Goal: Task Accomplishment & Management: Manage account settings

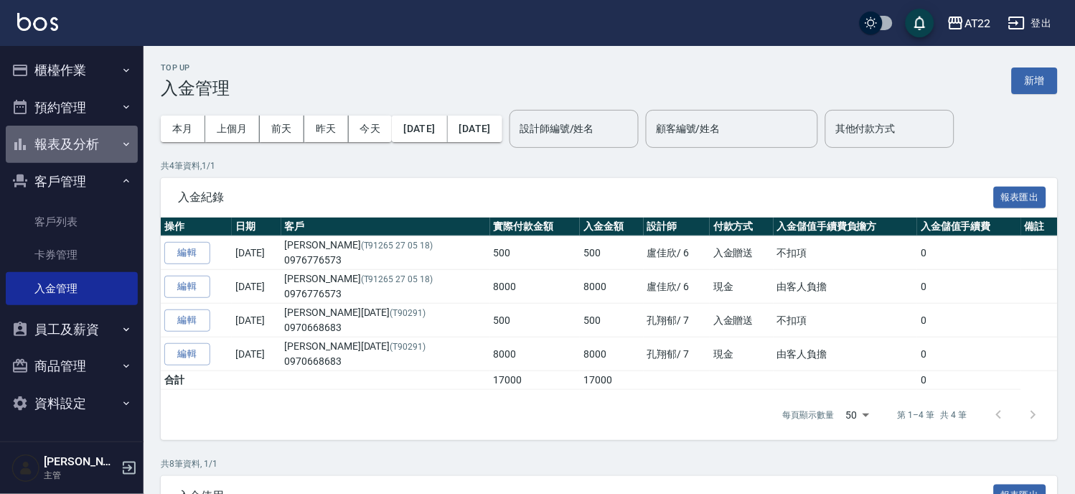
click at [75, 149] on button "報表及分析" at bounding box center [72, 144] width 132 height 37
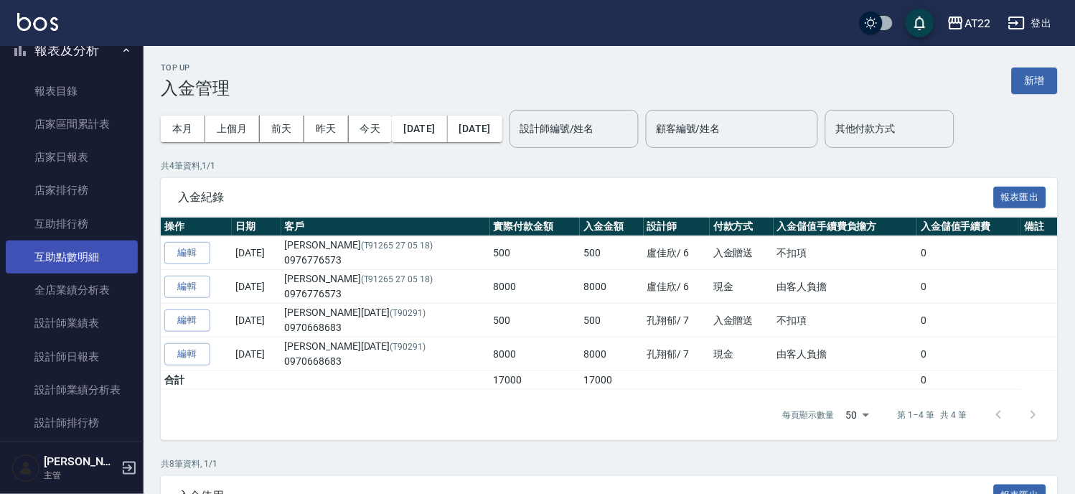
scroll to position [398, 0]
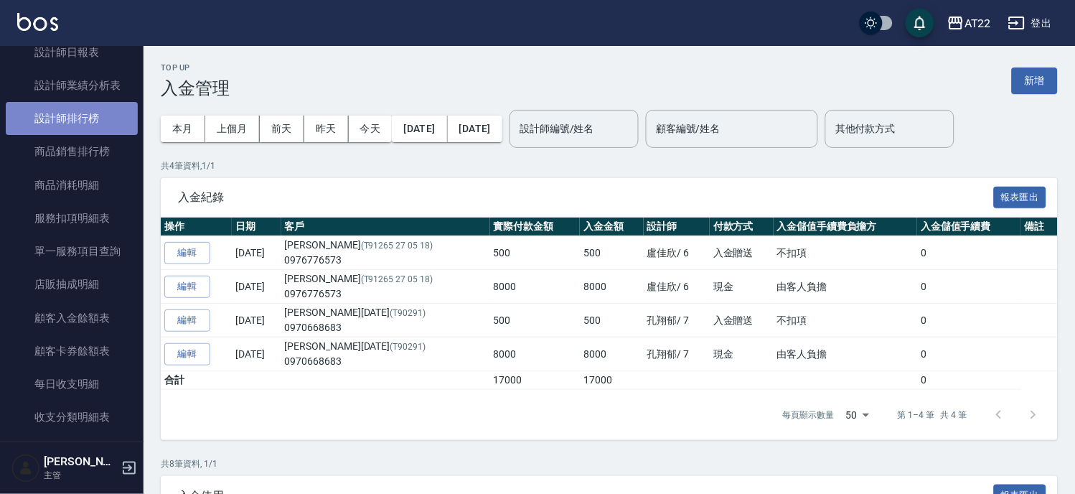
click at [87, 121] on link "設計師排行榜" at bounding box center [72, 118] width 132 height 33
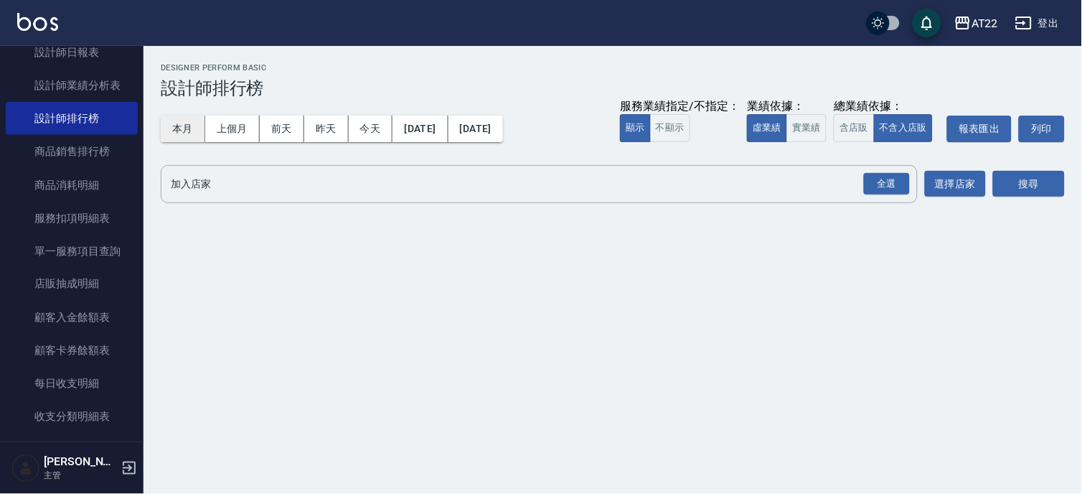
click at [184, 130] on button "本月" at bounding box center [183, 129] width 44 height 27
click at [894, 176] on div "全選" at bounding box center [887, 184] width 46 height 22
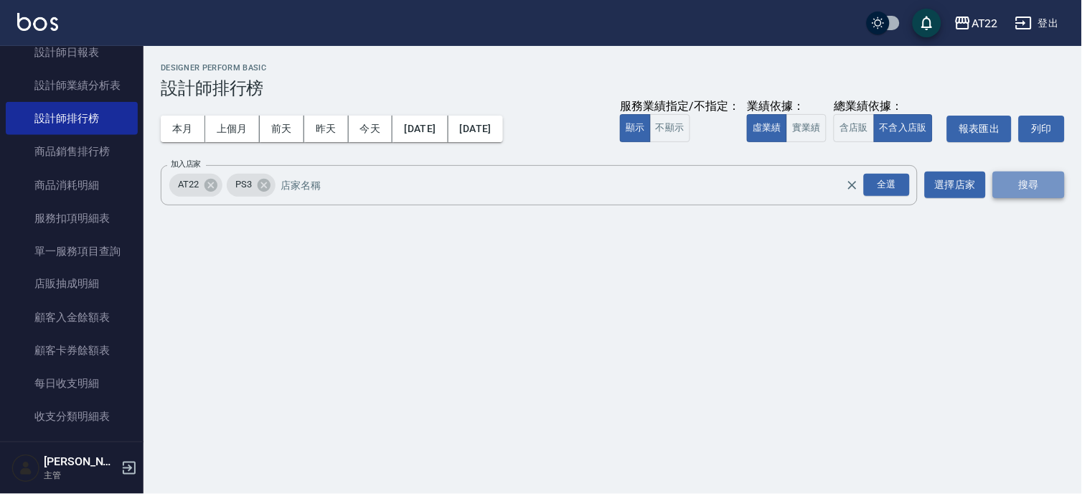
click at [1030, 184] on button "搜尋" at bounding box center [1029, 184] width 72 height 27
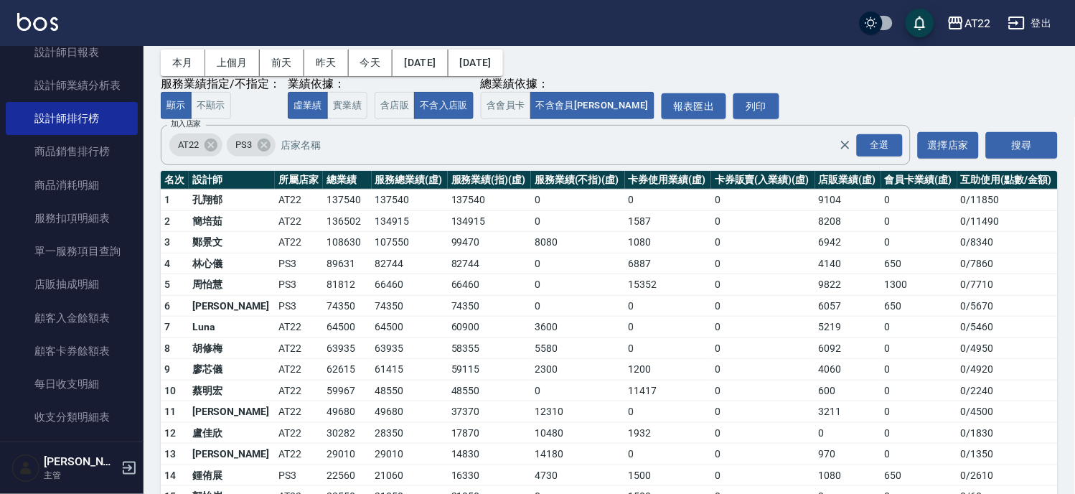
scroll to position [1, 0]
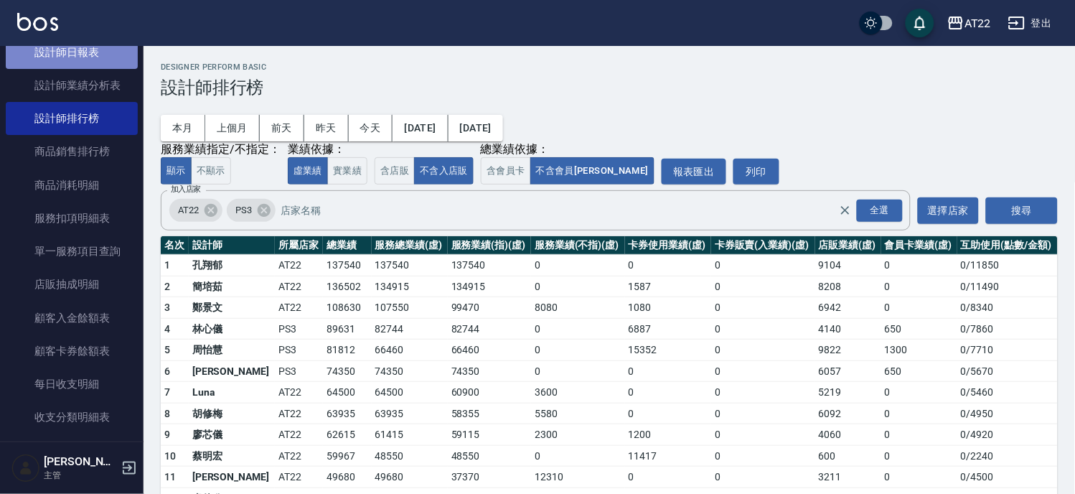
click at [99, 52] on link "設計師日報表" at bounding box center [72, 52] width 132 height 33
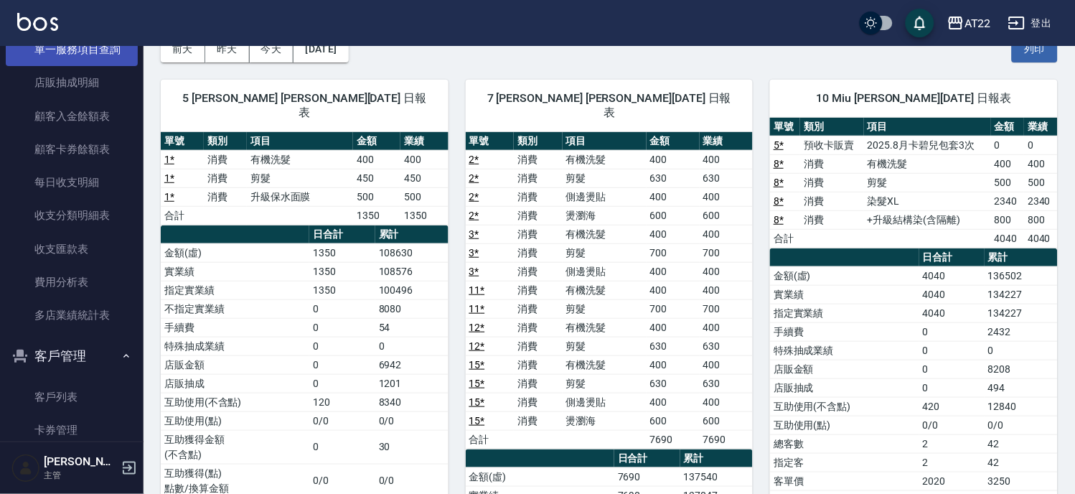
scroll to position [718, 0]
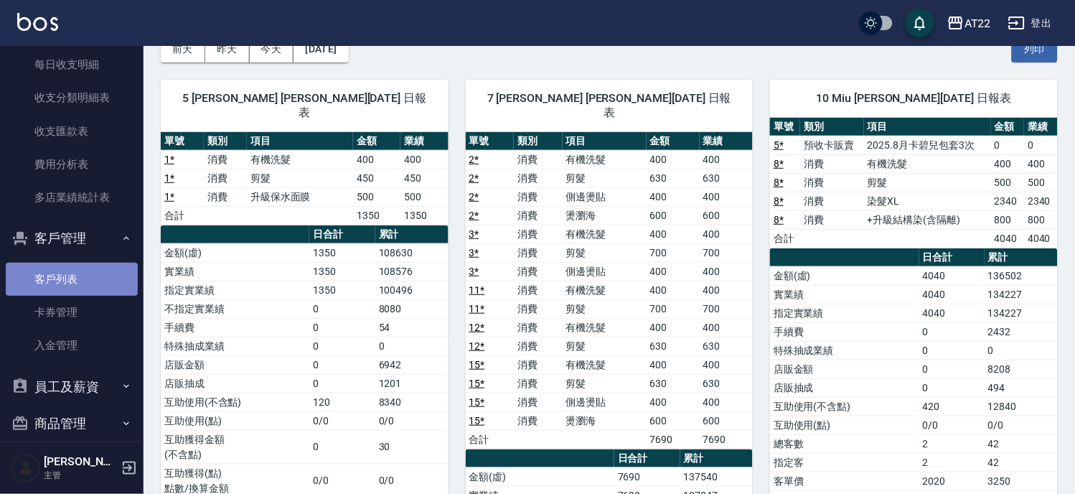
click at [91, 271] on link "客戶列表" at bounding box center [72, 279] width 132 height 33
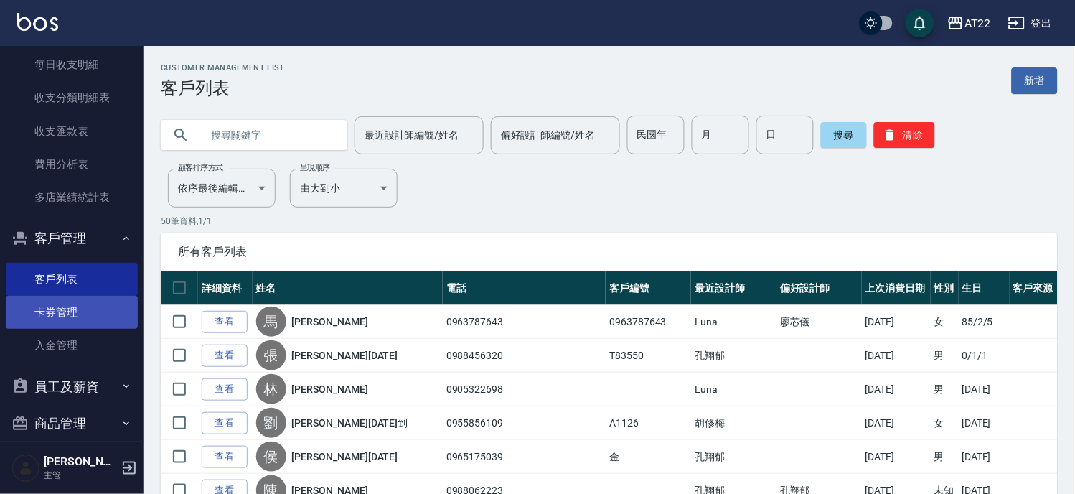
scroll to position [398, 0]
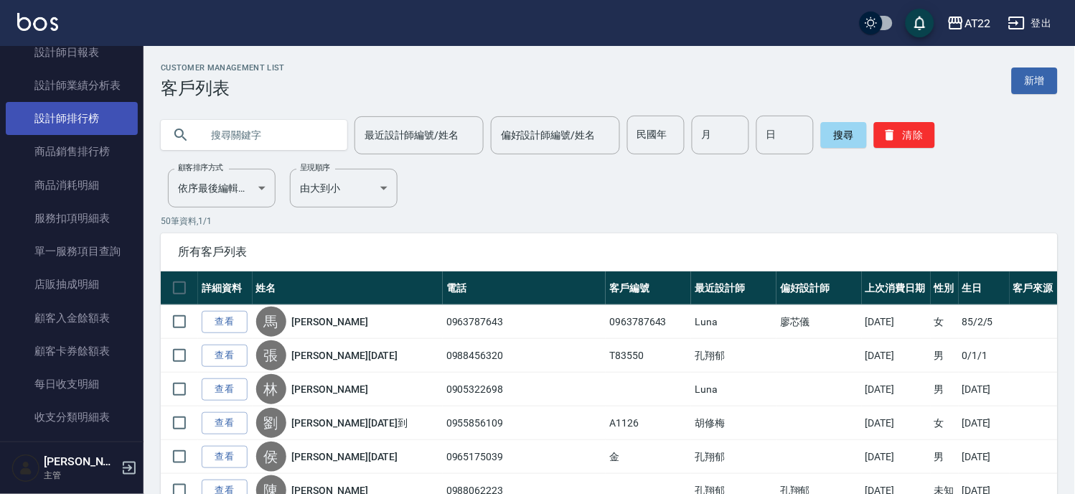
click at [85, 112] on link "設計師排行榜" at bounding box center [72, 118] width 132 height 33
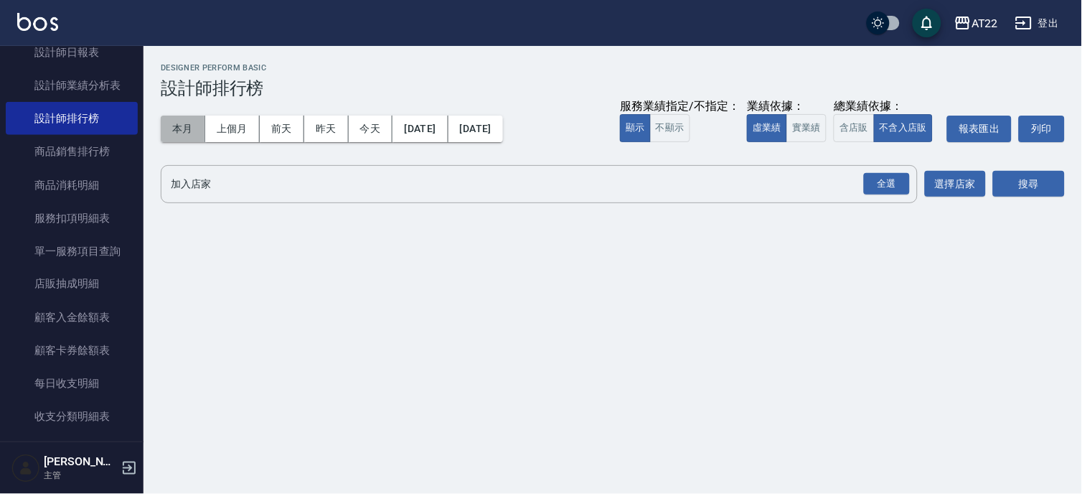
click at [197, 123] on button "本月" at bounding box center [183, 129] width 44 height 27
click at [890, 190] on div "全選" at bounding box center [887, 184] width 46 height 22
click at [1003, 175] on button "搜尋" at bounding box center [1029, 184] width 72 height 27
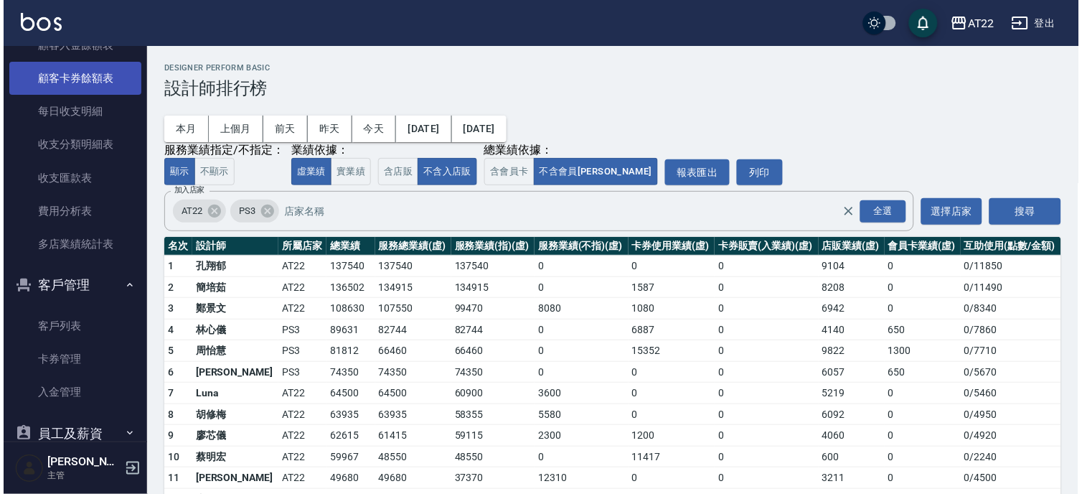
scroll to position [718, 0]
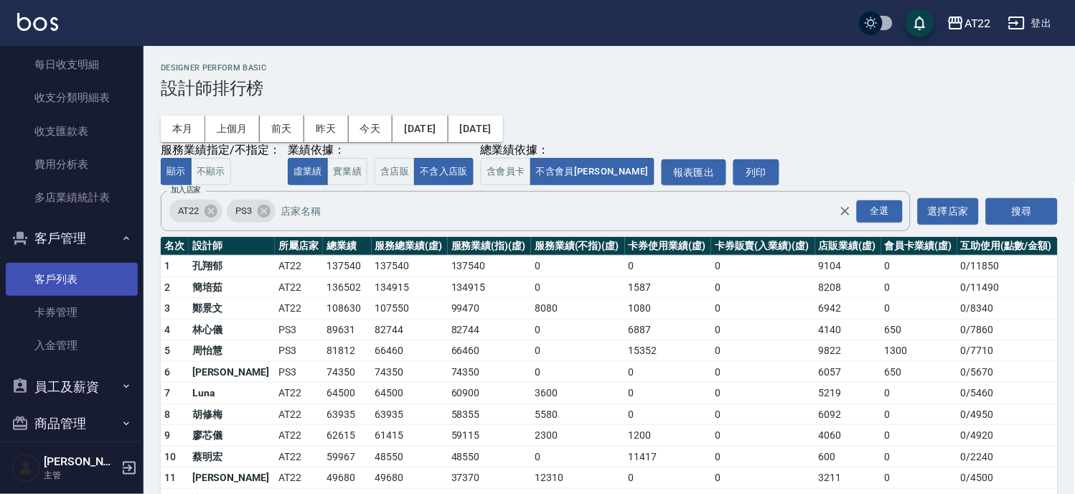
click at [72, 271] on link "客戶列表" at bounding box center [72, 279] width 132 height 33
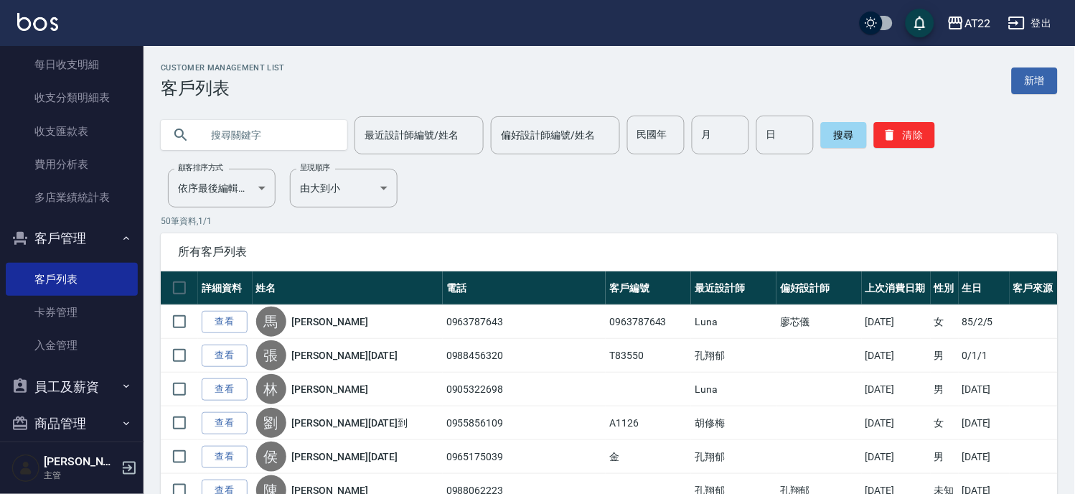
click at [249, 138] on input "text" at bounding box center [268, 135] width 135 height 39
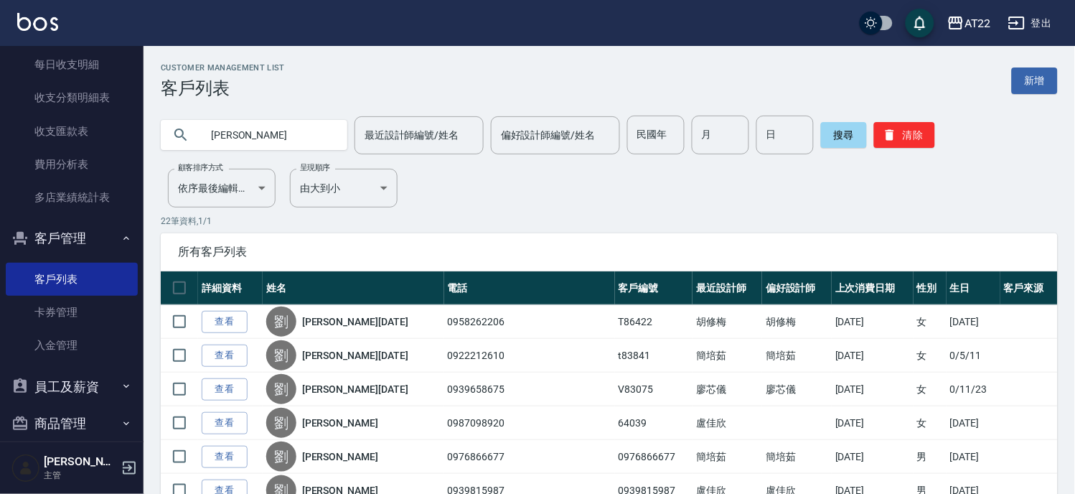
type input "劉"
type input "0978025388"
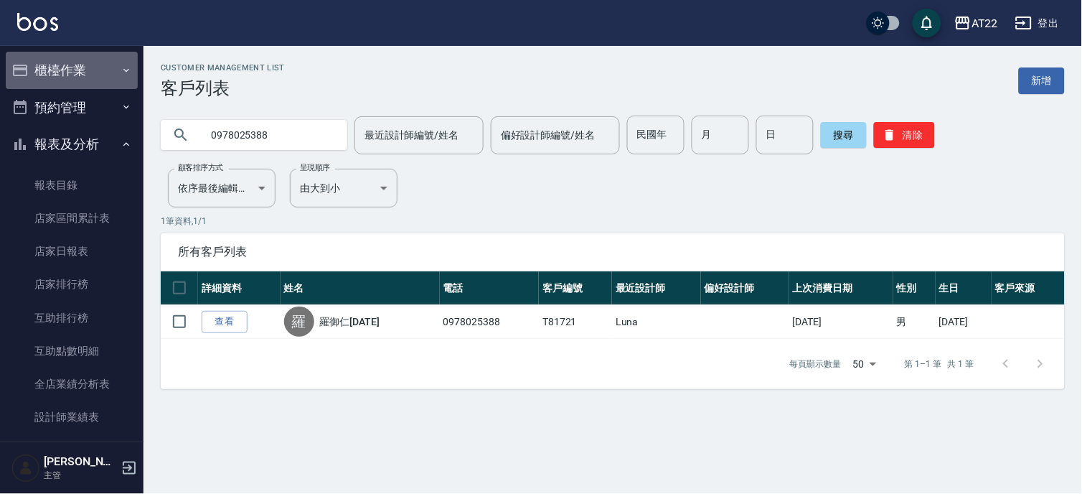
click at [98, 62] on button "櫃檯作業" at bounding box center [72, 70] width 132 height 37
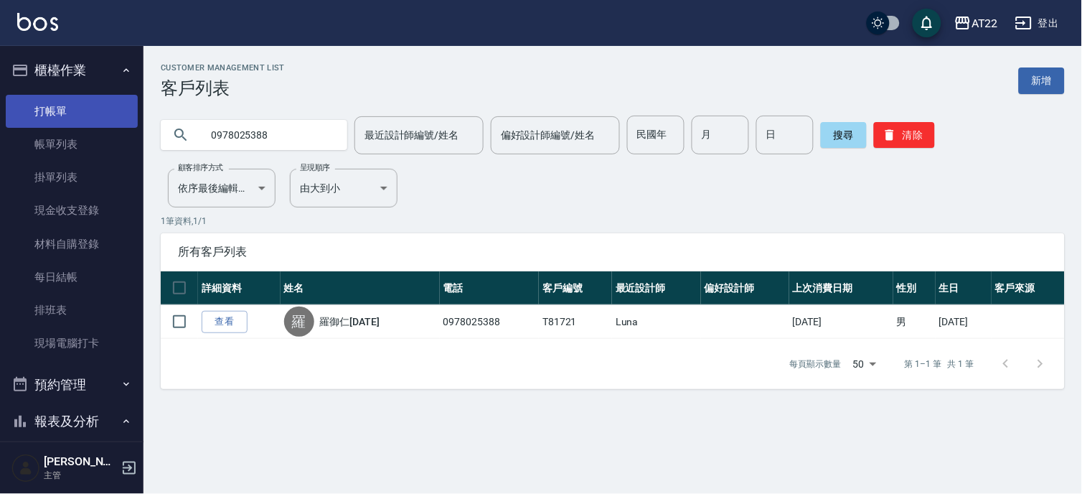
click at [98, 113] on link "打帳單" at bounding box center [72, 111] width 132 height 33
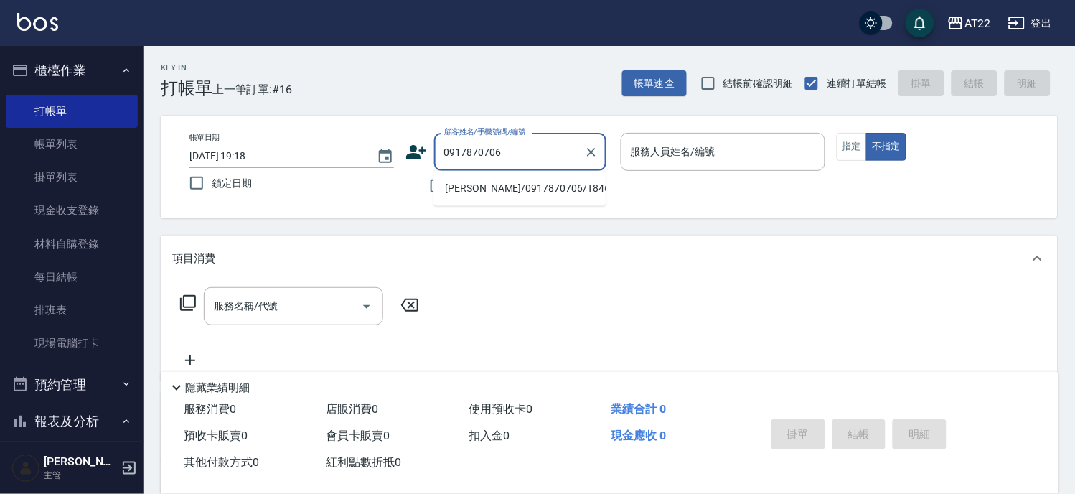
click at [522, 189] on li "[PERSON_NAME]/0917870706/T84641" at bounding box center [519, 189] width 172 height 24
type input "[PERSON_NAME]/0917870706/T84641"
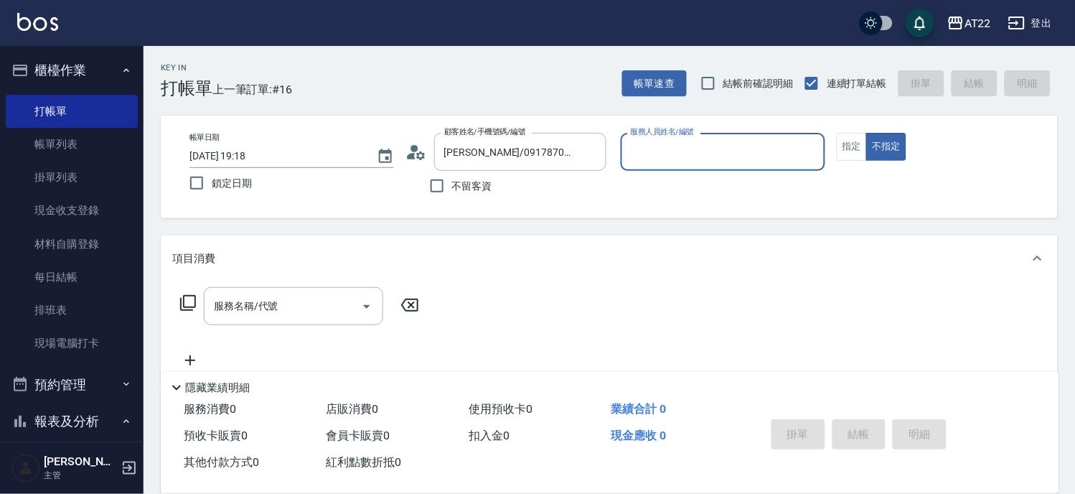
type input "Luna-15"
click at [841, 134] on button "指定" at bounding box center [852, 147] width 31 height 28
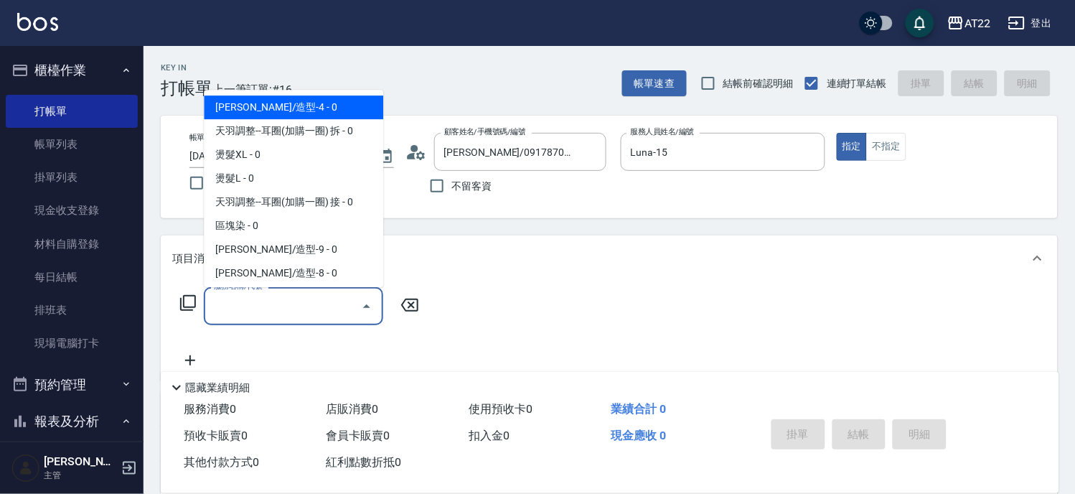
click at [305, 304] on input "服務名稱/代號" at bounding box center [282, 305] width 145 height 25
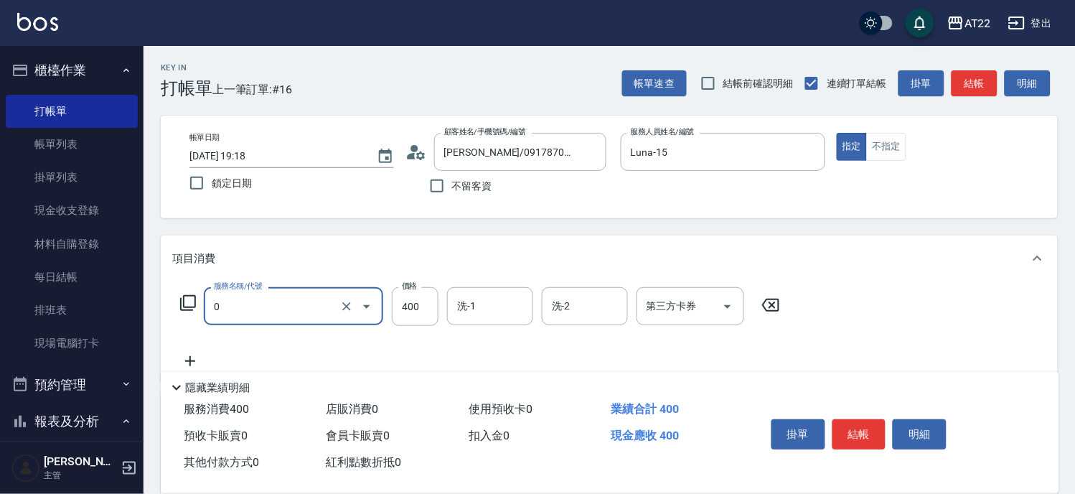
type input "有機洗髮(0)"
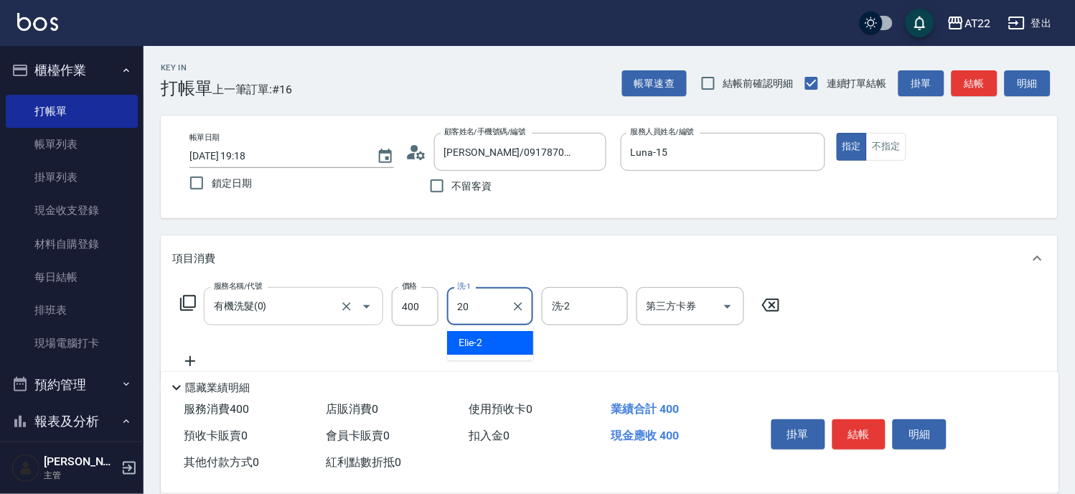
type input "Noah-20"
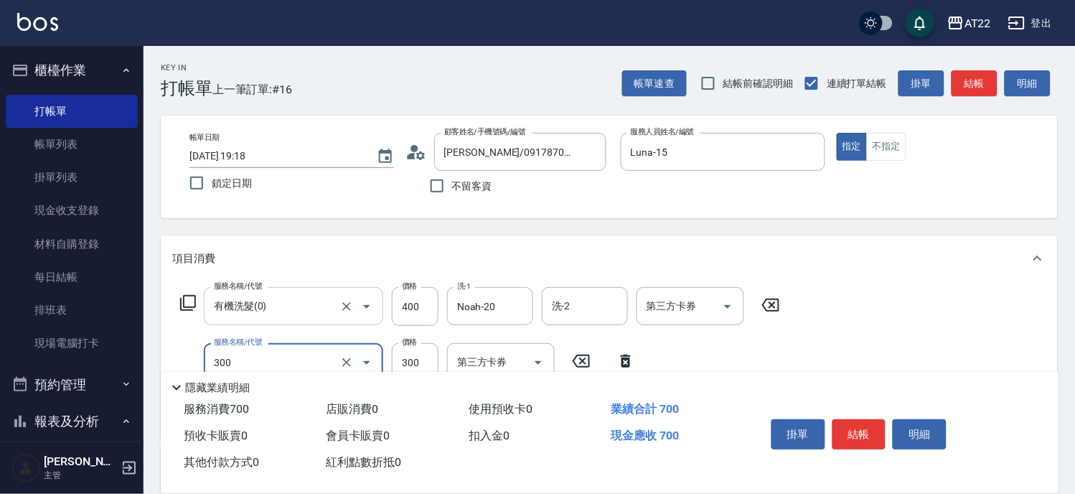
type input "剪髮(300)"
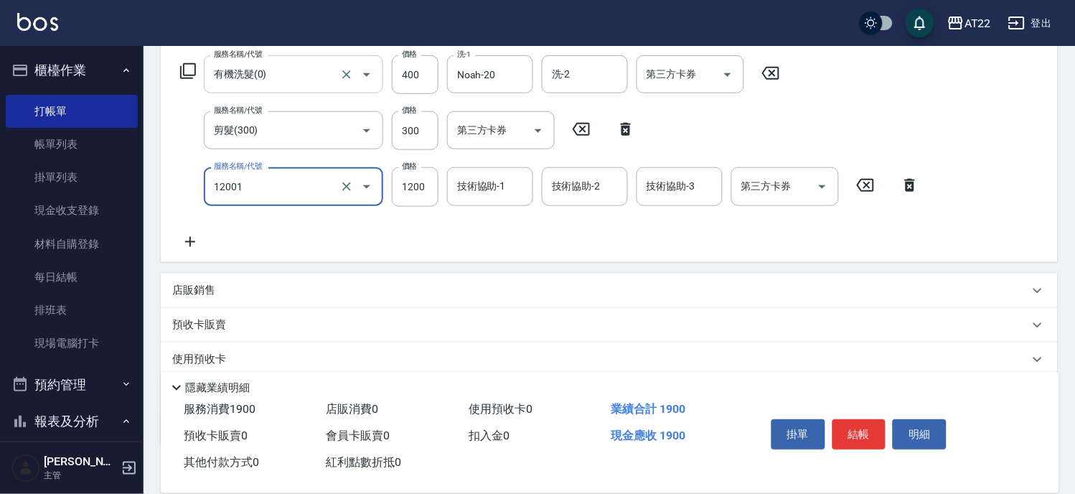
scroll to position [239, 0]
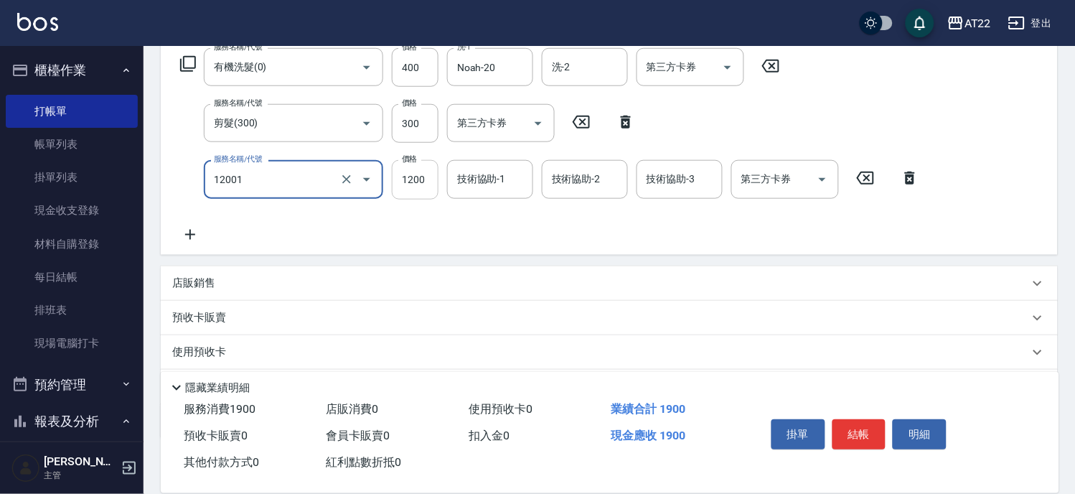
type input "燙髮S(12001)"
click at [420, 176] on input "1200" at bounding box center [415, 179] width 47 height 39
type input "1340"
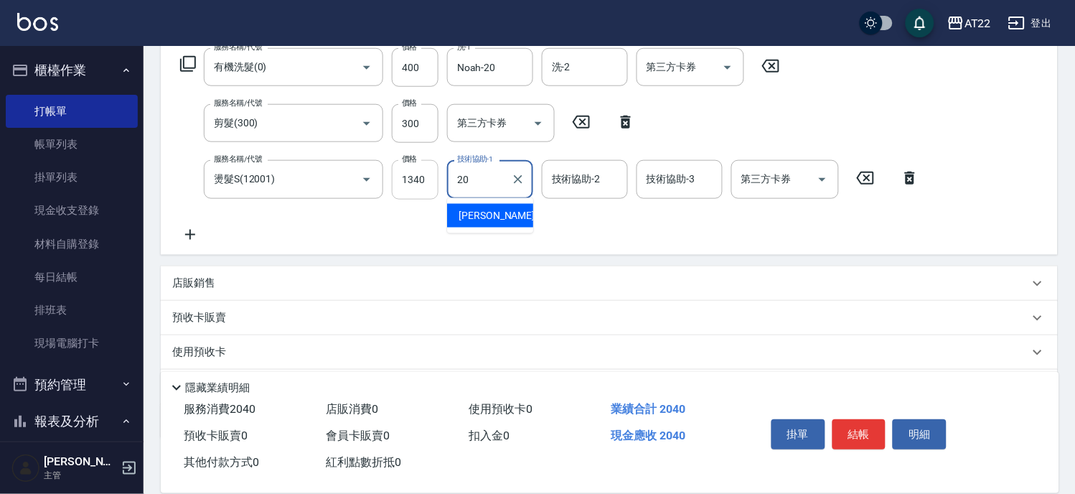
type input "Noah-20"
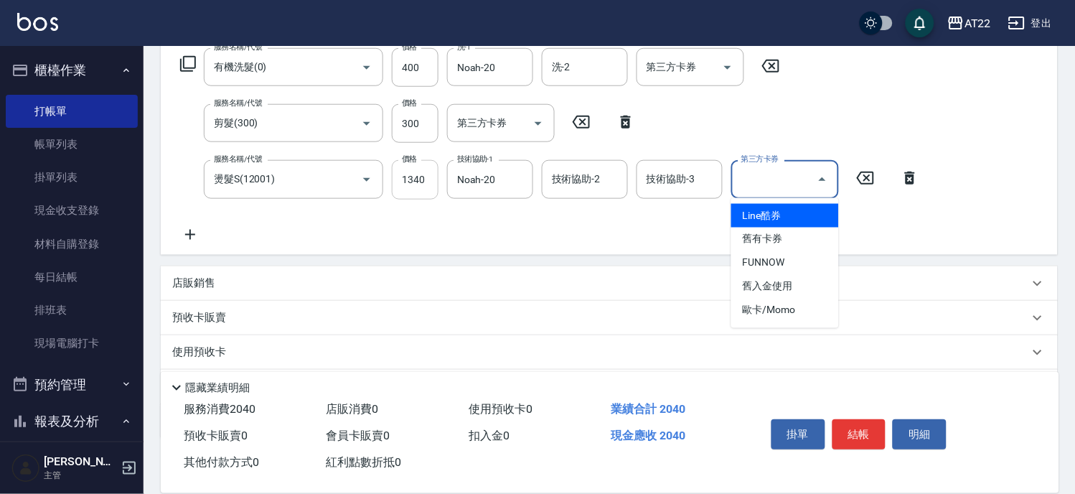
type input "Line酷券"
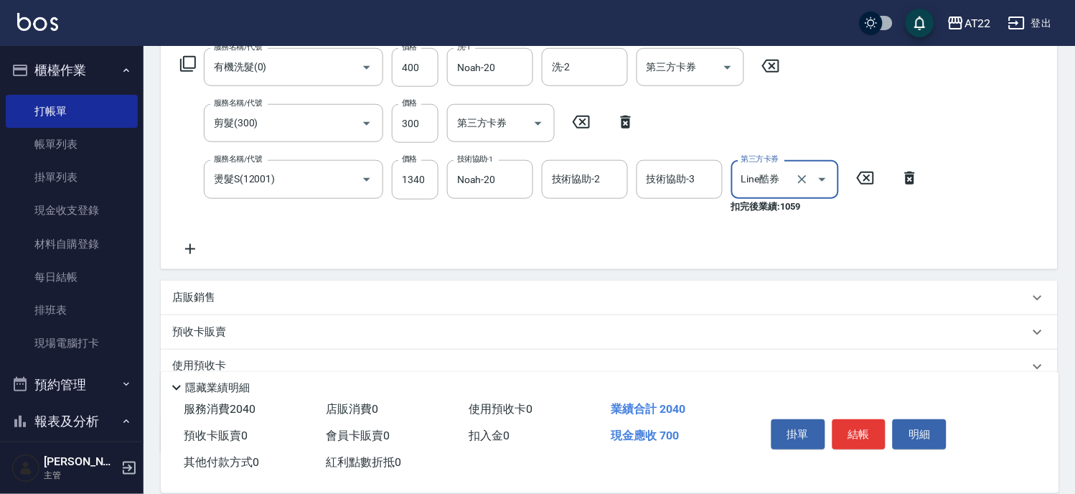
click at [812, 179] on button "Open" at bounding box center [822, 179] width 23 height 23
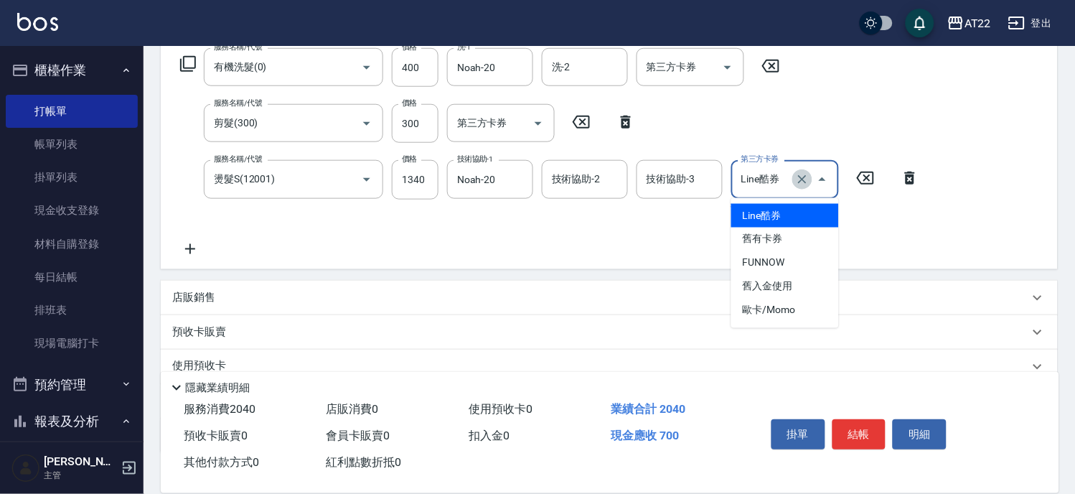
click at [807, 180] on icon "Clear" at bounding box center [802, 179] width 14 height 14
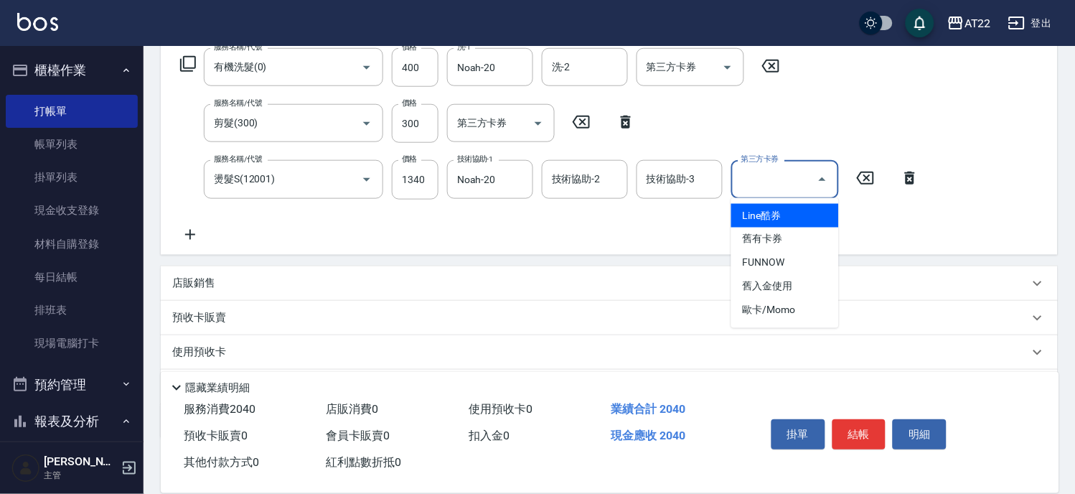
click at [187, 231] on icon at bounding box center [190, 234] width 36 height 17
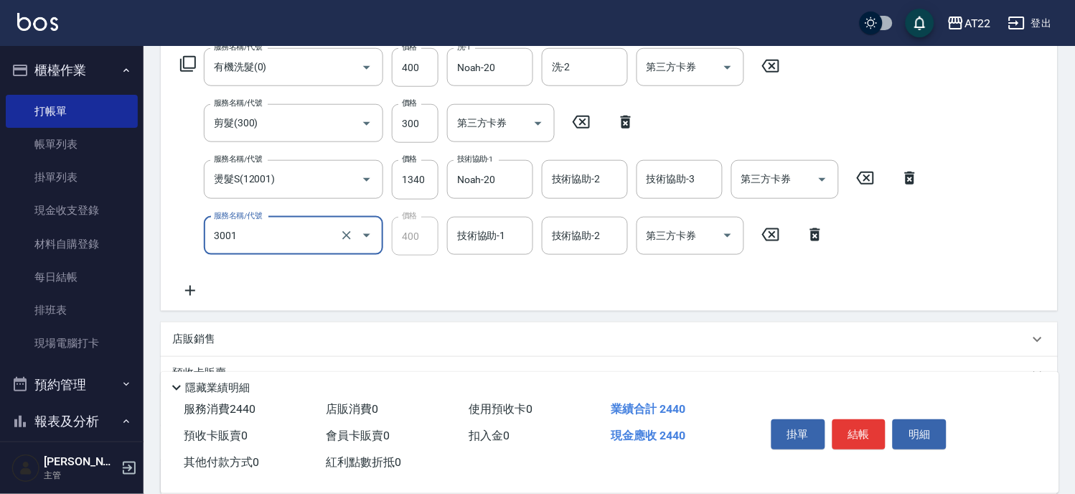
type input "側邊燙貼(3001)"
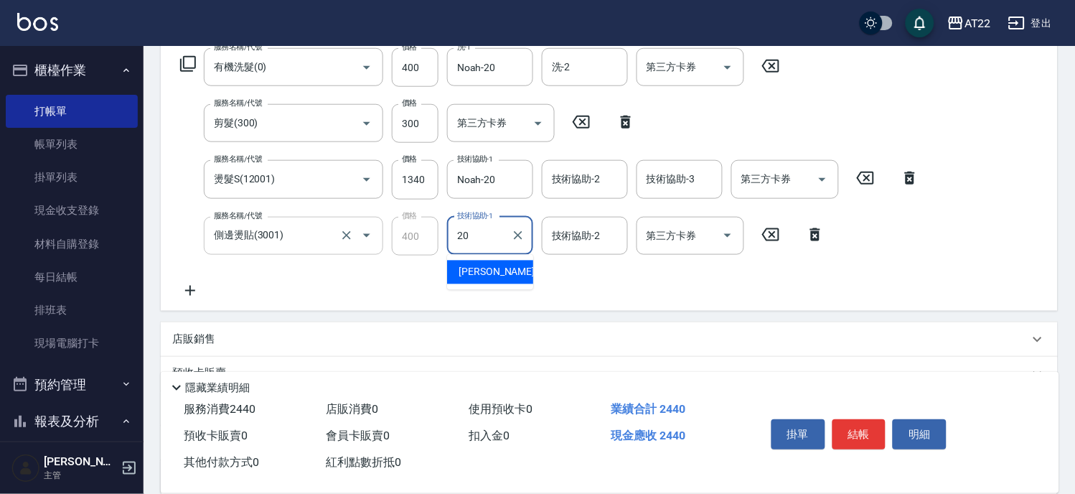
type input "Noah-20"
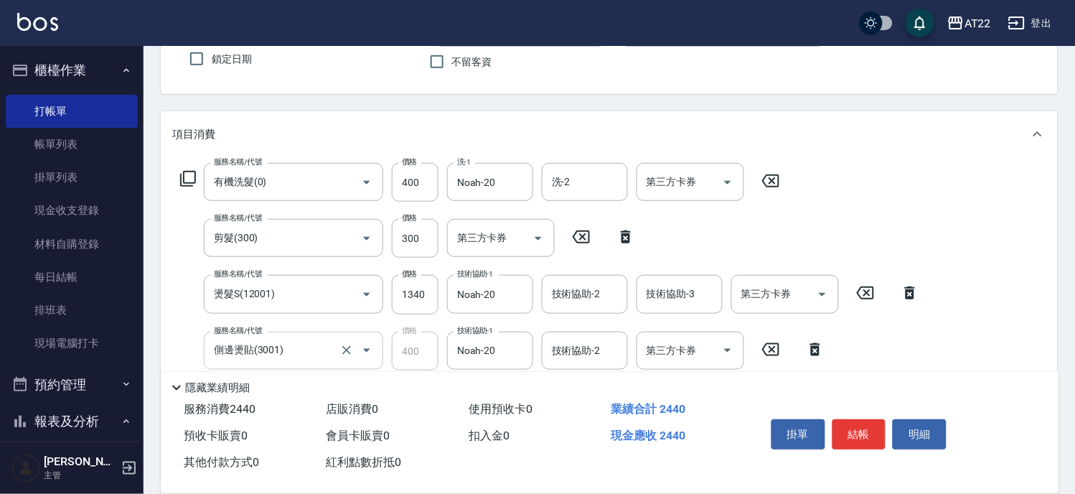
scroll to position [0, 0]
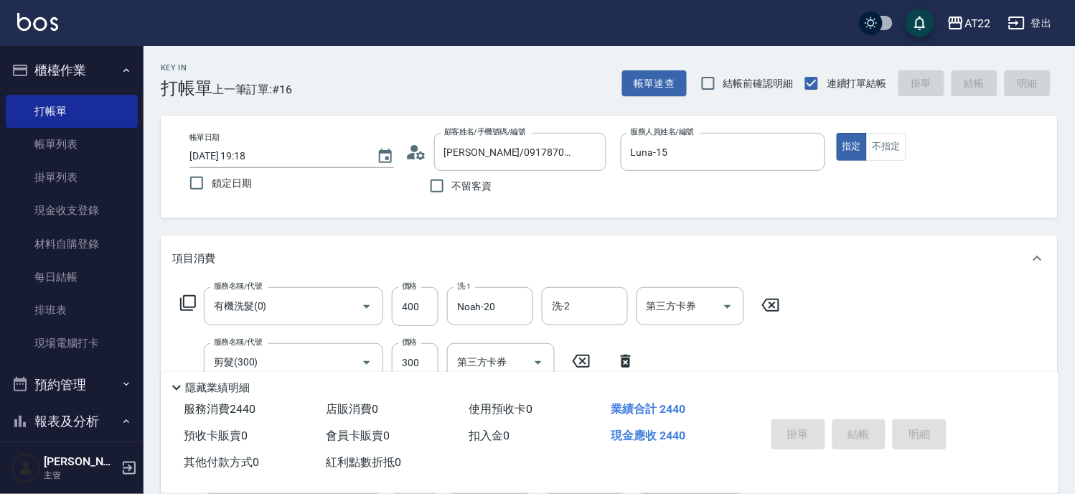
type input "[DATE] 19:20"
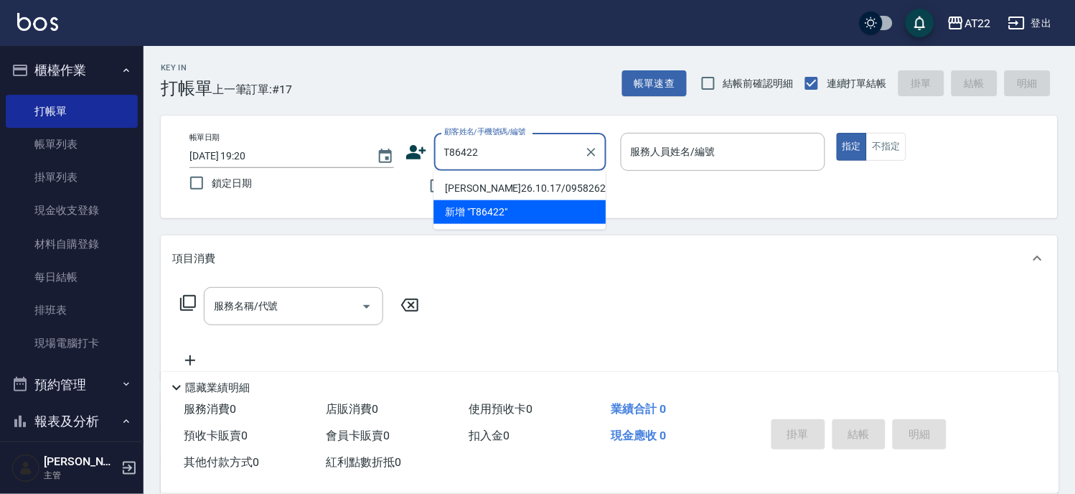
click at [497, 198] on li "[PERSON_NAME]26.10.17/0958262206/T86422" at bounding box center [519, 189] width 172 height 24
type input "[PERSON_NAME]26.10.17/0958262206/T86422"
type input "Miko-12"
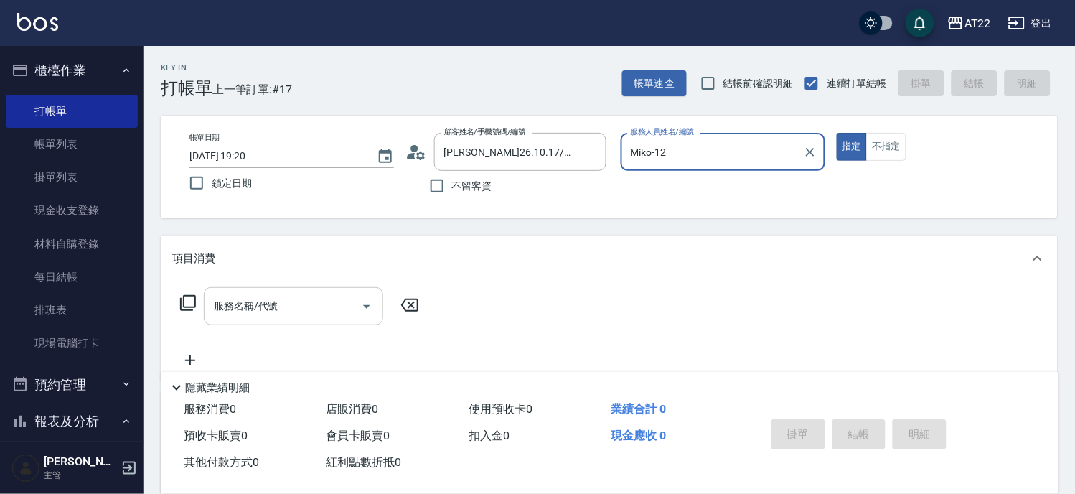
click at [285, 295] on input "服務名稱/代號" at bounding box center [282, 305] width 145 height 25
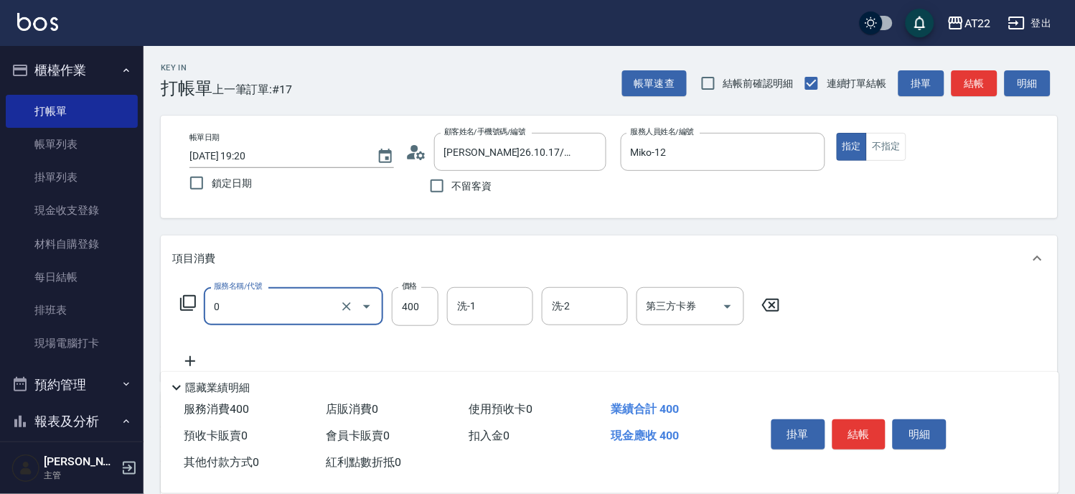
type input "有機洗髮(0)"
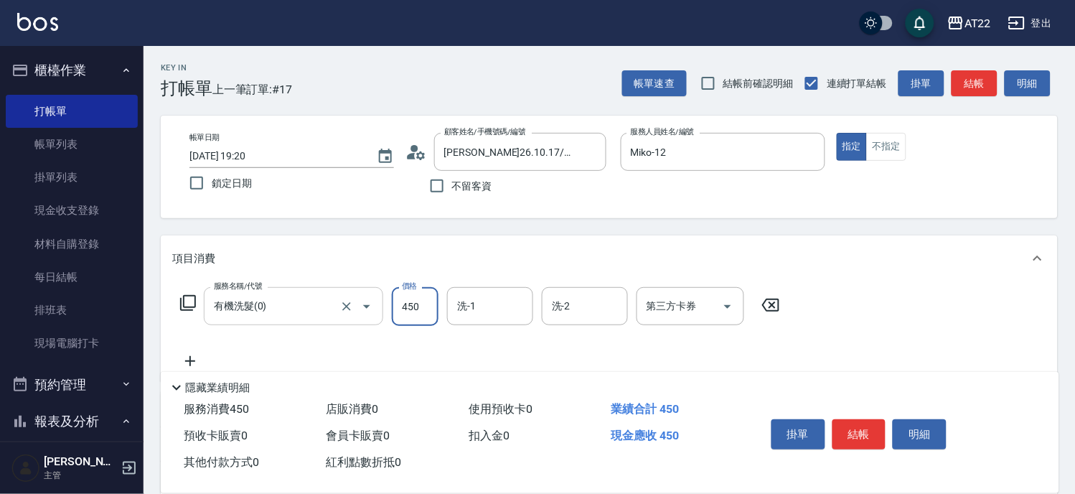
type input "450"
type input "YunYun-17"
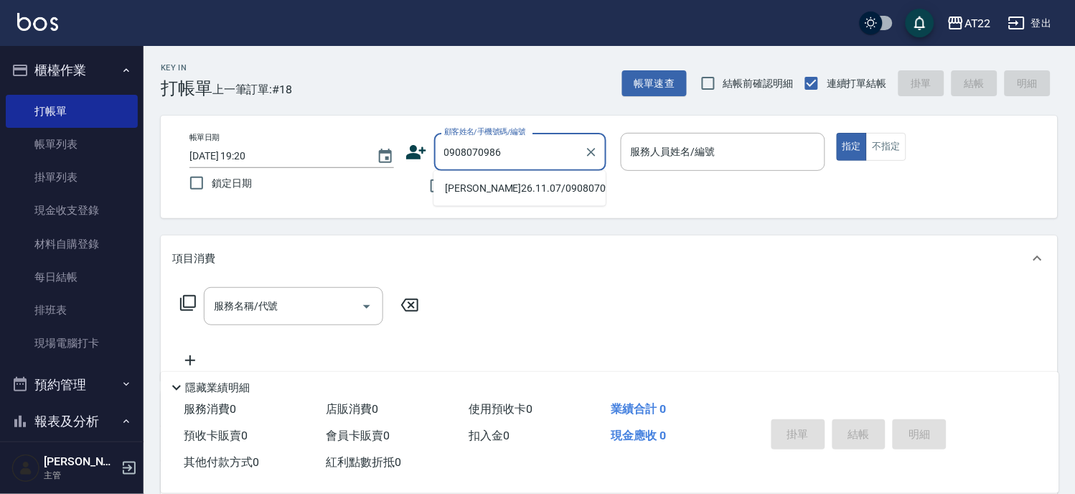
click at [521, 195] on li "[PERSON_NAME]26.11.07/0908070986/t85338" at bounding box center [519, 189] width 172 height 24
type input "[PERSON_NAME]26.11.07/0908070986/t85338"
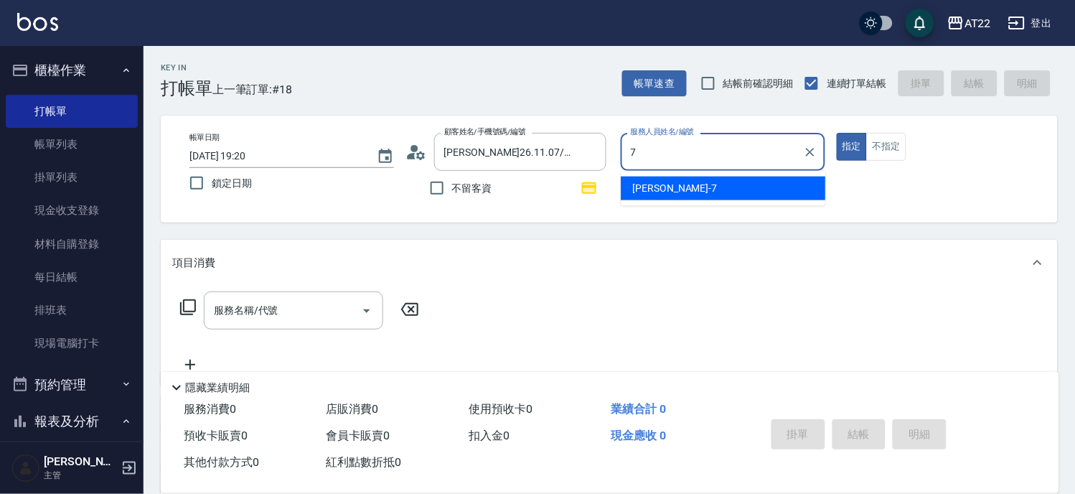
type input "[PERSON_NAME]-7"
type button "true"
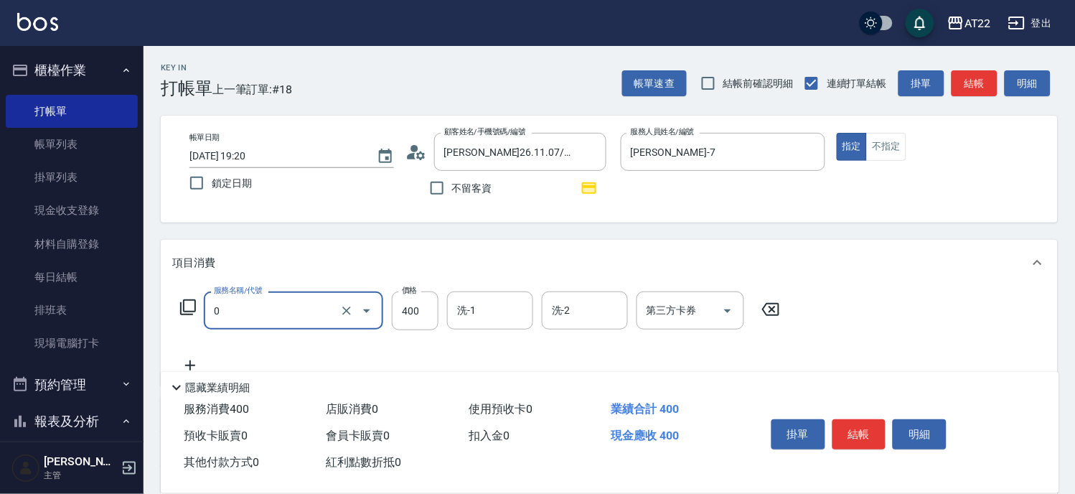
type input "有機洗髮(0)"
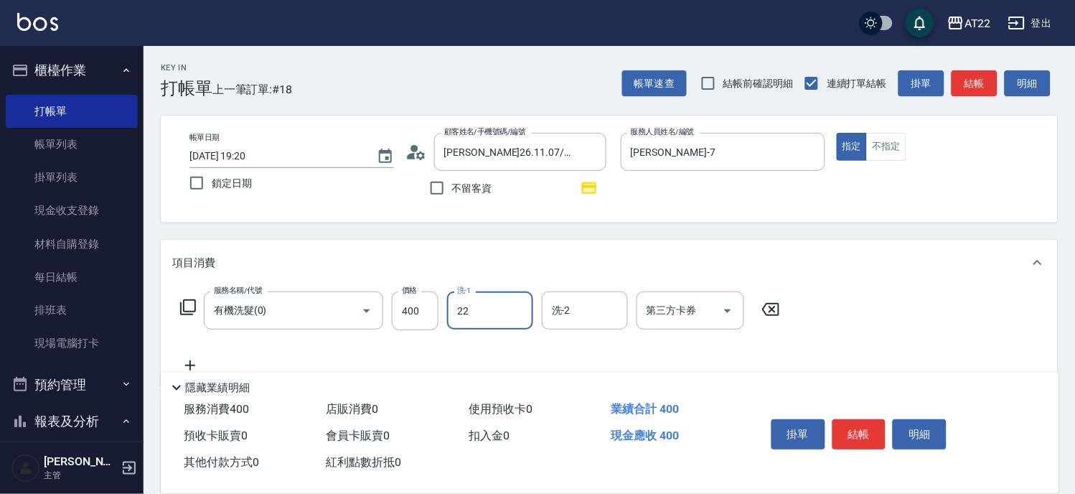
type input "Cherry-22"
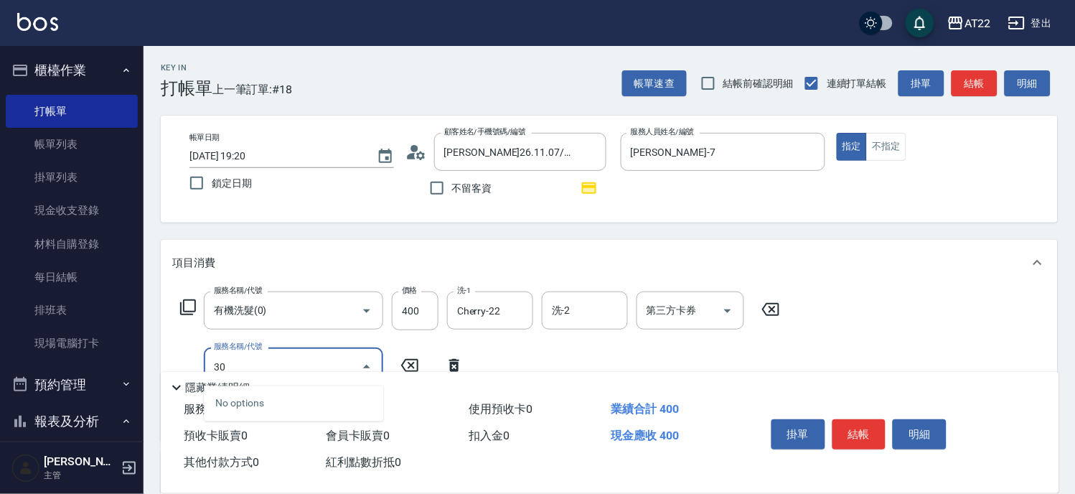
type input "3"
type input "剪髮(500)"
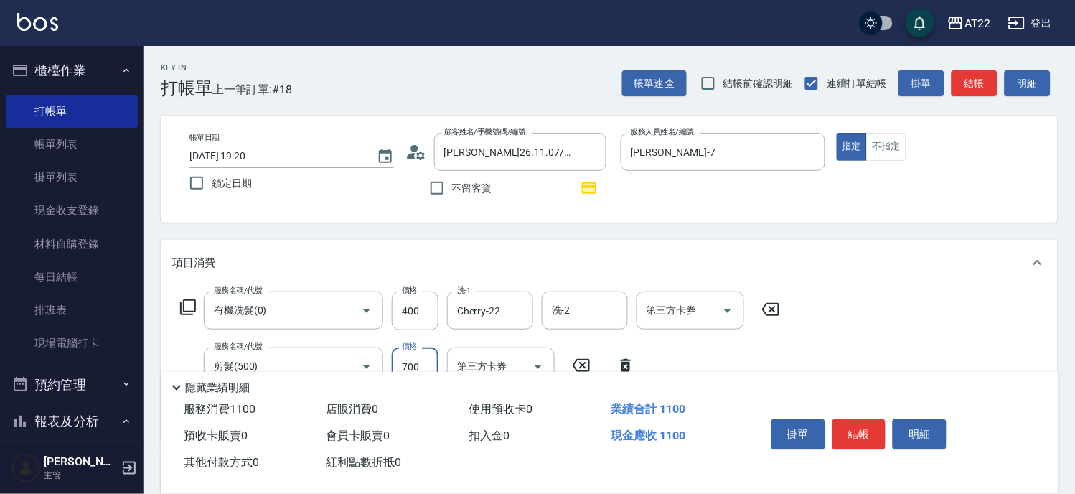
type input "700"
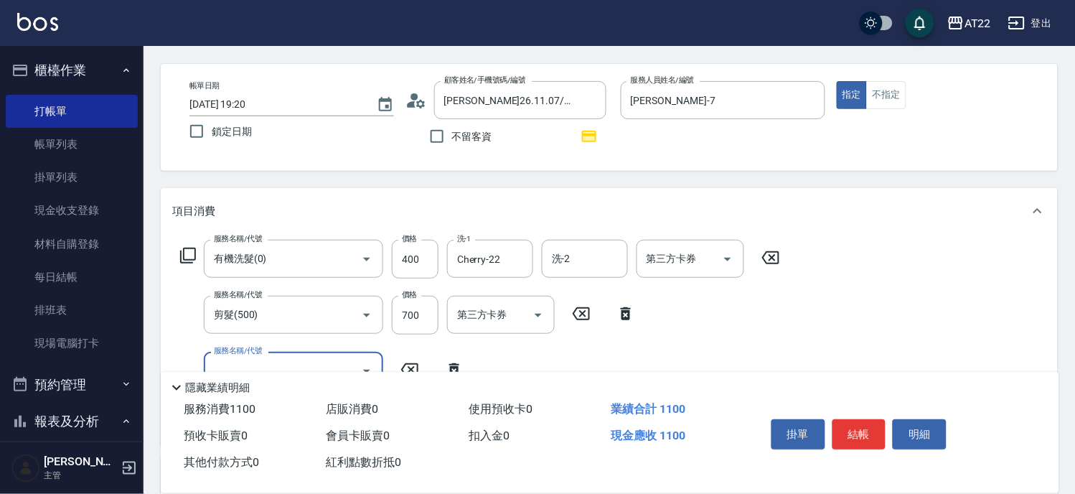
scroll to position [80, 0]
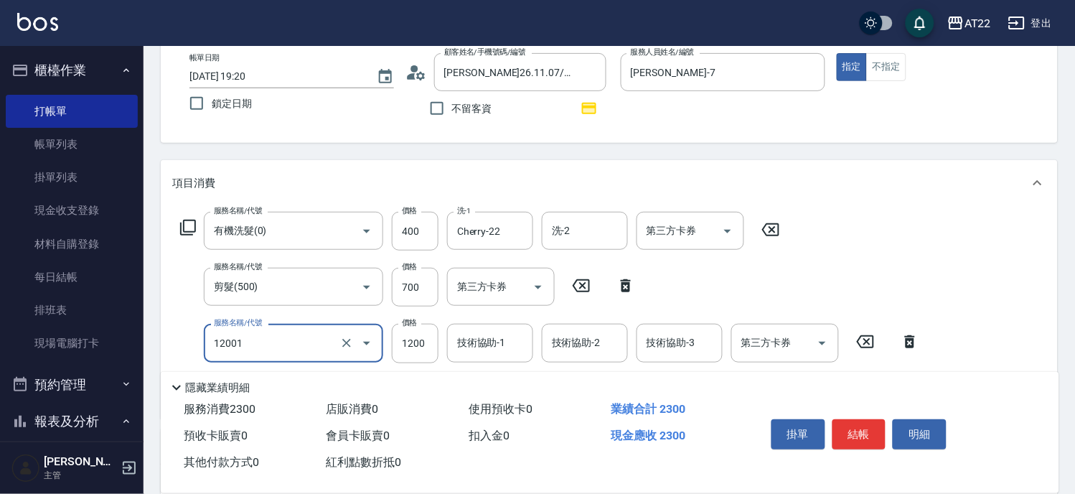
type input "燙髮S(12001)"
type input "1600"
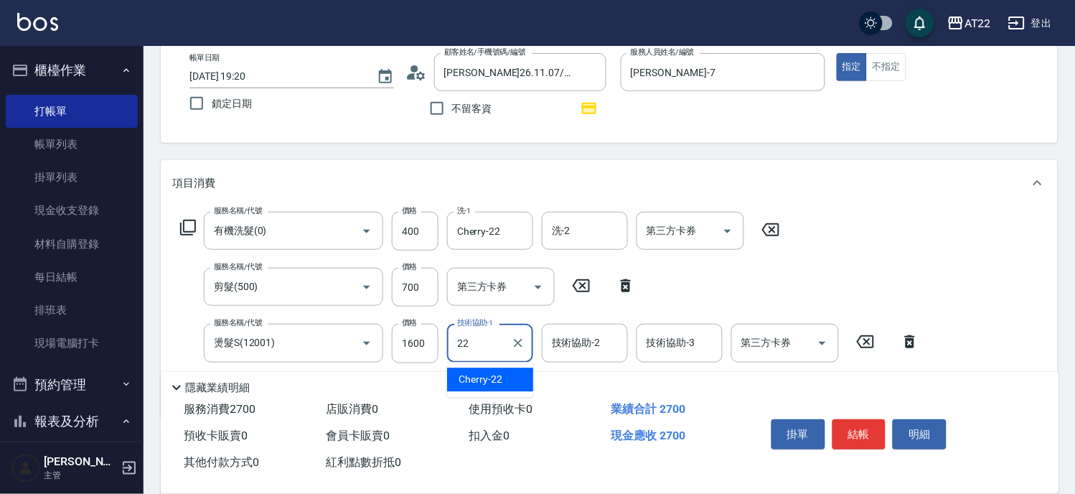
type input "Cherry-22"
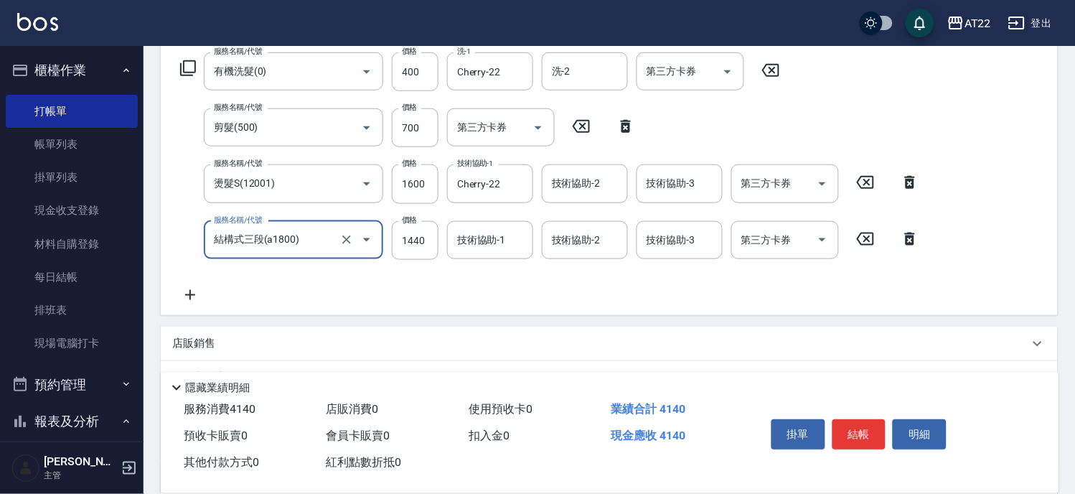
type input "結構式三段(a1800)"
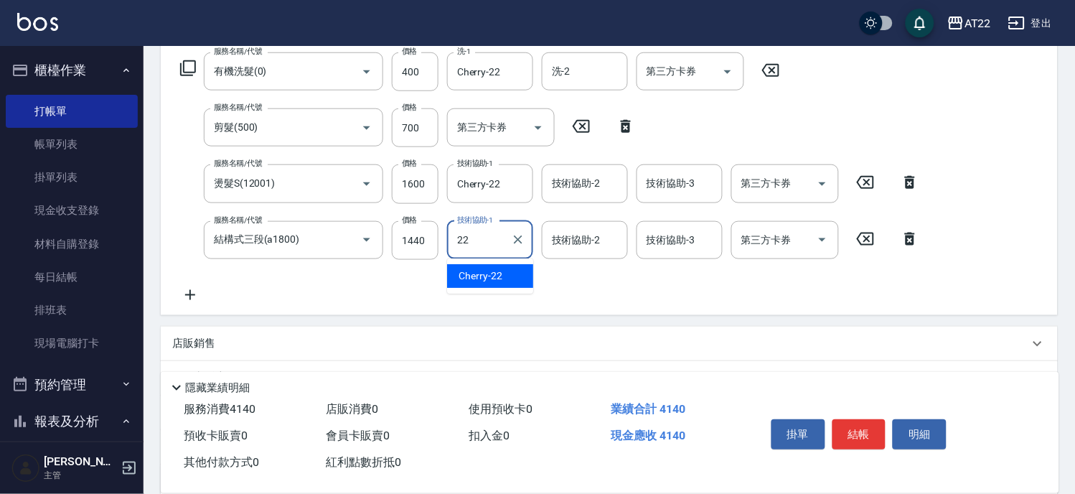
type input "Cherry-22"
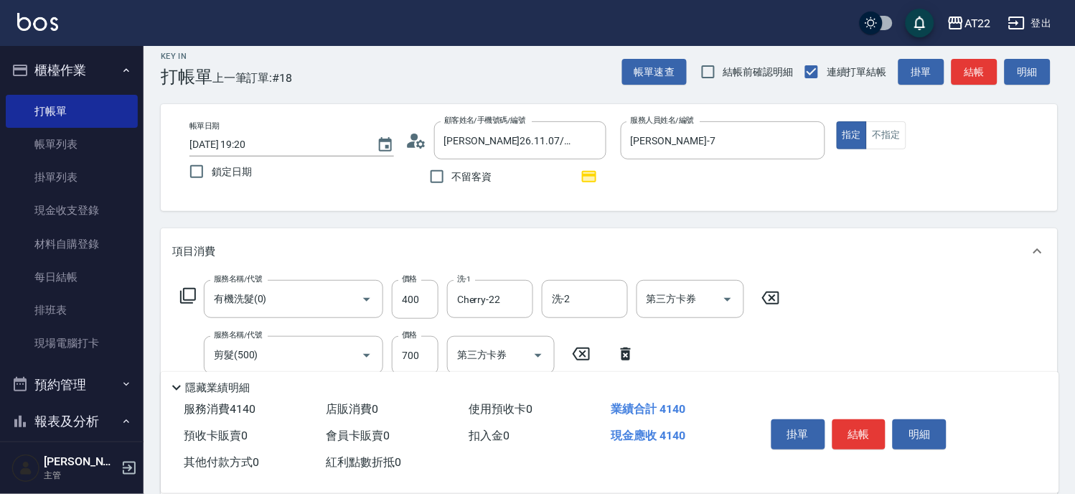
scroll to position [0, 0]
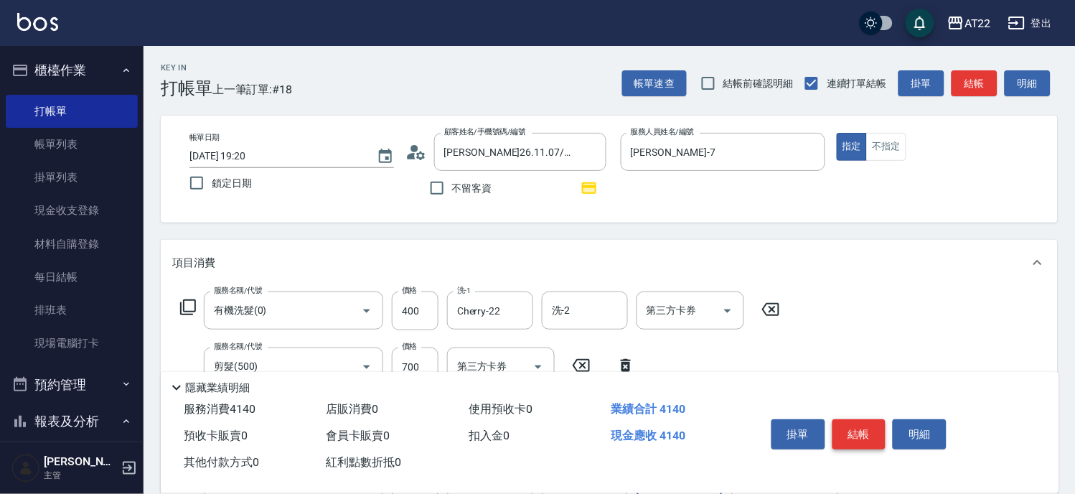
click at [850, 426] on button "結帳" at bounding box center [859, 434] width 54 height 30
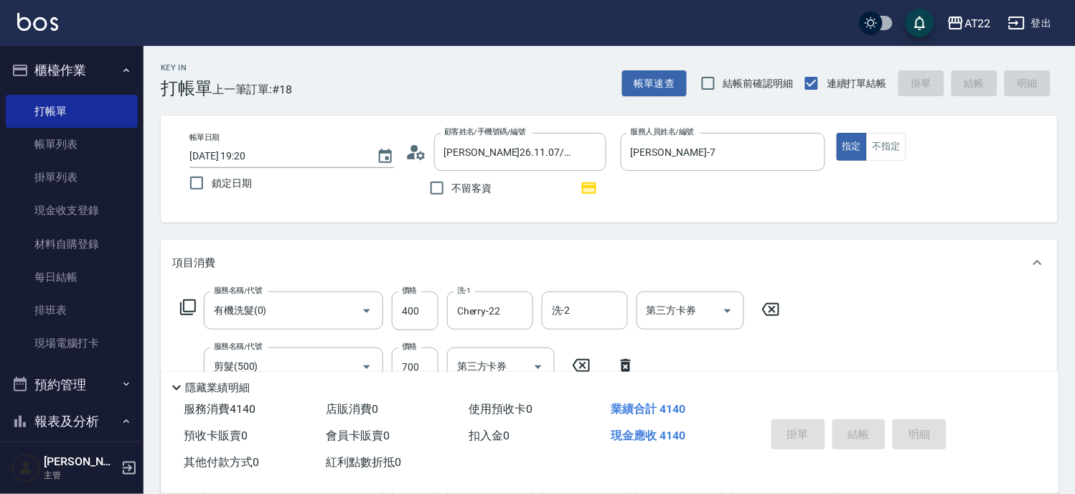
type input "[DATE] 19:21"
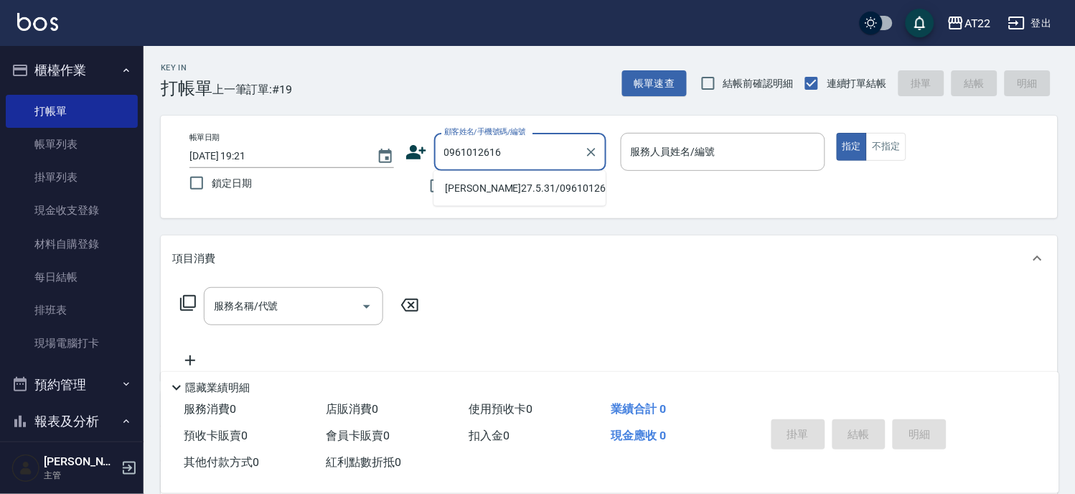
click at [476, 200] on li "[PERSON_NAME]27.5.31/0961012616/T91273" at bounding box center [519, 189] width 172 height 24
type input "[PERSON_NAME]27.5.31/0961012616/T91273"
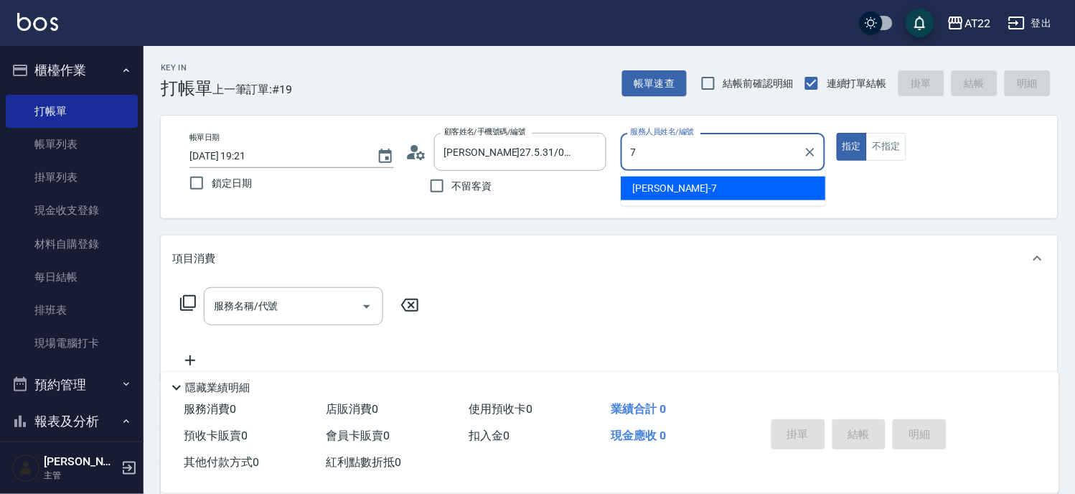
type input "[PERSON_NAME]-7"
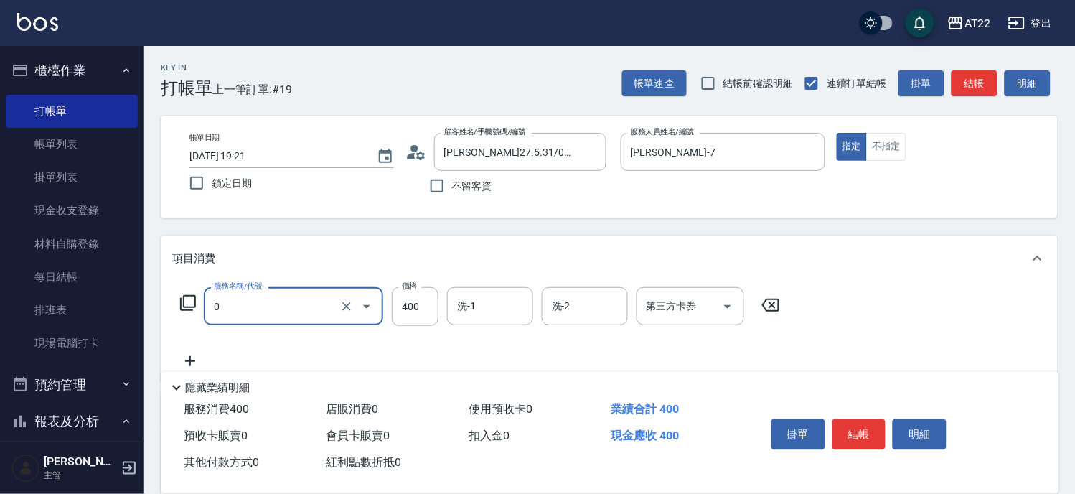
type input "有機洗髮(0)"
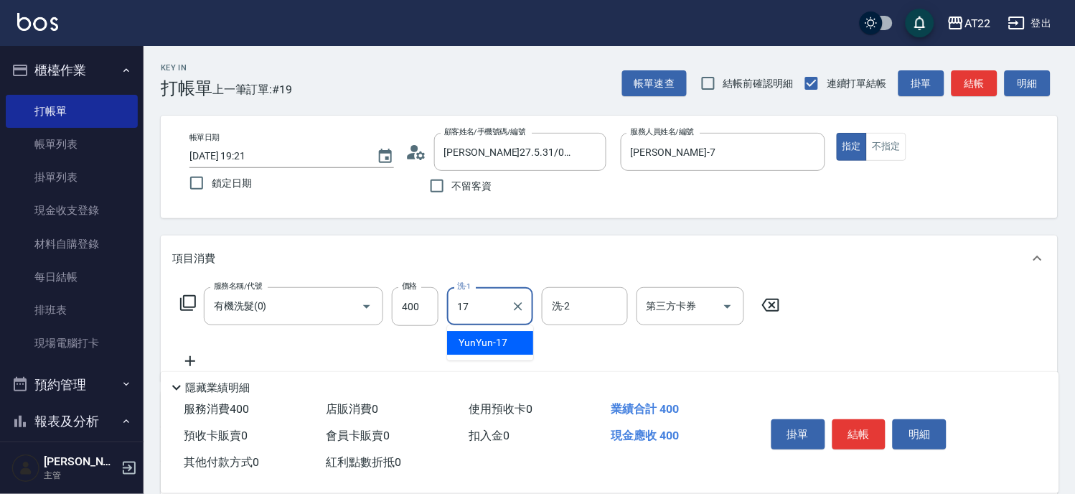
type input "YunYun-17"
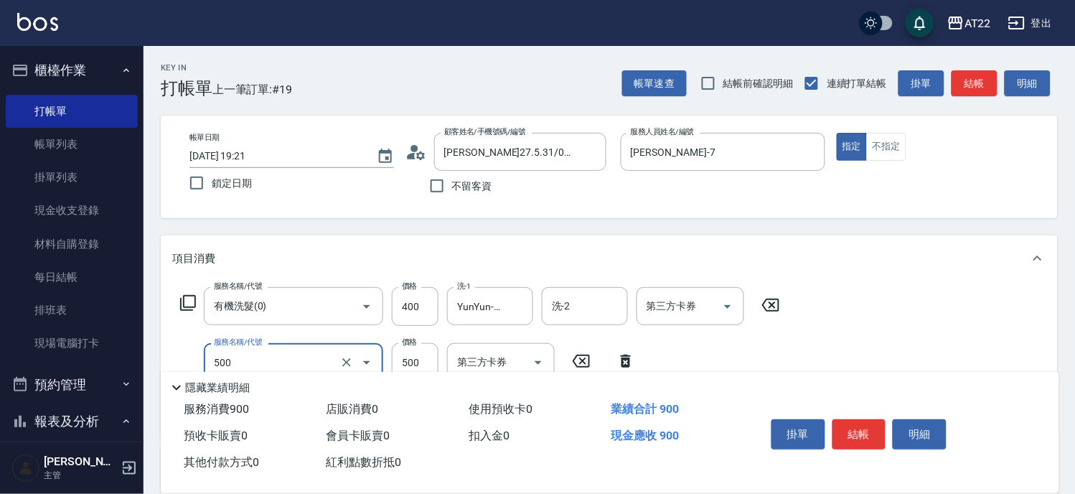
type input "剪髮(500)"
type input "700"
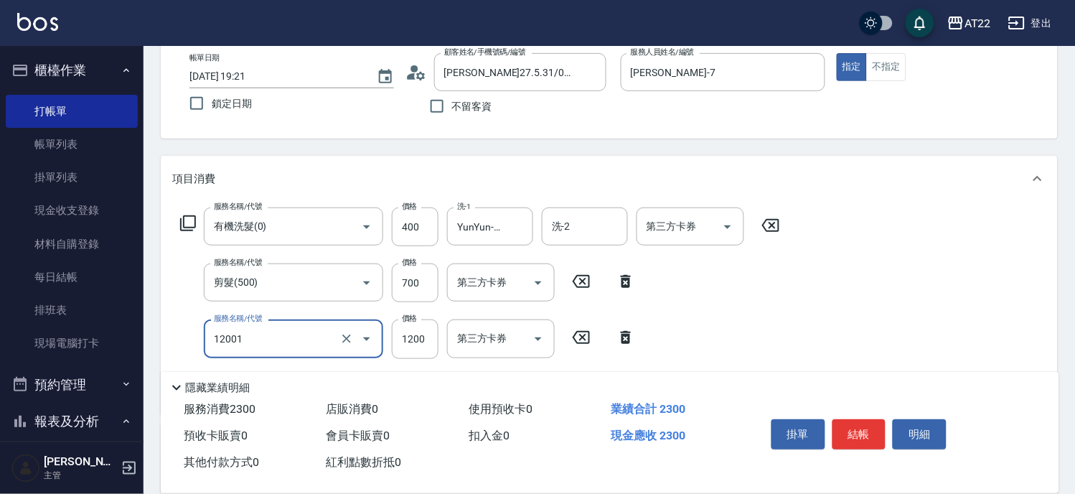
type input "燙髮S(12001)"
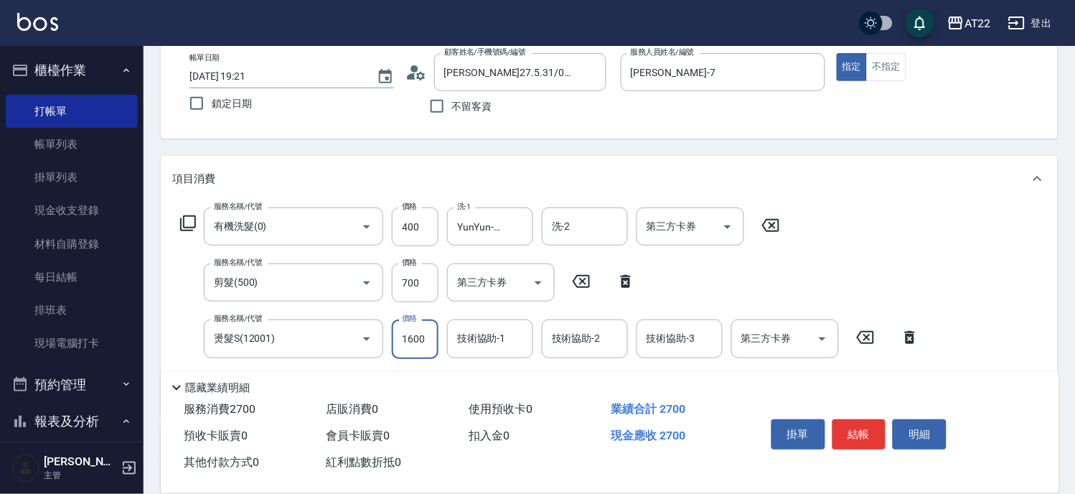
type input "1600"
type input "YunYun-17"
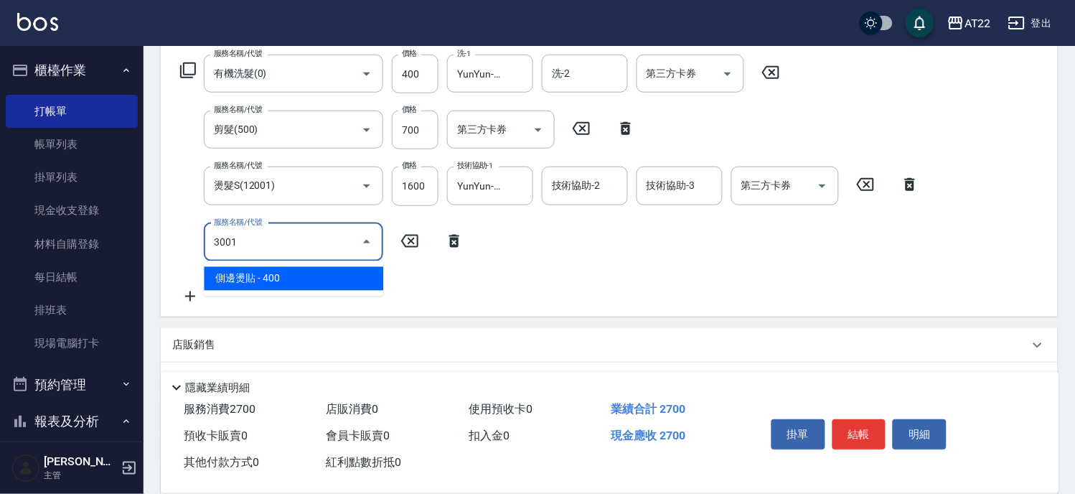
scroll to position [319, 0]
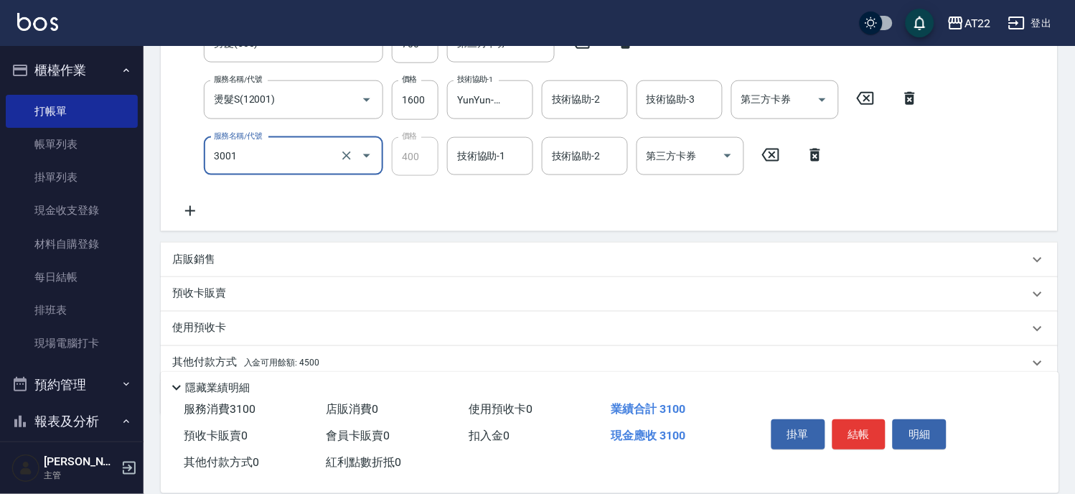
type input "側邊燙貼(3001)"
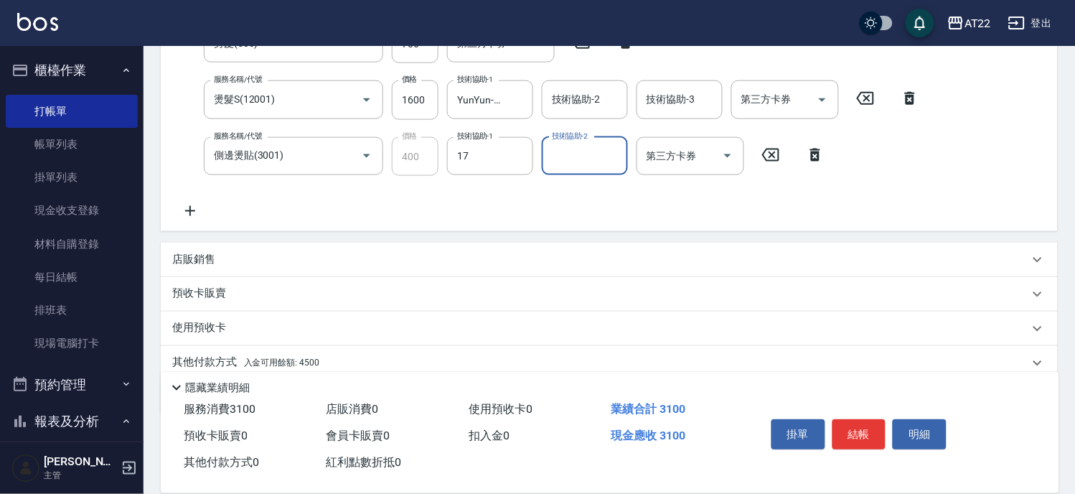
type input "YunYun-17"
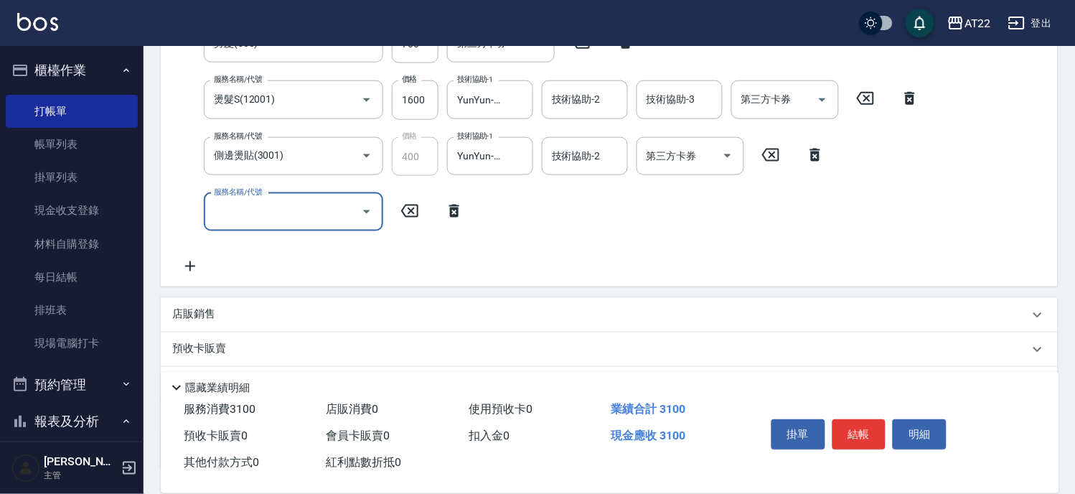
scroll to position [59, 0]
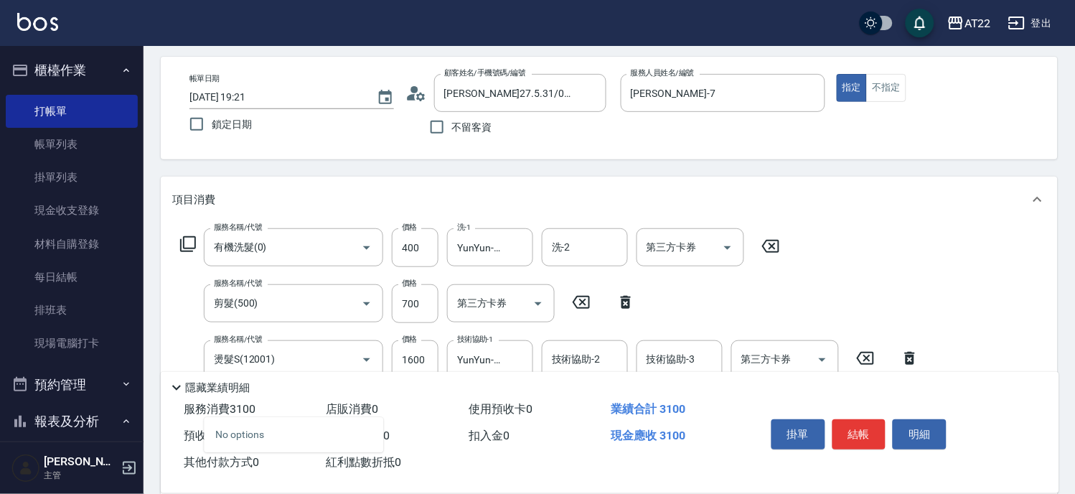
type input "三"
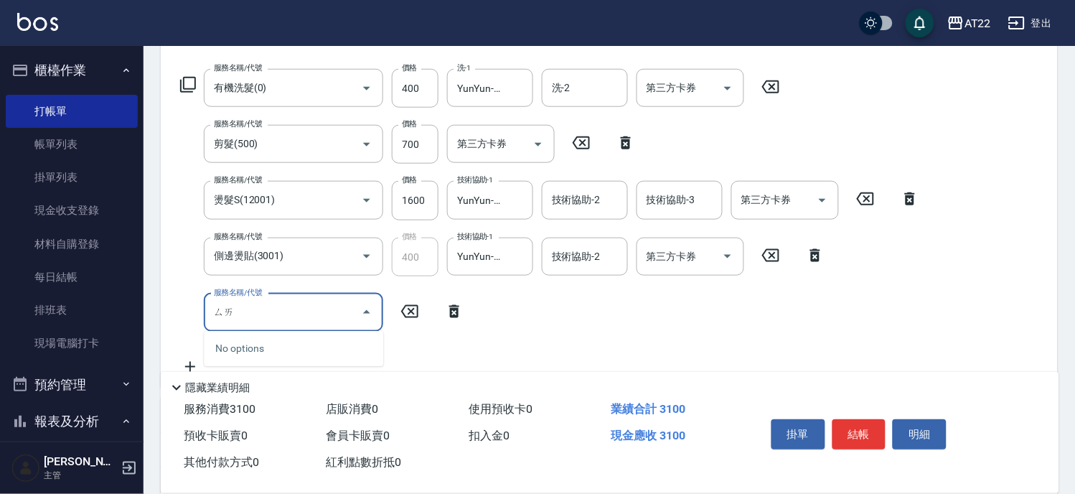
type input "[PERSON_NAME]"
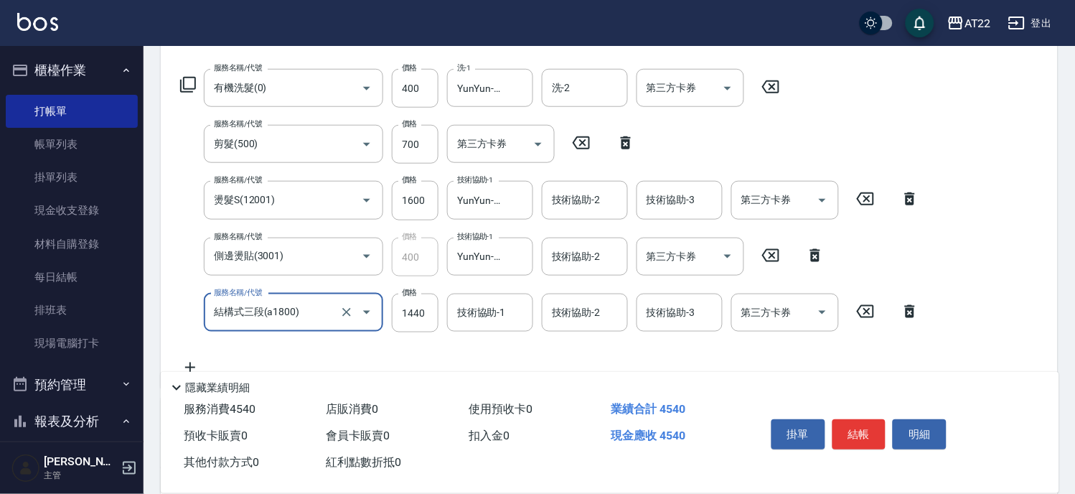
type input "結構式三段(a1800)"
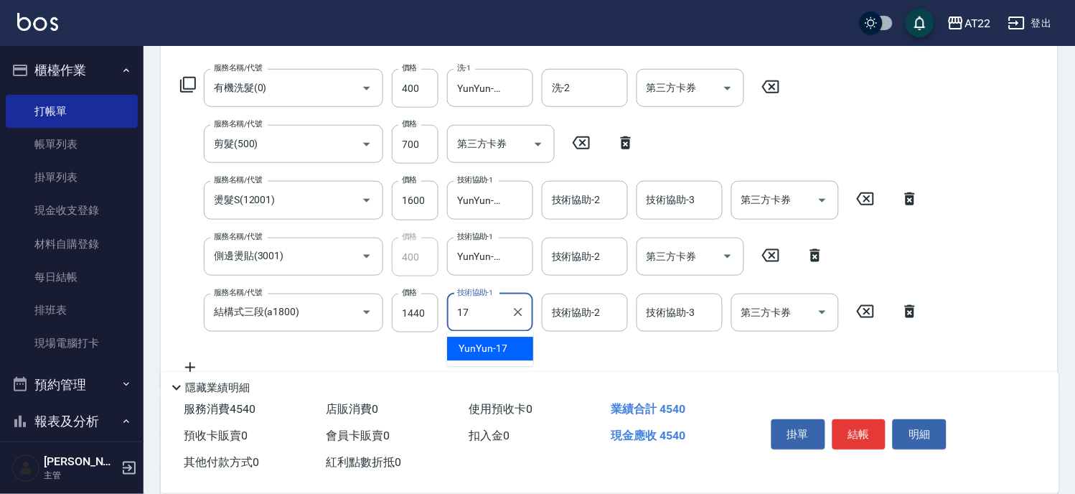
type input "YunYun-17"
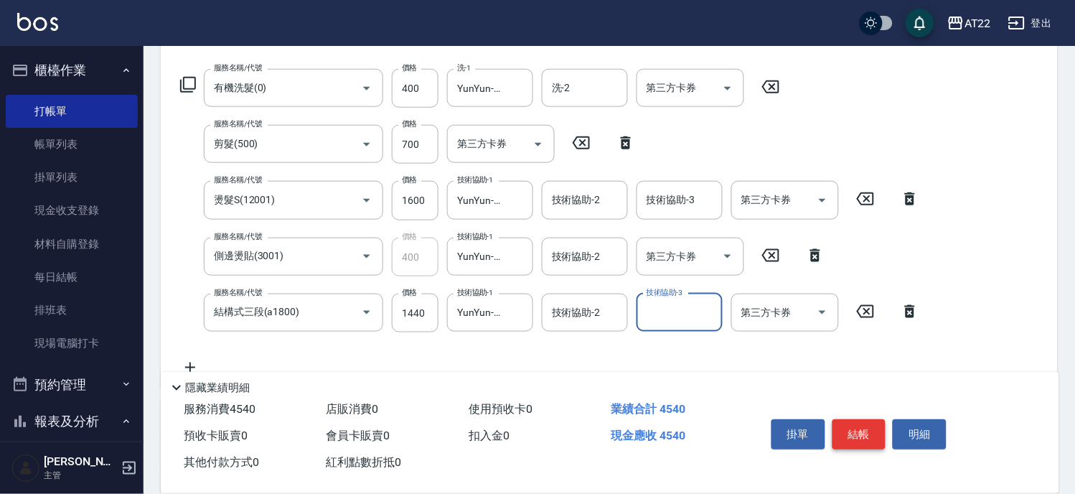
click at [850, 432] on button "結帳" at bounding box center [859, 434] width 54 height 30
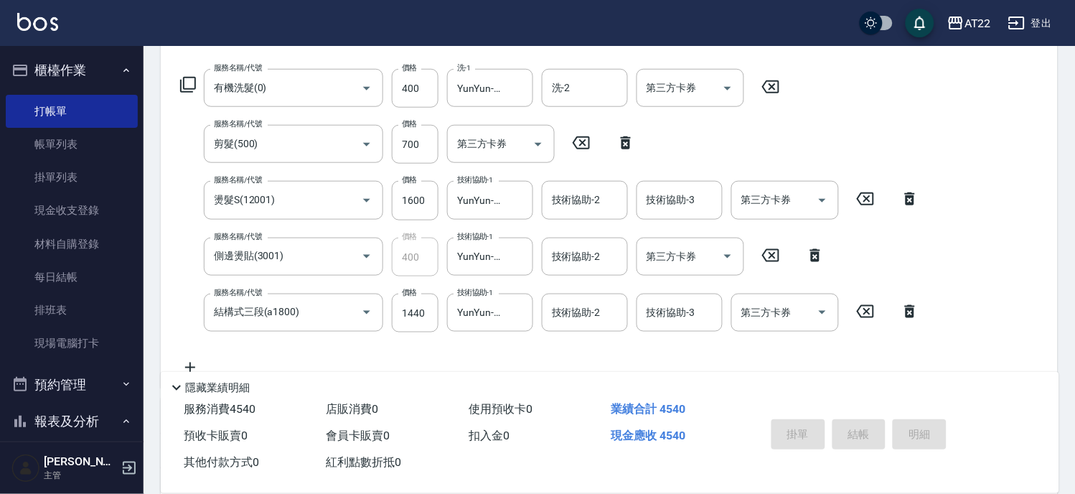
type input "[DATE] 19:22"
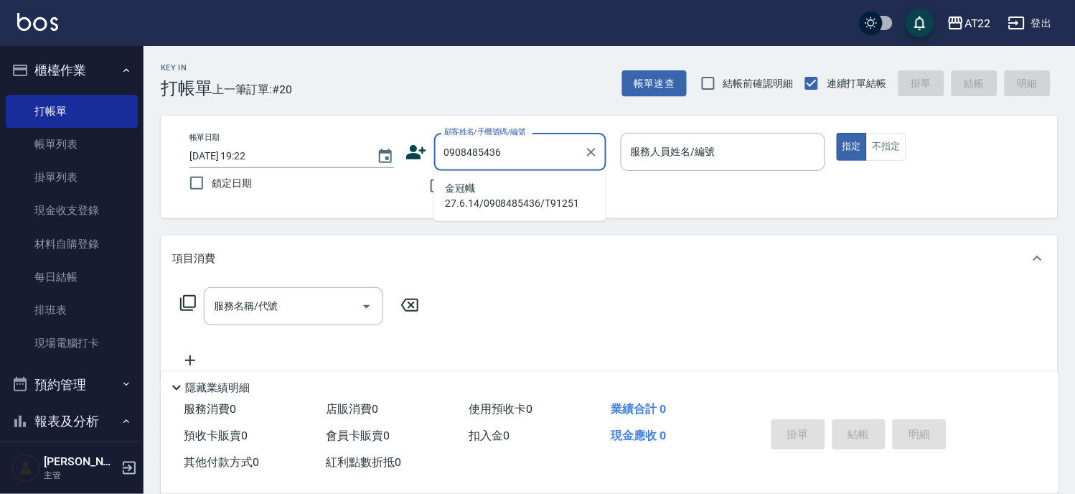
click at [534, 201] on li "金冠幟27.6.14/0908485436/T91251" at bounding box center [519, 196] width 172 height 39
type input "金冠幟27.6.14/0908485436/T91251"
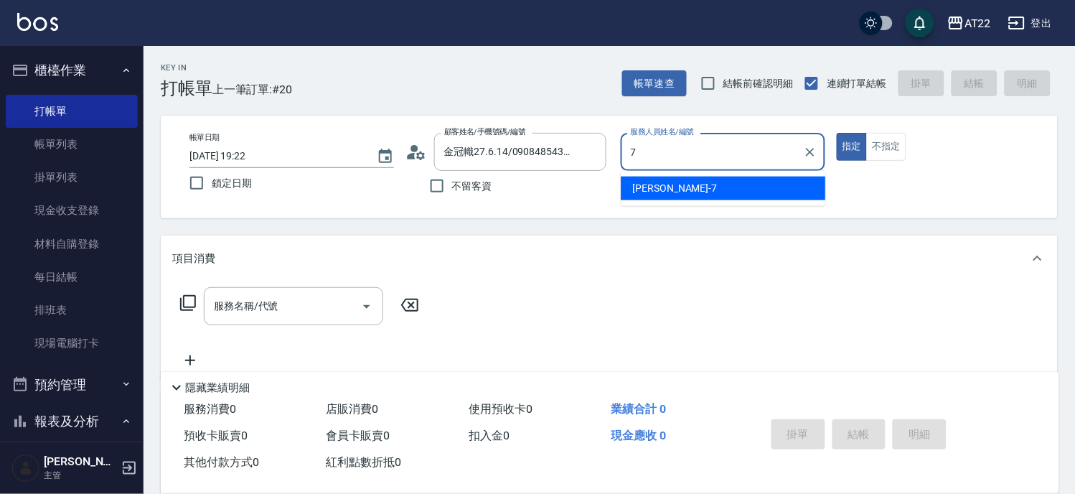
type input "[PERSON_NAME]-7"
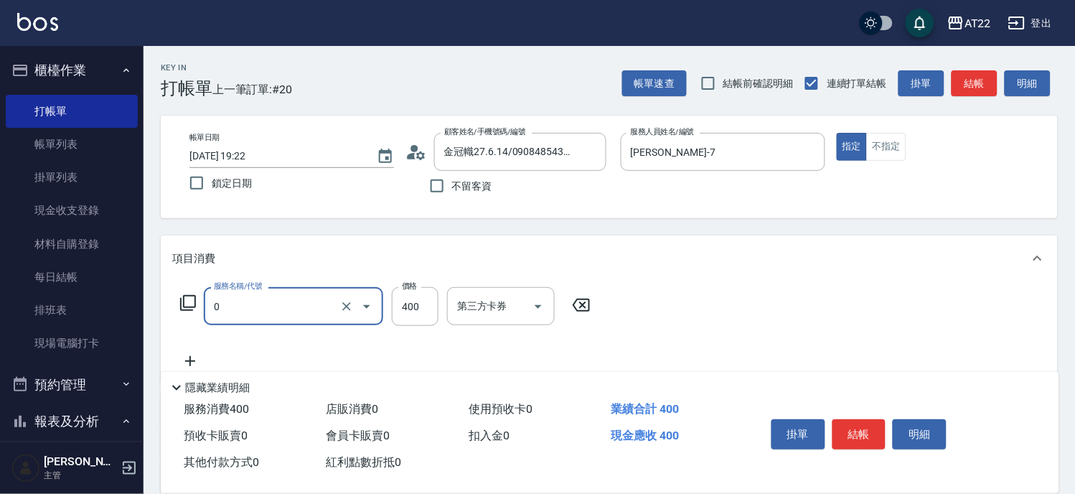
type input "有機洗髮(0)"
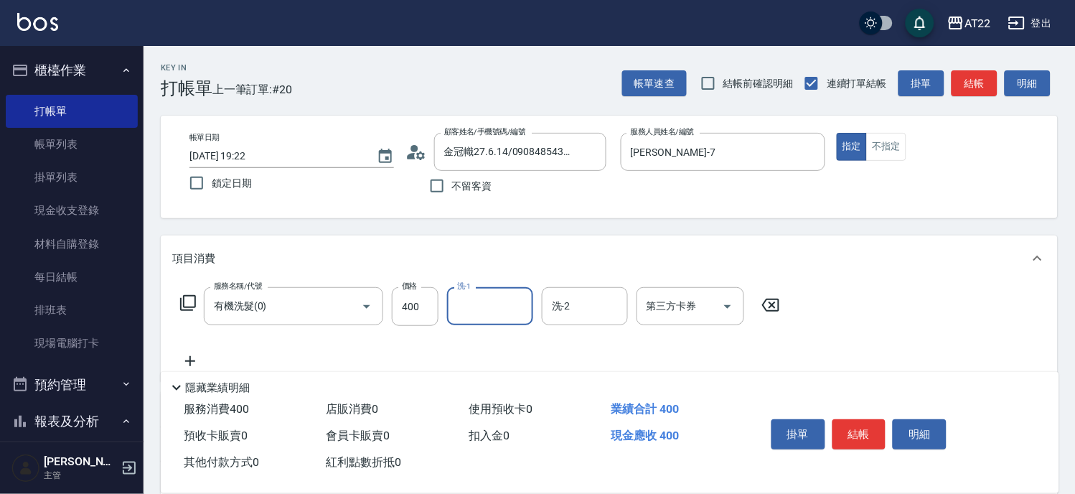
type input "1"
type input "Cherry-22"
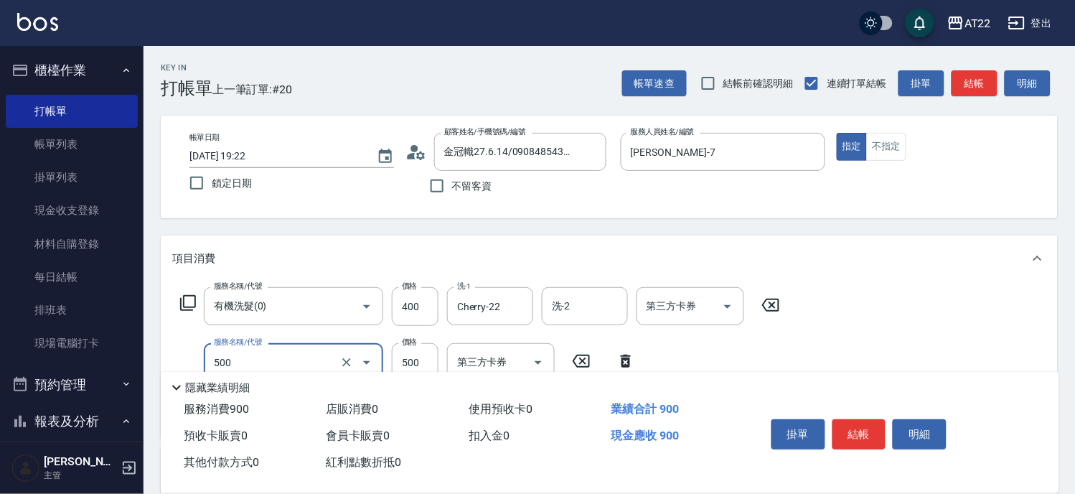
type input "剪髮(500)"
type input "630"
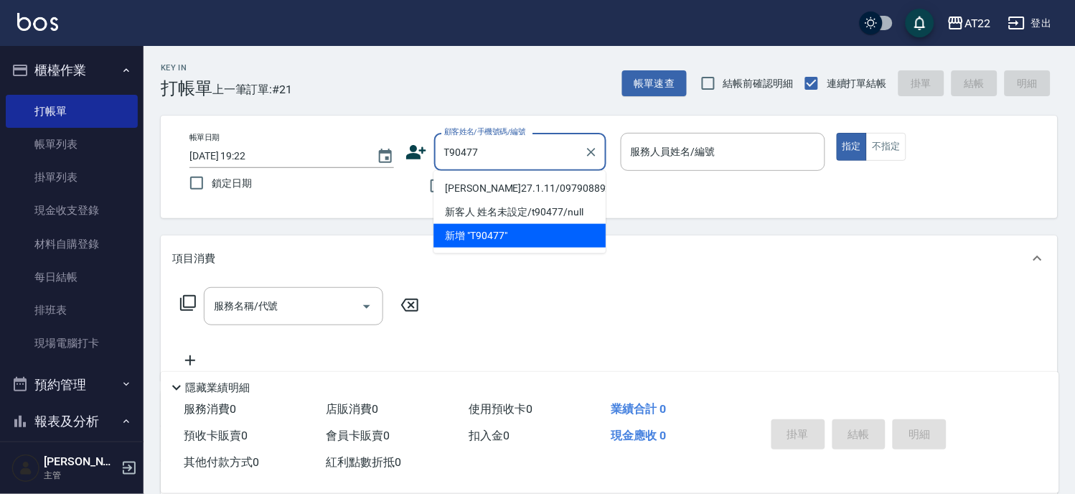
click at [501, 200] on li "[PERSON_NAME]27.1.11/0979088921/T90477" at bounding box center [519, 189] width 172 height 24
type input "[PERSON_NAME]27.1.11/0979088921/T90477"
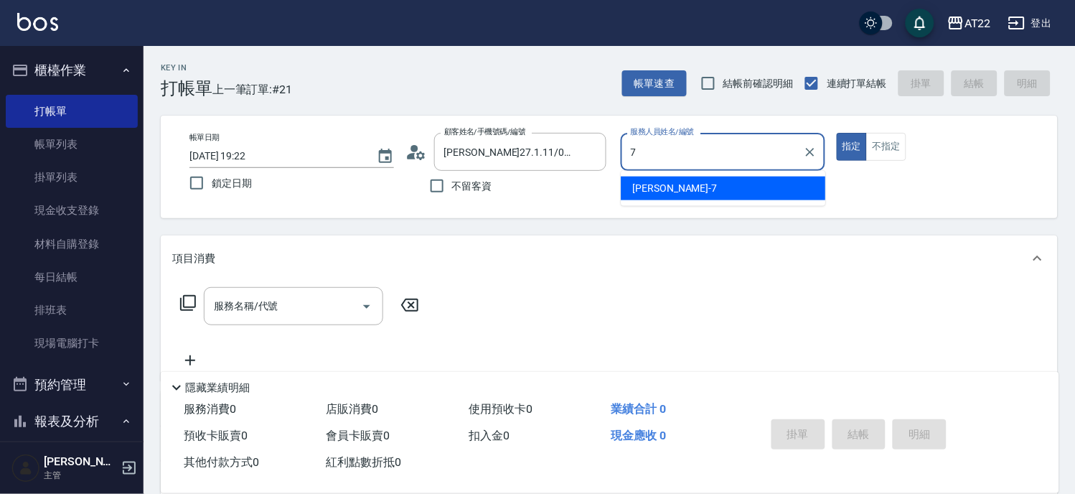
type input "[PERSON_NAME]-7"
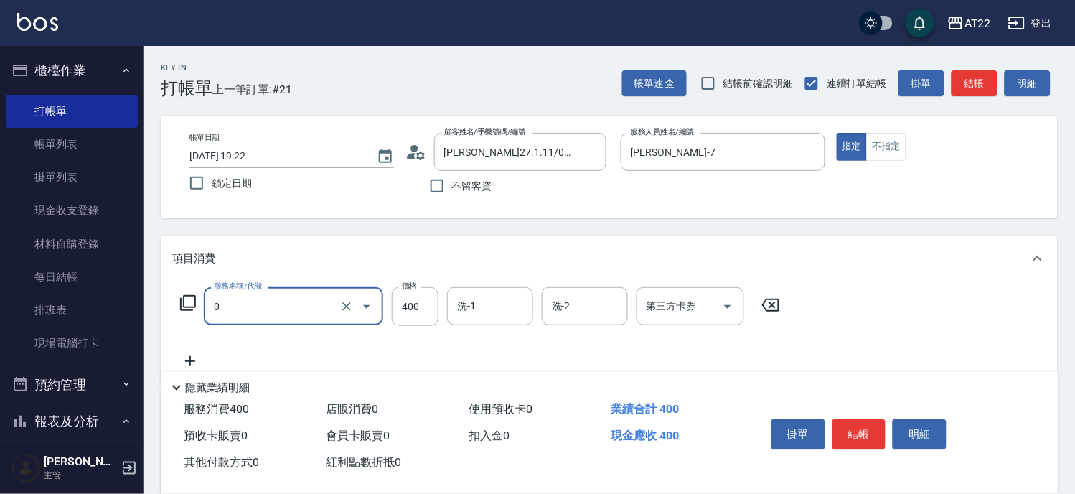
type input "有機洗髮(0)"
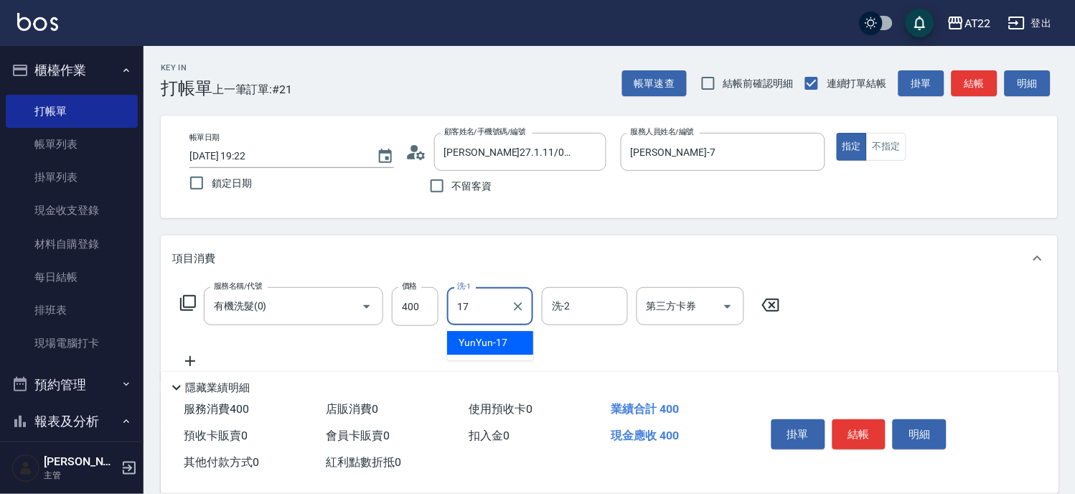
type input "YunYun-17"
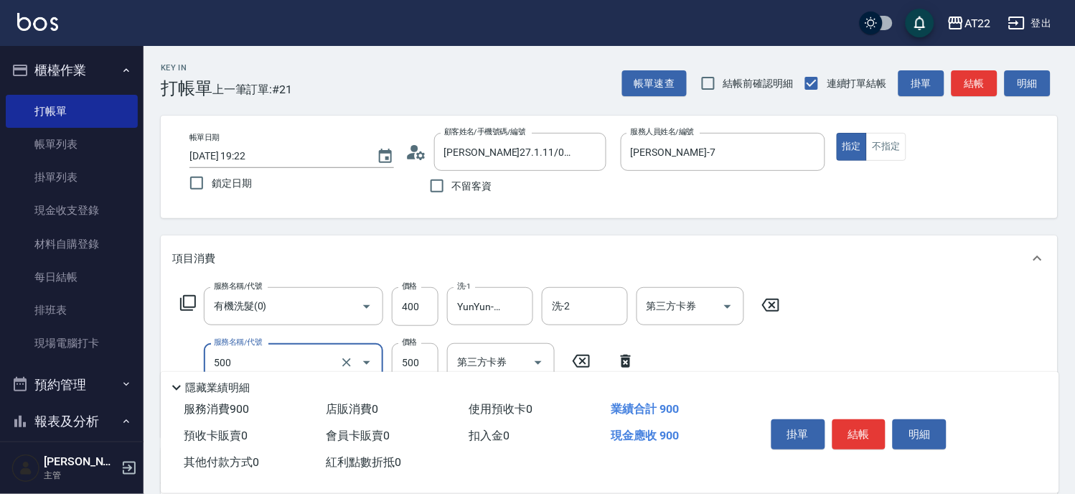
type input "剪髮(500)"
type input "700"
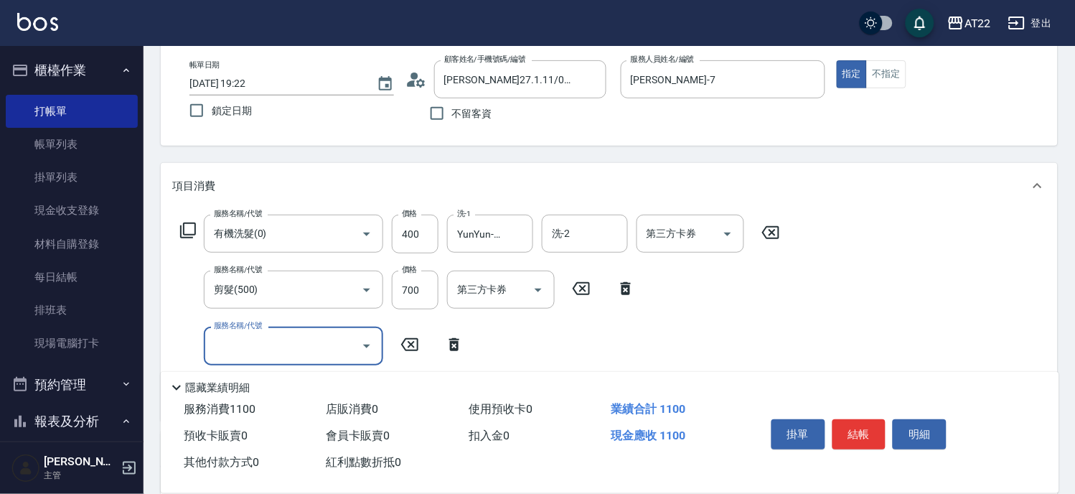
scroll to position [159, 0]
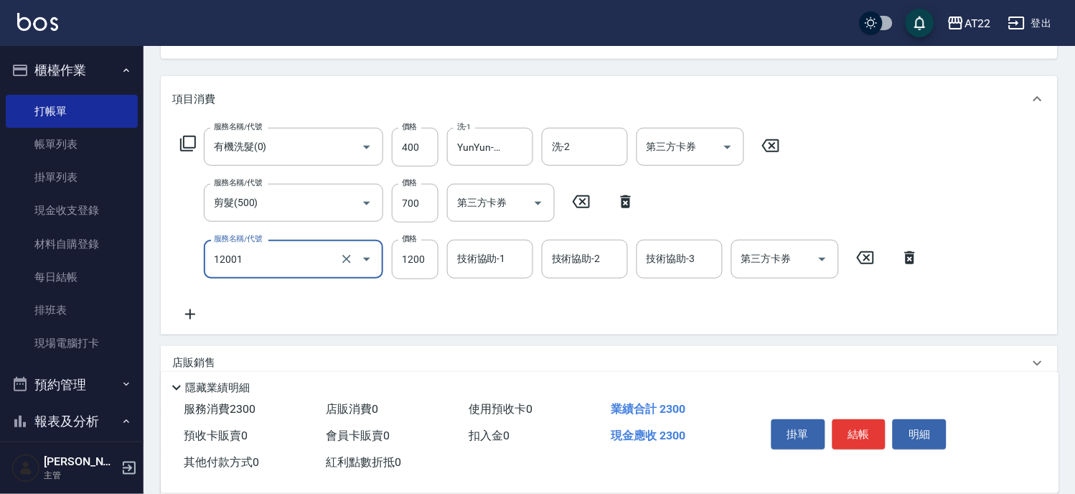
type input "燙髮S(12001)"
type input "1600"
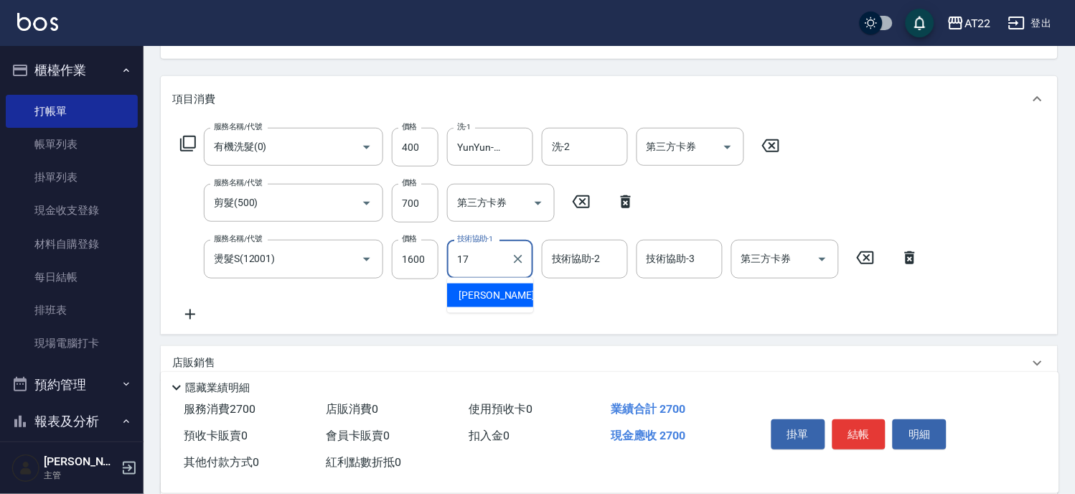
type input "YunYun-17"
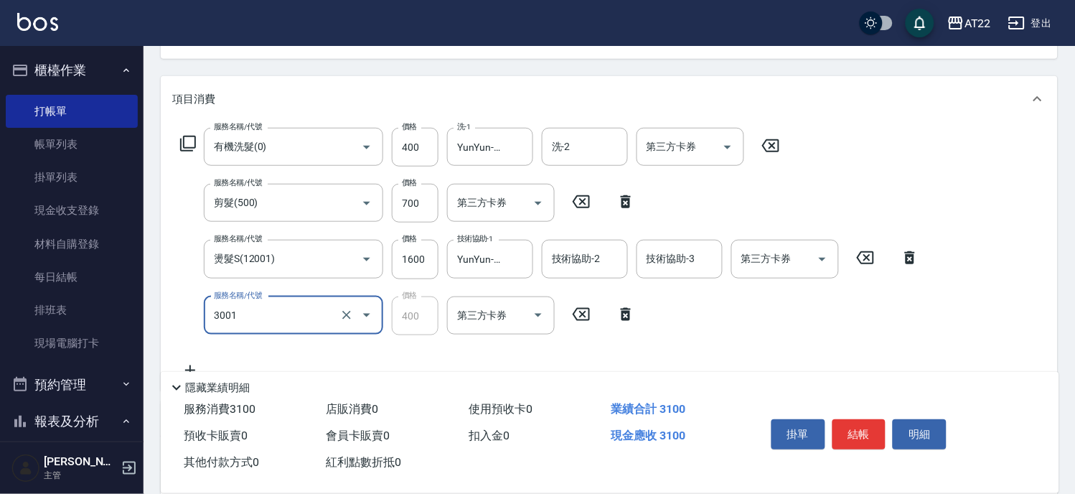
type input "側邊燙貼(3001)"
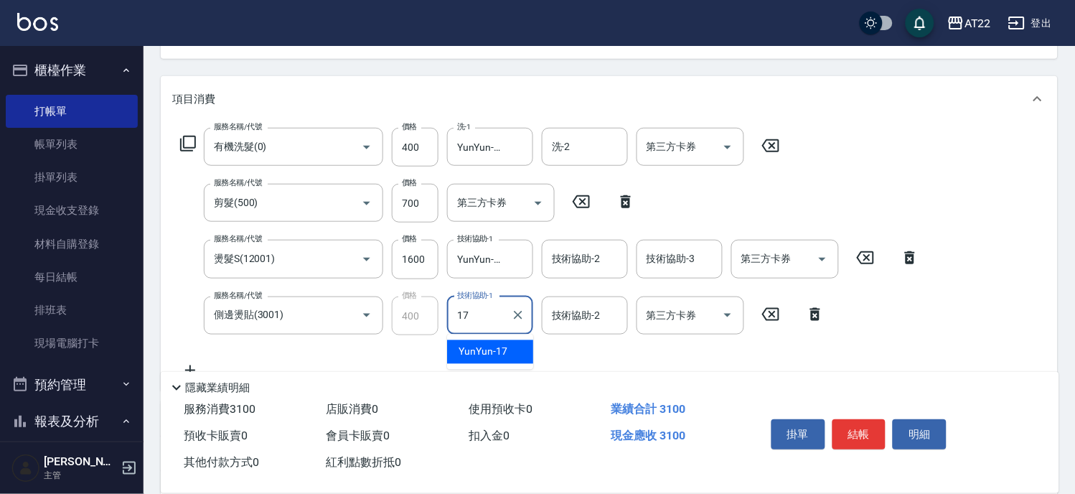
type input "YunYun-17"
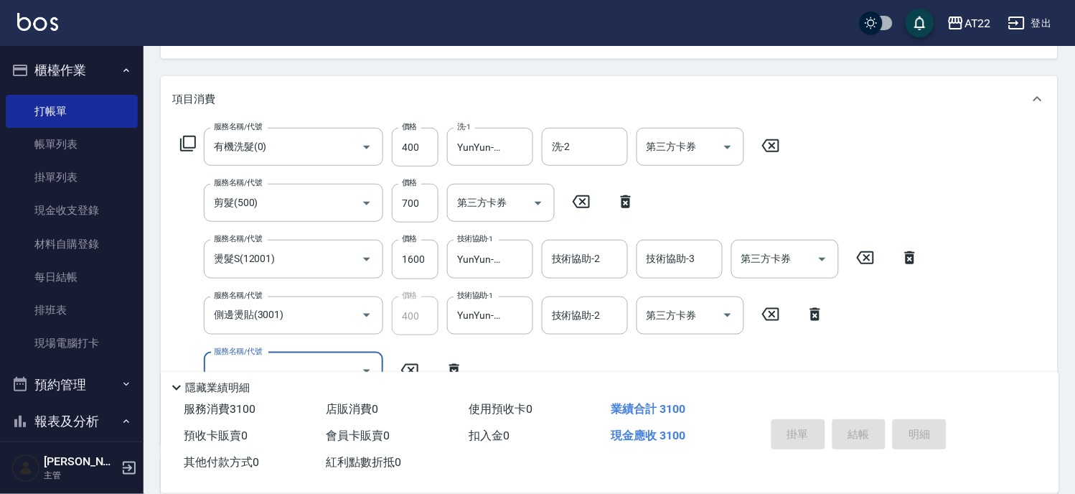
type input "[DATE] 19:23"
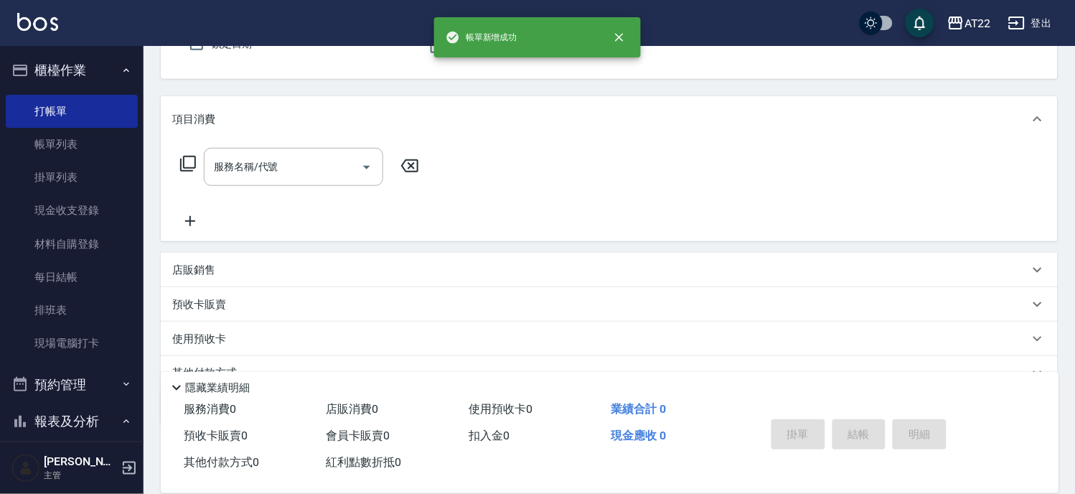
scroll to position [0, 0]
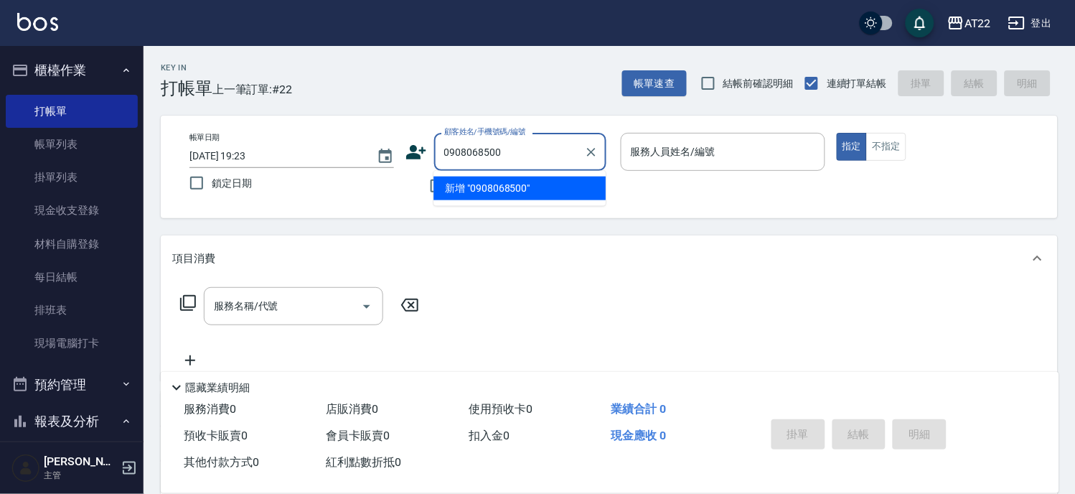
click at [522, 188] on li "新增 "0908068500"" at bounding box center [519, 189] width 172 height 24
type input "0908068500"
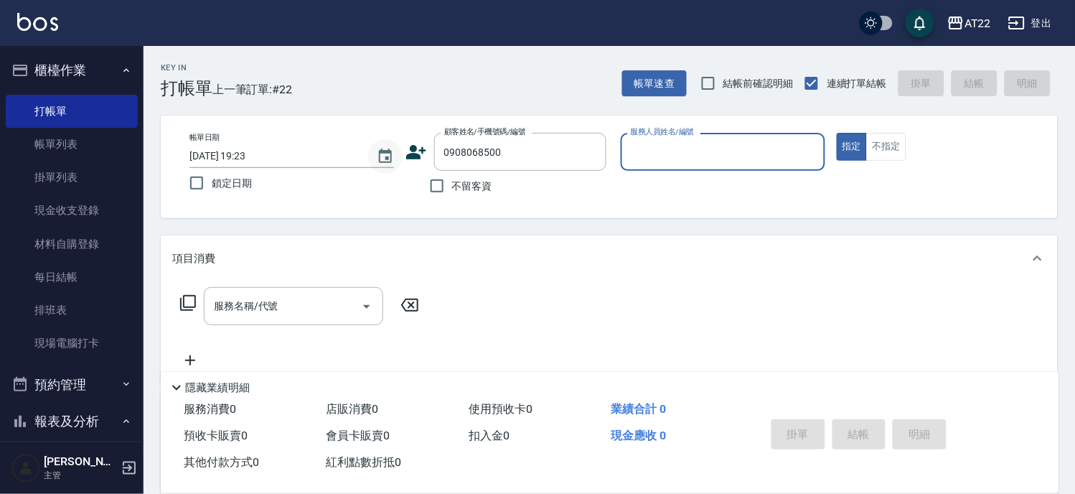
click at [396, 149] on button "Choose date, selected date is 2025-08-13" at bounding box center [385, 156] width 34 height 34
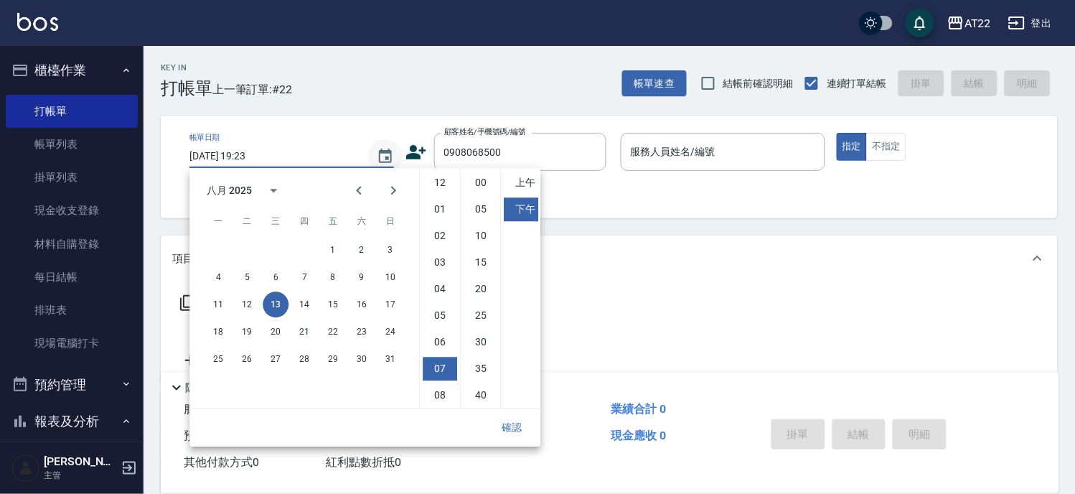
scroll to position [80, 0]
click at [398, 151] on button "Choose date, selected date is 2025-08-13" at bounding box center [385, 156] width 34 height 34
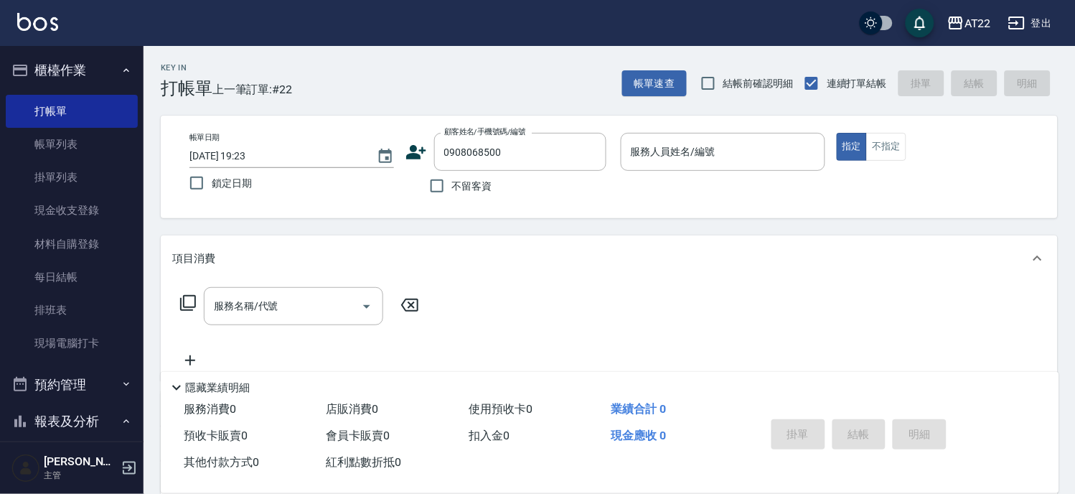
click at [412, 149] on icon at bounding box center [416, 152] width 20 height 14
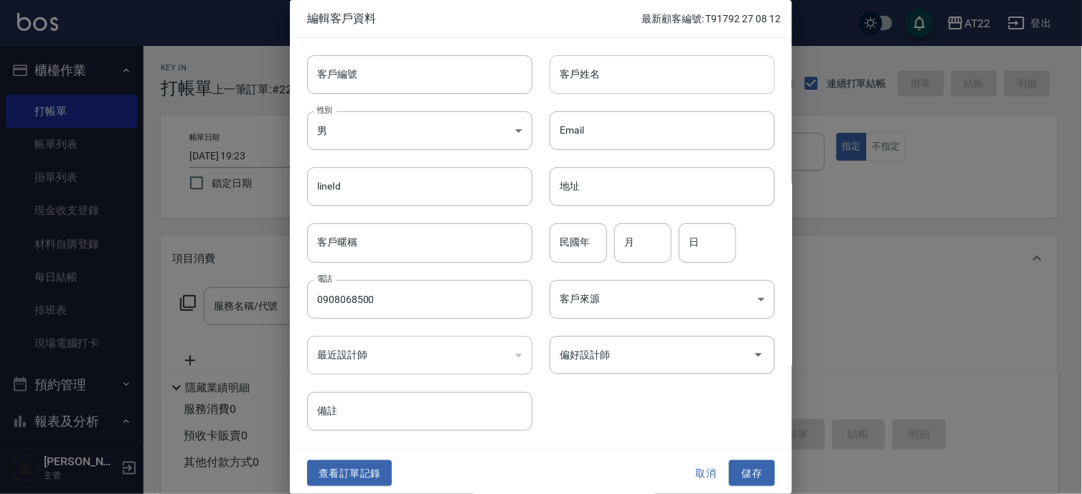
click at [620, 85] on input "客戶姓名" at bounding box center [662, 74] width 225 height 39
type input "ㄎ"
type input "志"
type input "[PERSON_NAME]"
click at [584, 224] on input "民國年" at bounding box center [578, 242] width 57 height 39
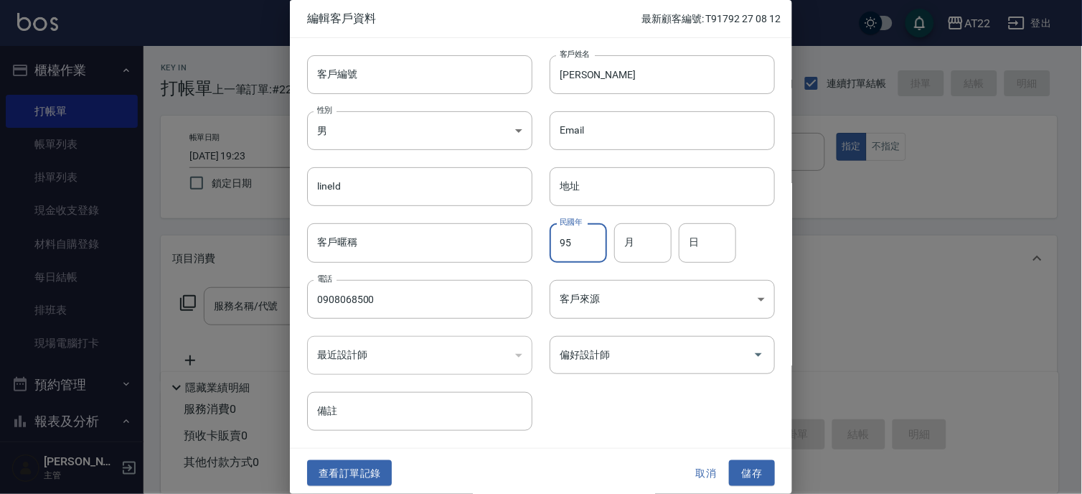
type input "95"
type input "11"
type input "7"
click at [735, 476] on button "儲存" at bounding box center [752, 473] width 46 height 27
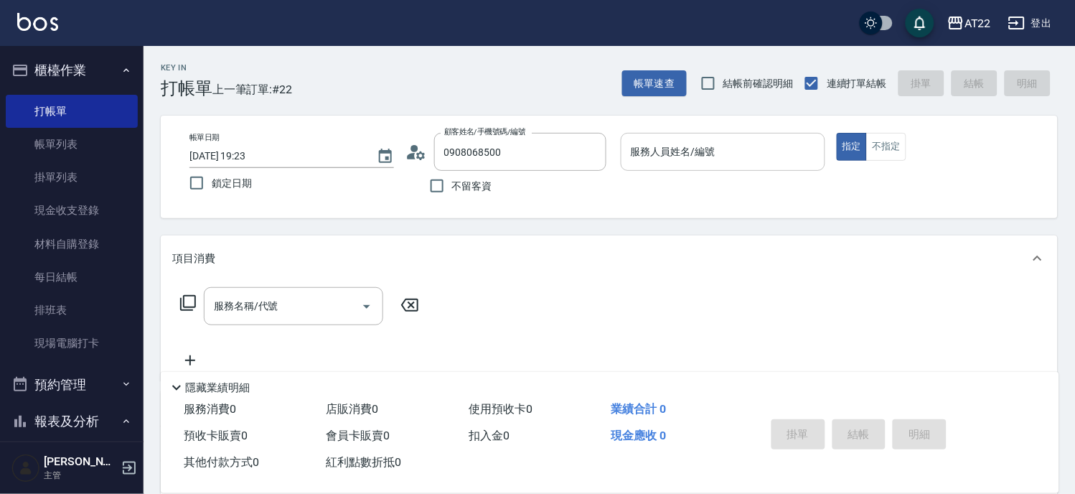
click at [701, 148] on input "服務人員姓名/編號" at bounding box center [723, 151] width 192 height 25
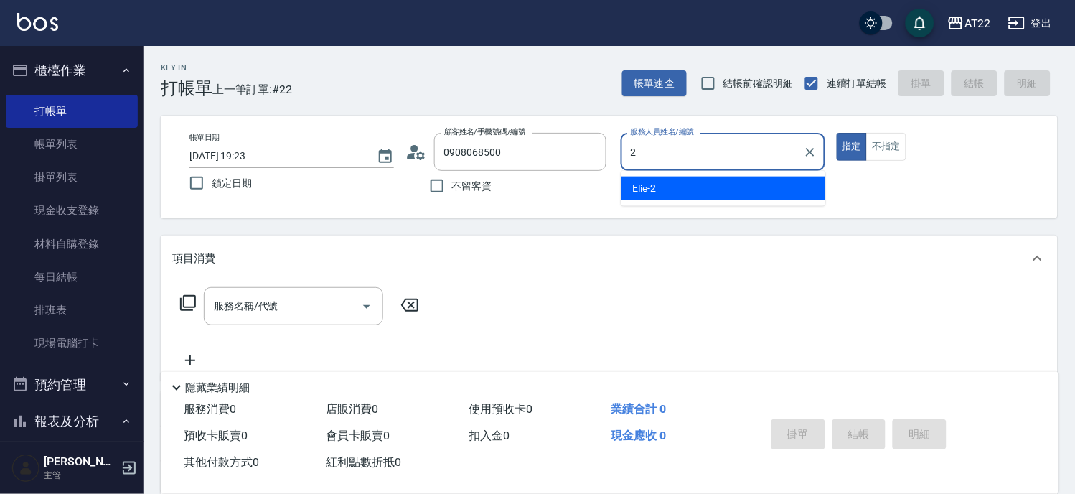
type input "Elie-2"
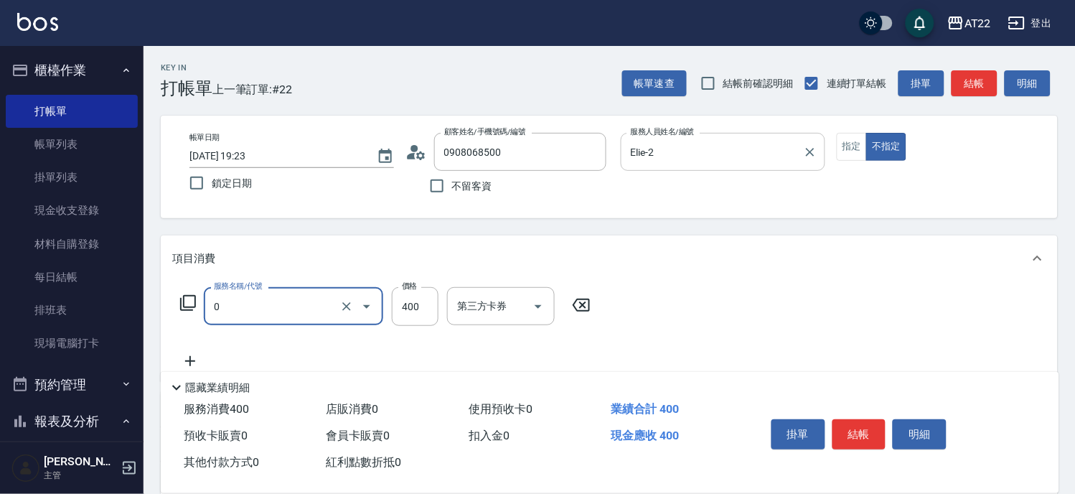
type input "有機洗髮(0)"
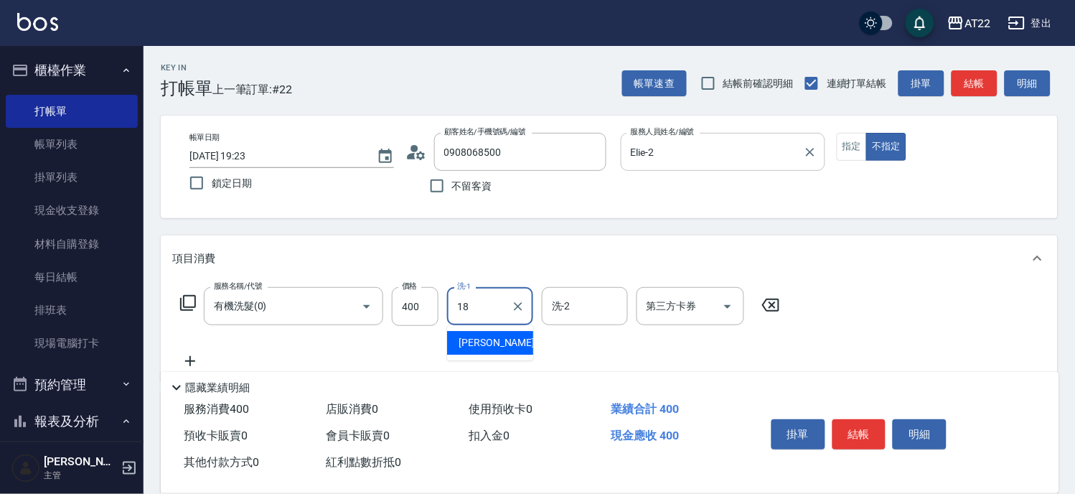
type input "恩恩-18"
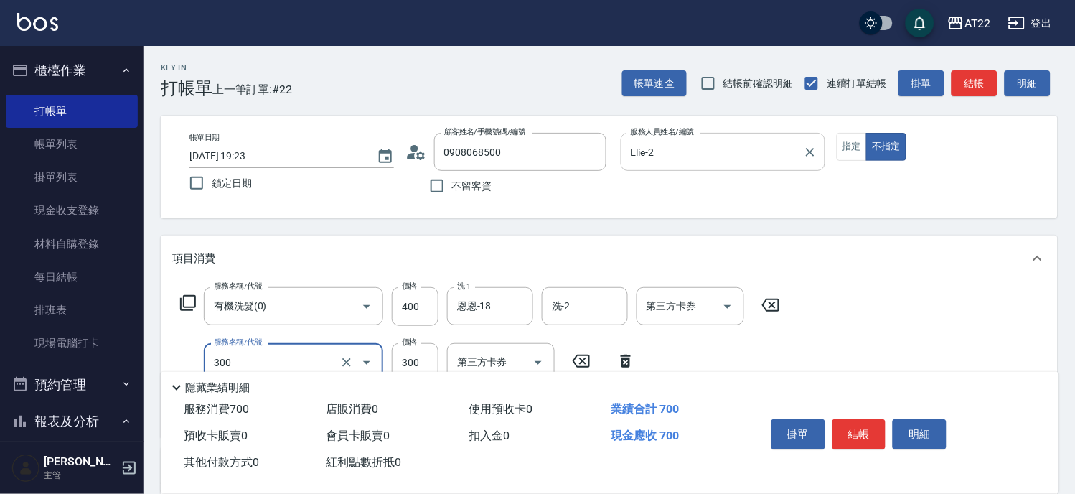
type input "剪髮(300)"
type input "250"
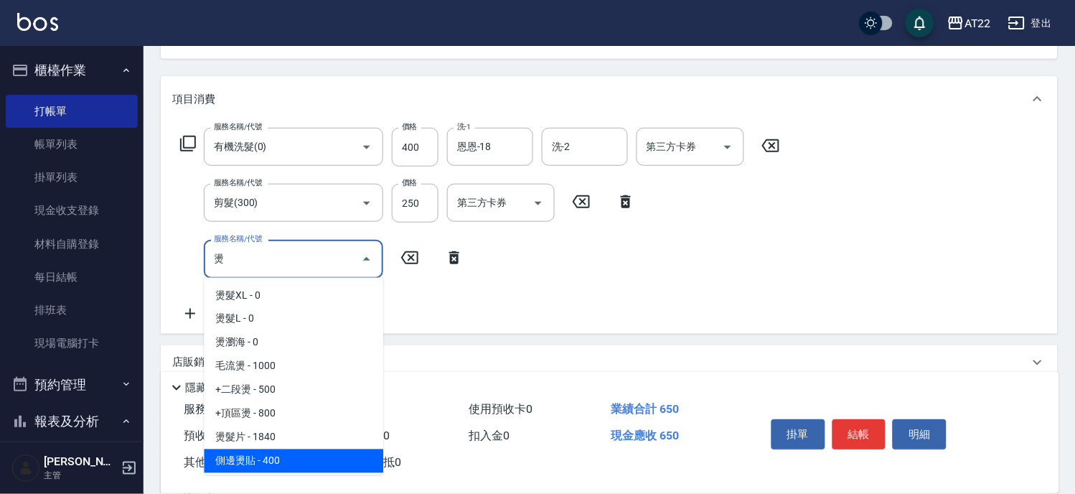
scroll to position [20, 0]
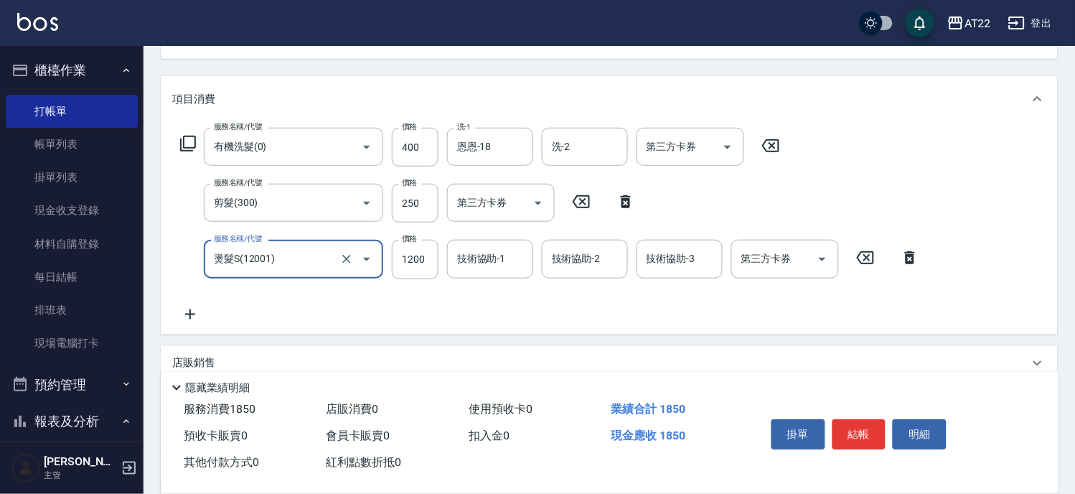
type input "燙髮S(12001)"
type input "1330"
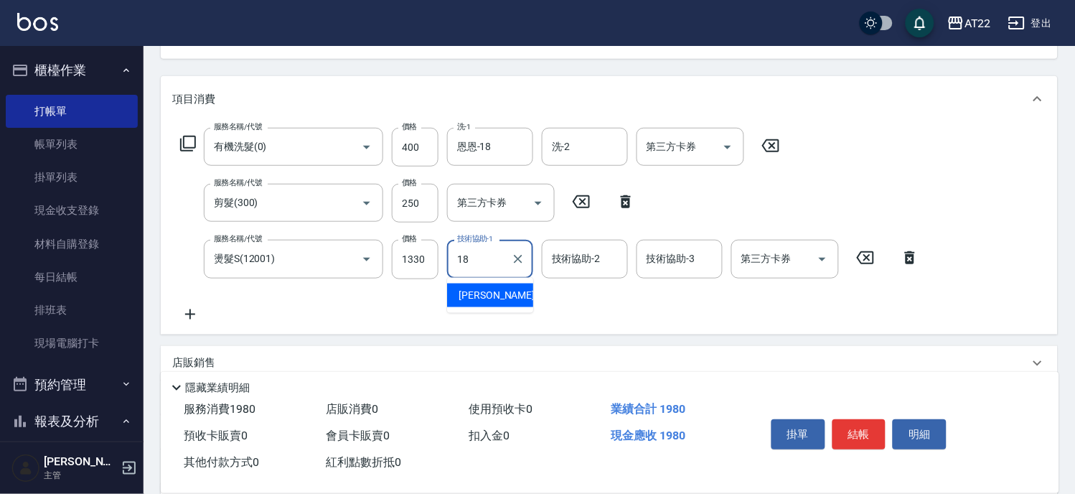
type input "恩恩-18"
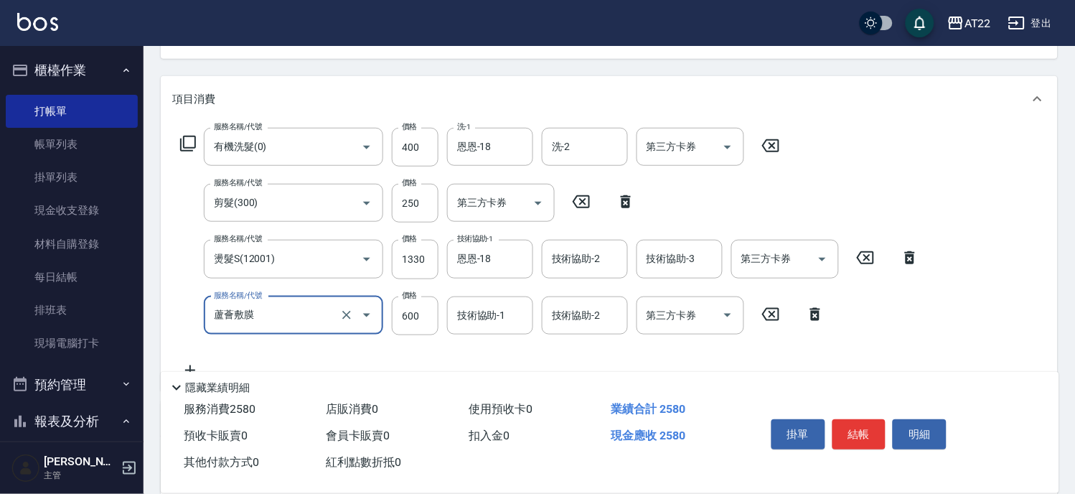
type input "蘆薈敷膜"
type input "480"
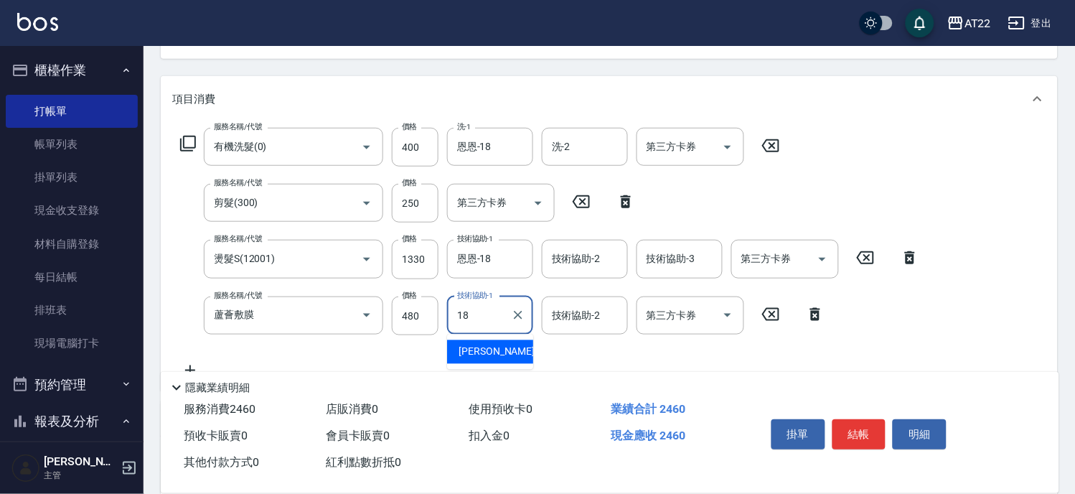
type input "恩恩-18"
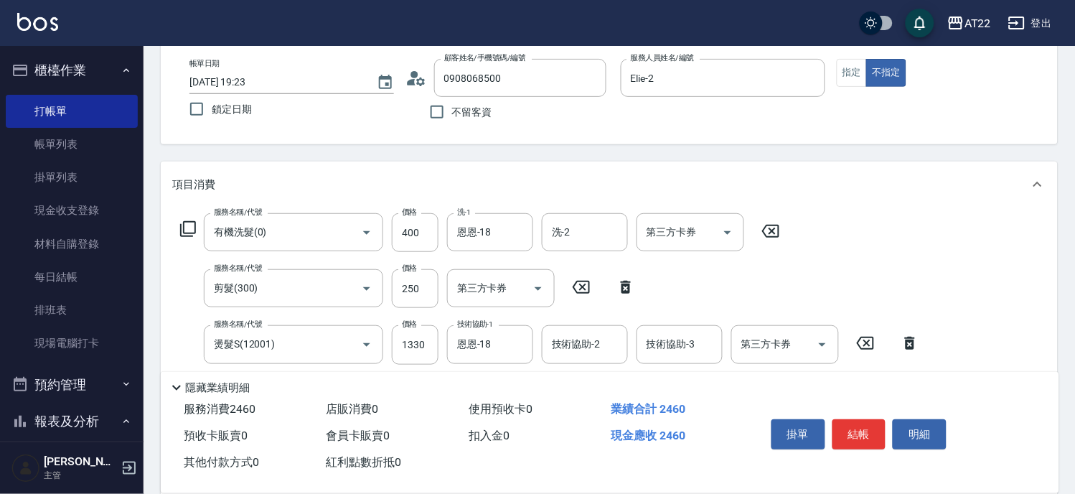
scroll to position [0, 0]
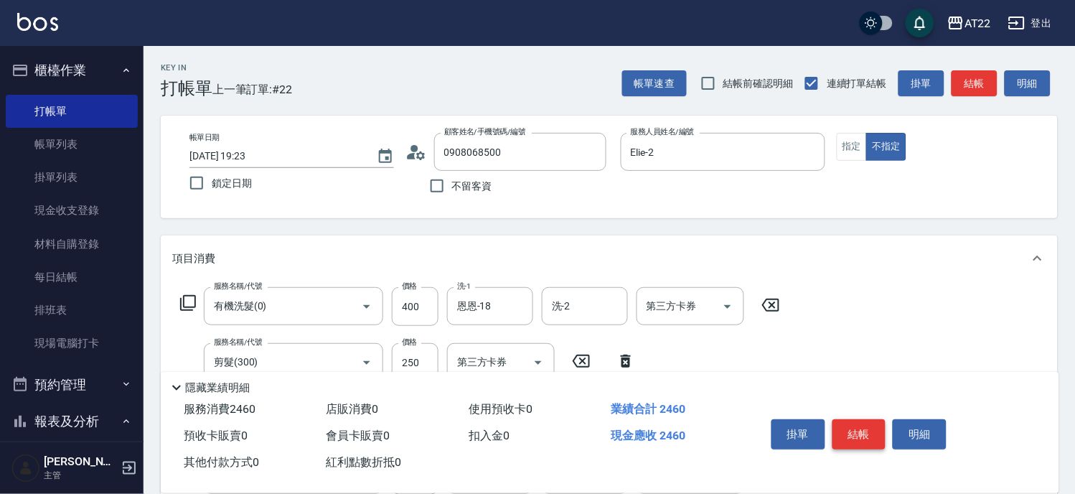
click at [858, 425] on button "結帳" at bounding box center [859, 434] width 54 height 30
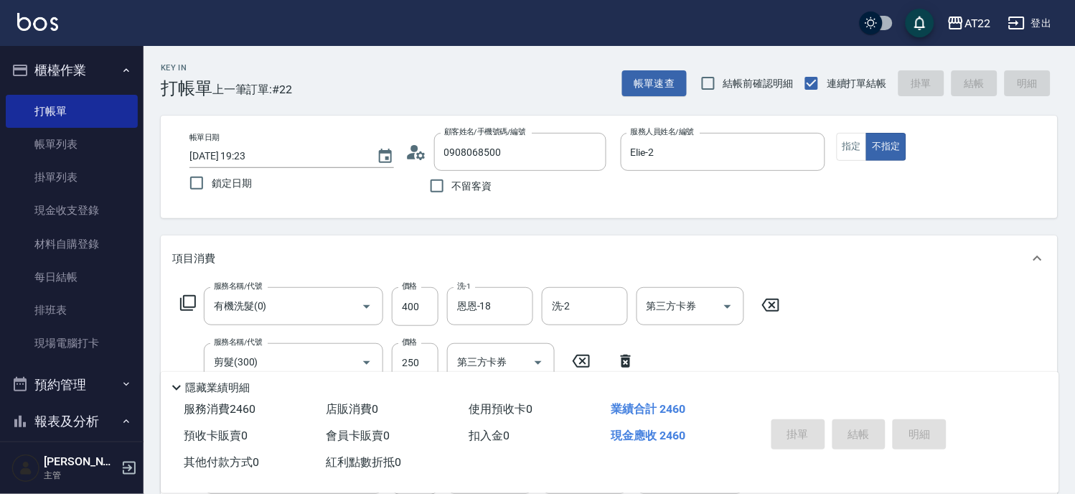
type input "[DATE] 19:24"
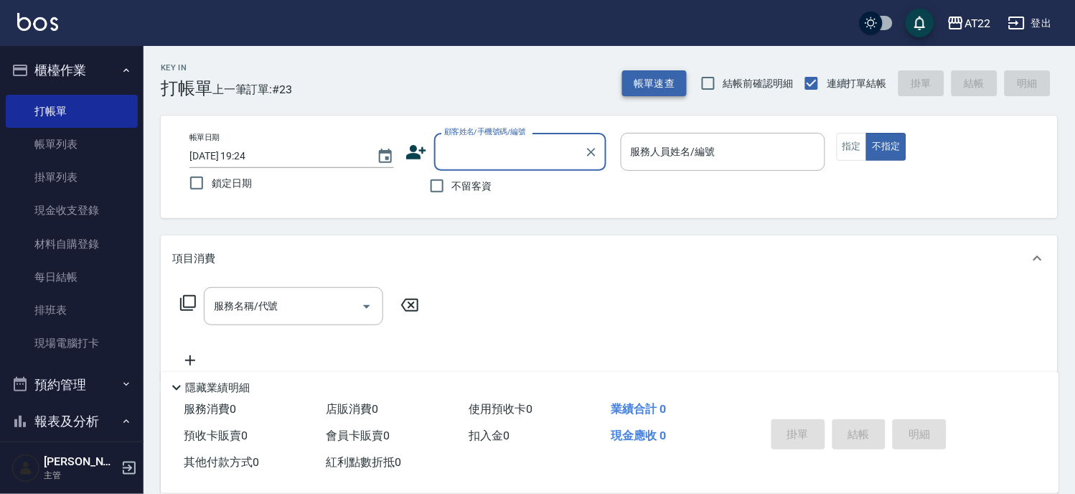
click at [673, 84] on button "帳單速查" at bounding box center [654, 83] width 65 height 27
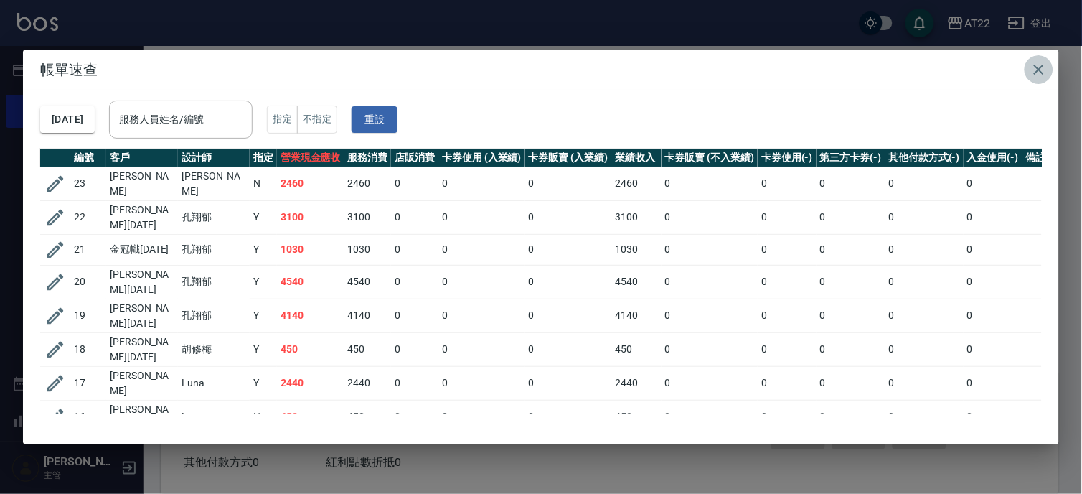
click at [1043, 77] on button "button" at bounding box center [1039, 69] width 29 height 29
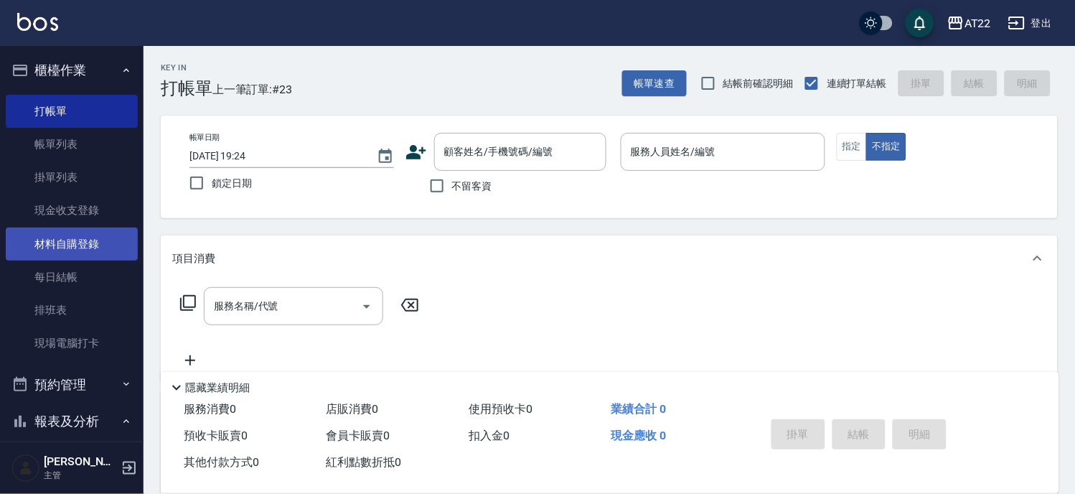
scroll to position [159, 0]
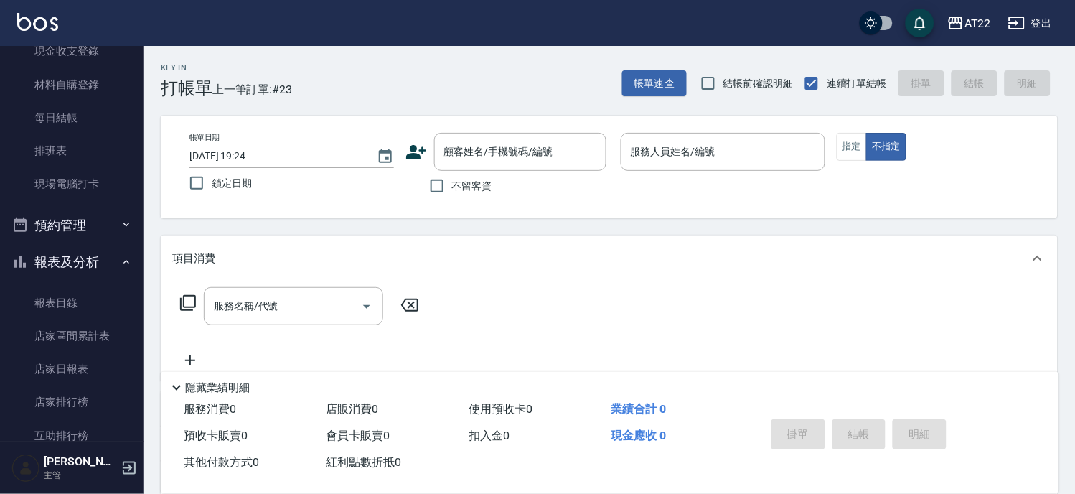
click at [77, 264] on button "報表及分析" at bounding box center [72, 261] width 132 height 37
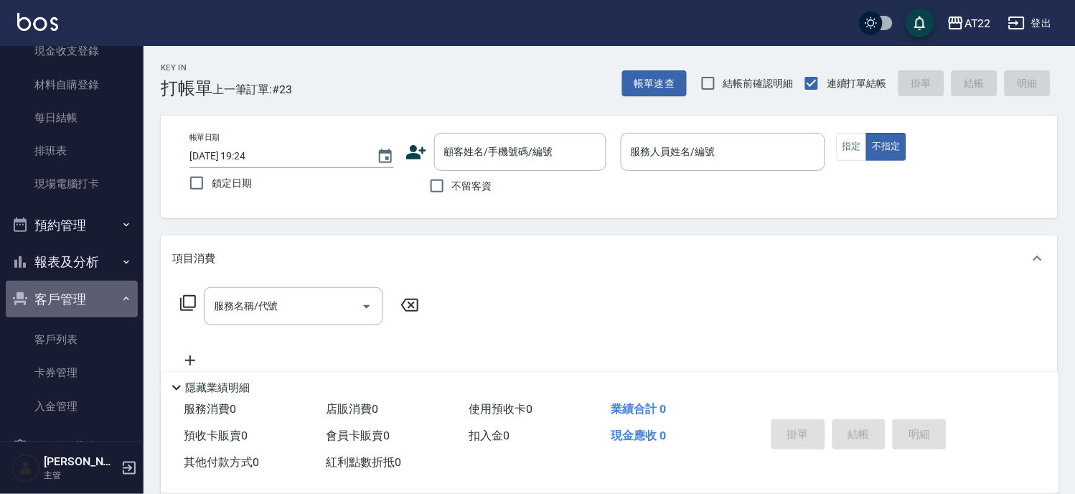
click at [76, 291] on button "客戶管理" at bounding box center [72, 299] width 132 height 37
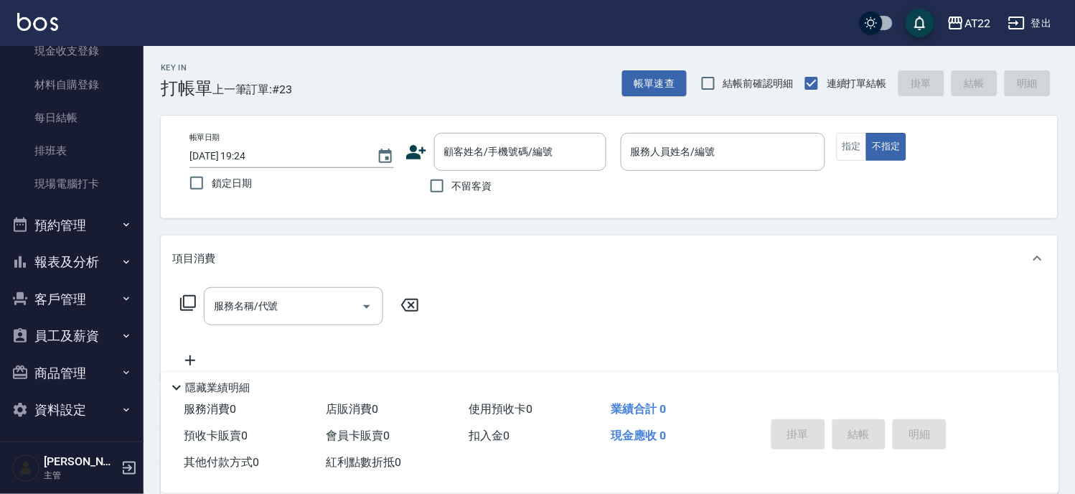
scroll to position [0, 0]
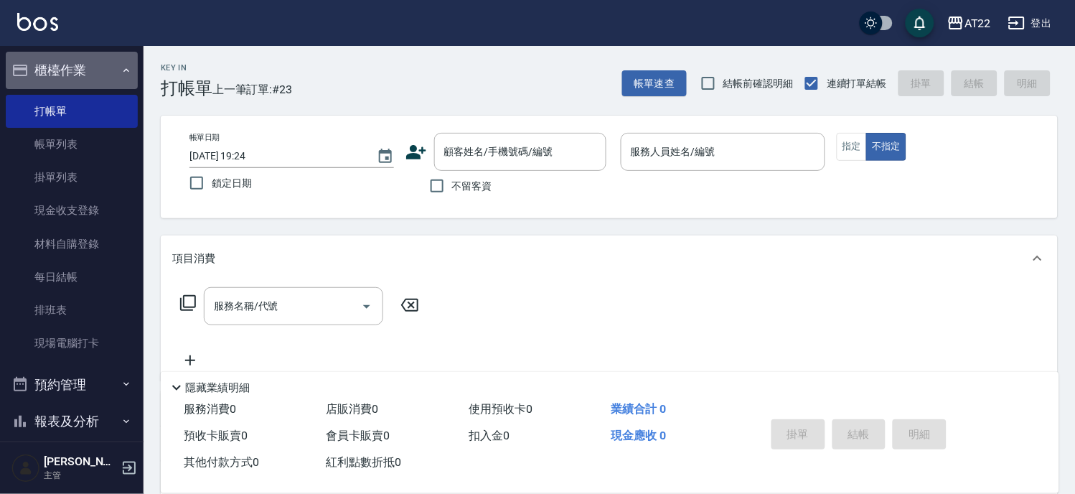
click at [110, 75] on button "櫃檯作業" at bounding box center [72, 70] width 132 height 37
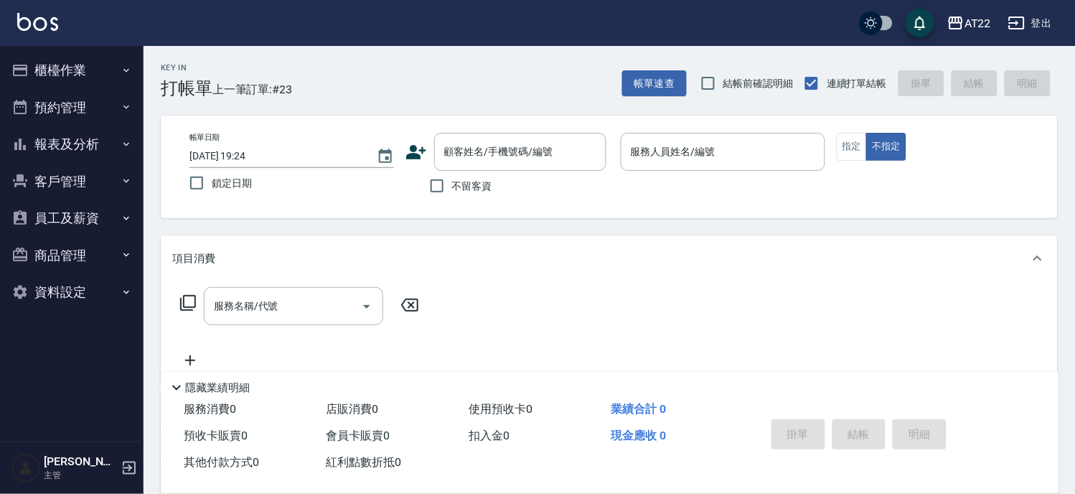
click at [763, 231] on div "Key In 打帳單 上一筆訂單:#23 帳單速查 結帳前確認明細 連續打單結帳 掛單 結帳 明細 帳單日期 [DATE] 19:24 鎖定日期 顧客姓名/手…" at bounding box center [609, 373] width 931 height 654
click at [84, 201] on button "員工及薪資" at bounding box center [72, 217] width 132 height 37
click at [90, 179] on button "客戶管理" at bounding box center [72, 181] width 132 height 37
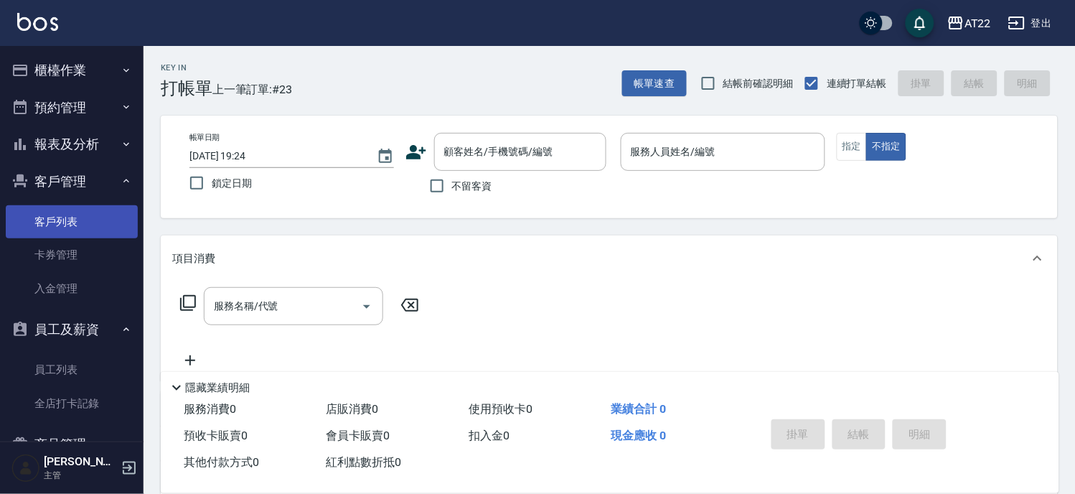
click at [73, 224] on link "客戶列表" at bounding box center [72, 221] width 132 height 33
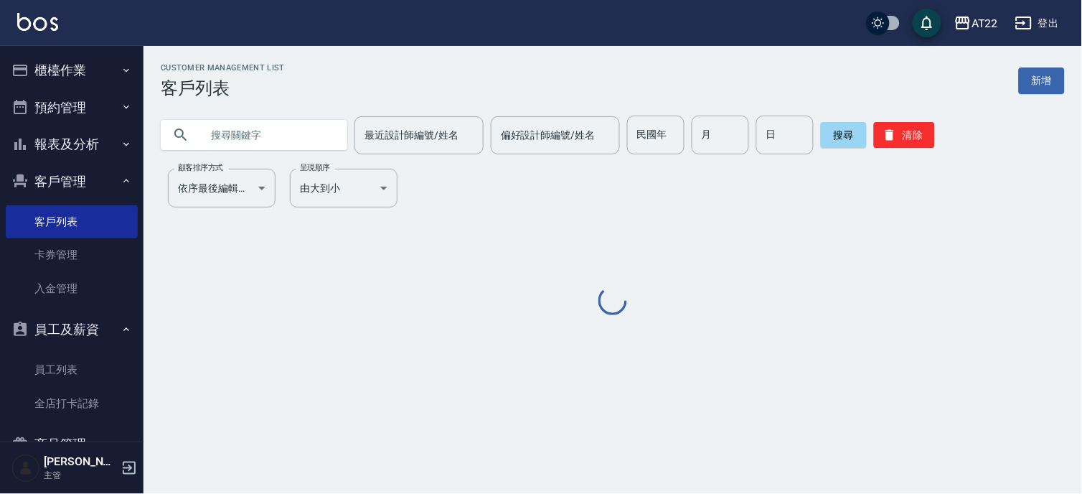
click at [255, 128] on input "text" at bounding box center [268, 135] width 135 height 39
paste input "0902441127"
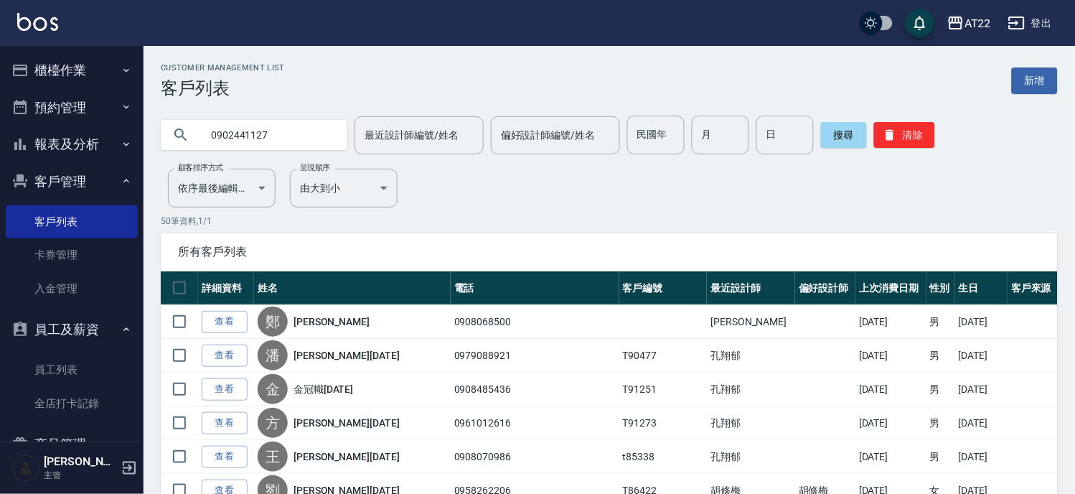
type input "0902441127"
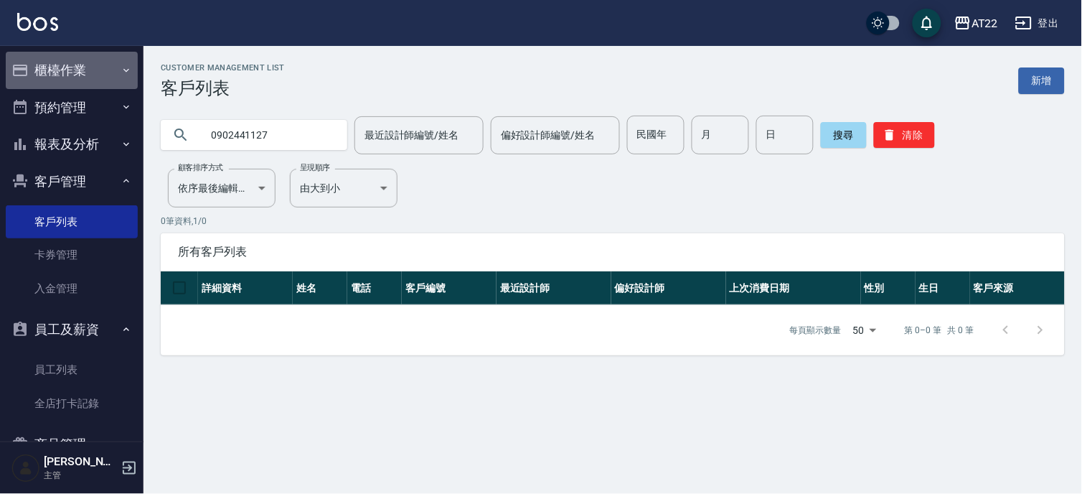
click at [98, 55] on button "櫃檯作業" at bounding box center [72, 70] width 132 height 37
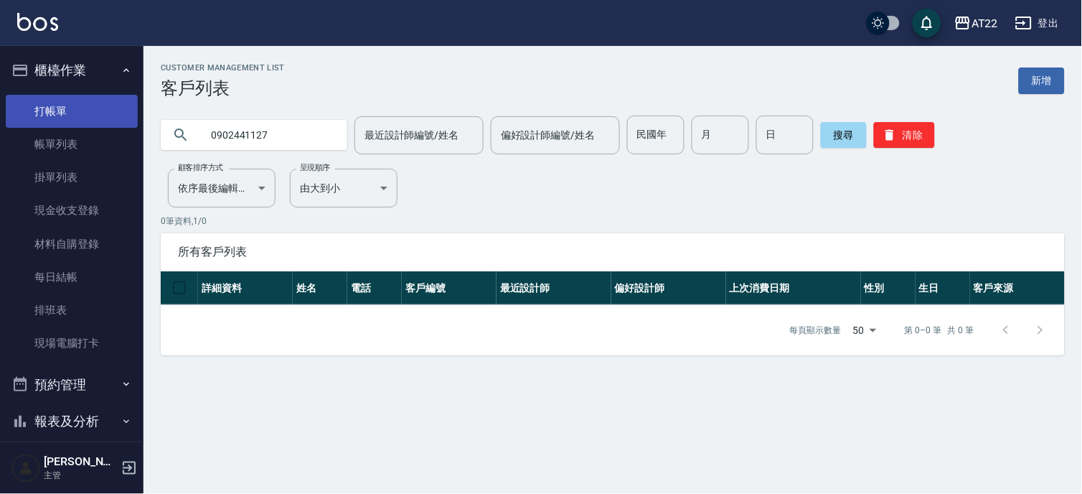
click at [95, 123] on link "打帳單" at bounding box center [72, 111] width 132 height 33
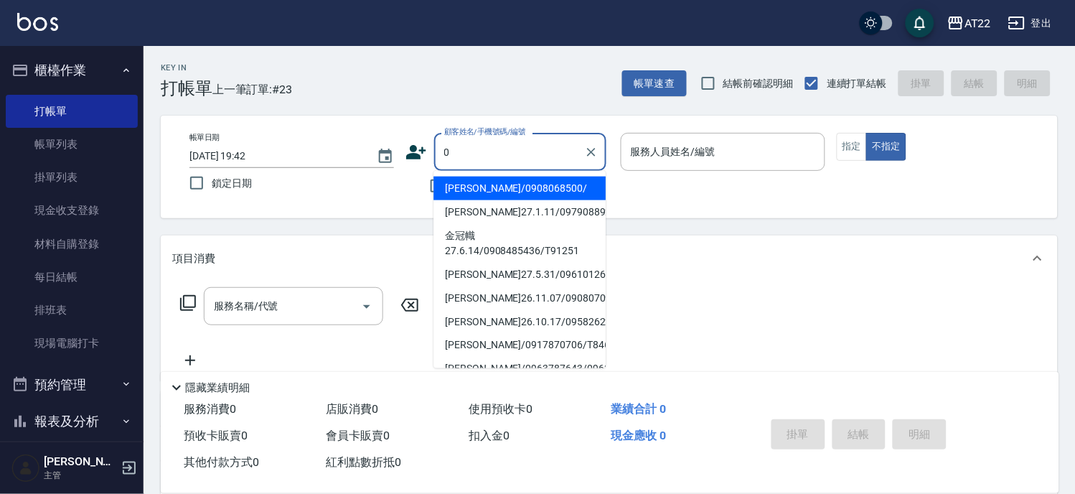
type input "[PERSON_NAME]/0908068500/"
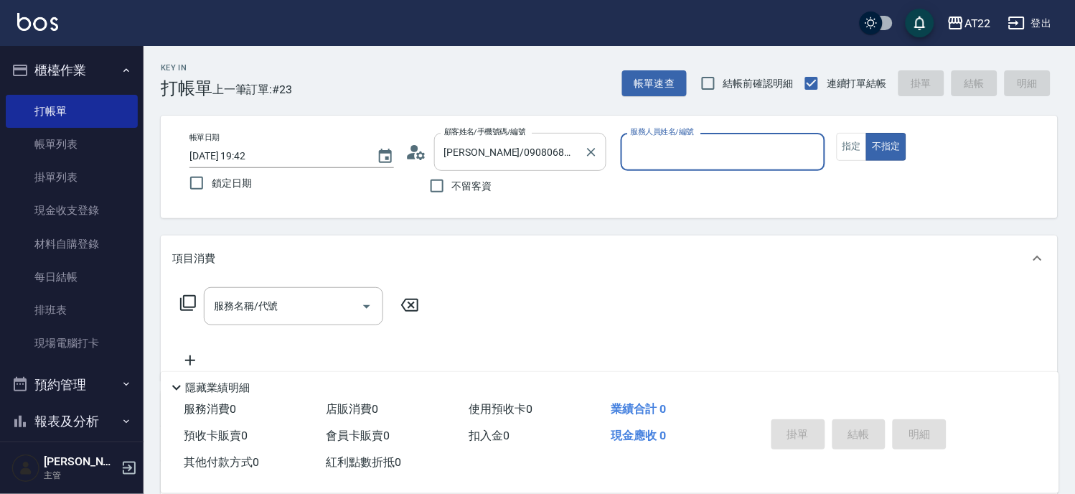
click at [866, 133] on button "不指定" at bounding box center [886, 147] width 40 height 28
type button "false"
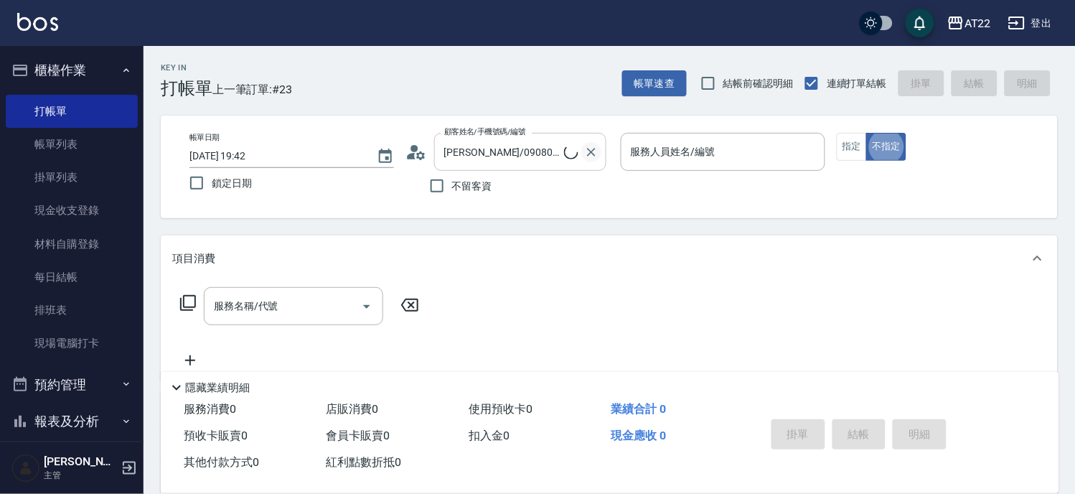
click at [590, 149] on icon "Clear" at bounding box center [591, 152] width 9 height 9
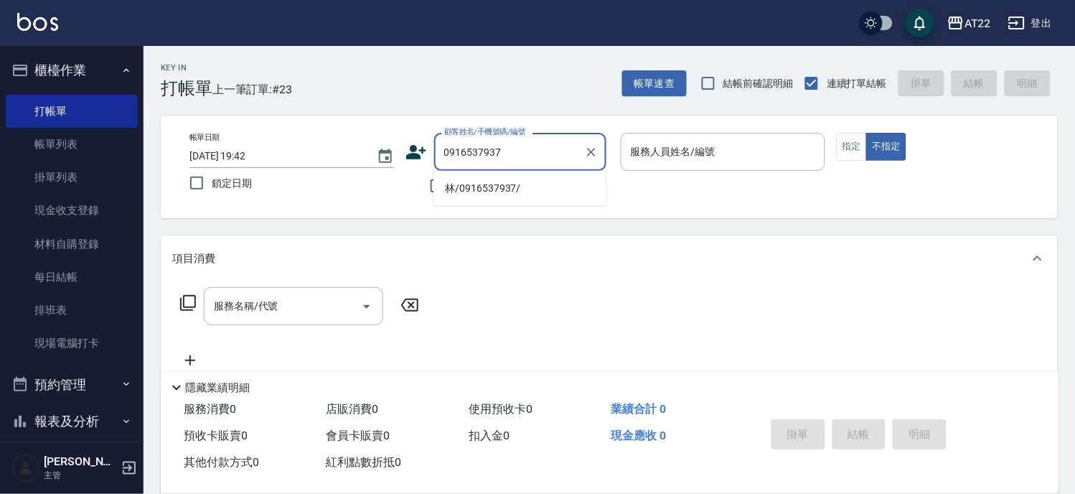
click at [537, 189] on li "林/0916537937/" at bounding box center [519, 189] width 172 height 24
type input "林/0916537937/"
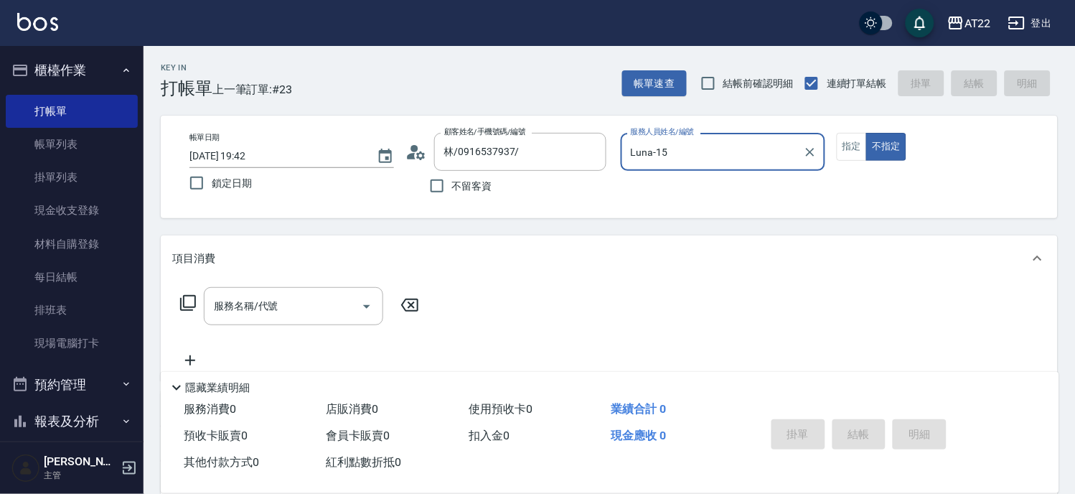
type input "Luna-15"
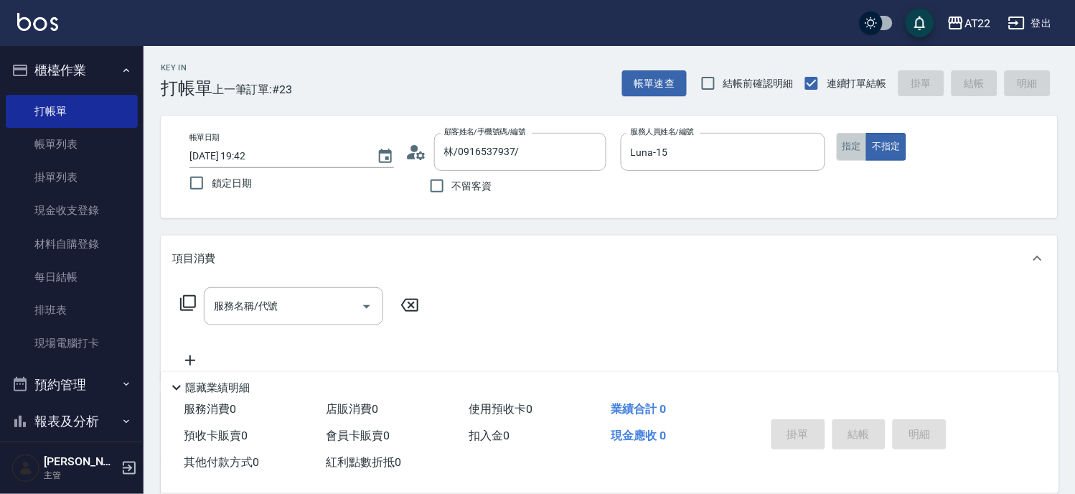
click at [855, 155] on button "指定" at bounding box center [852, 147] width 31 height 28
click at [298, 278] on div "項目消費" at bounding box center [609, 258] width 897 height 46
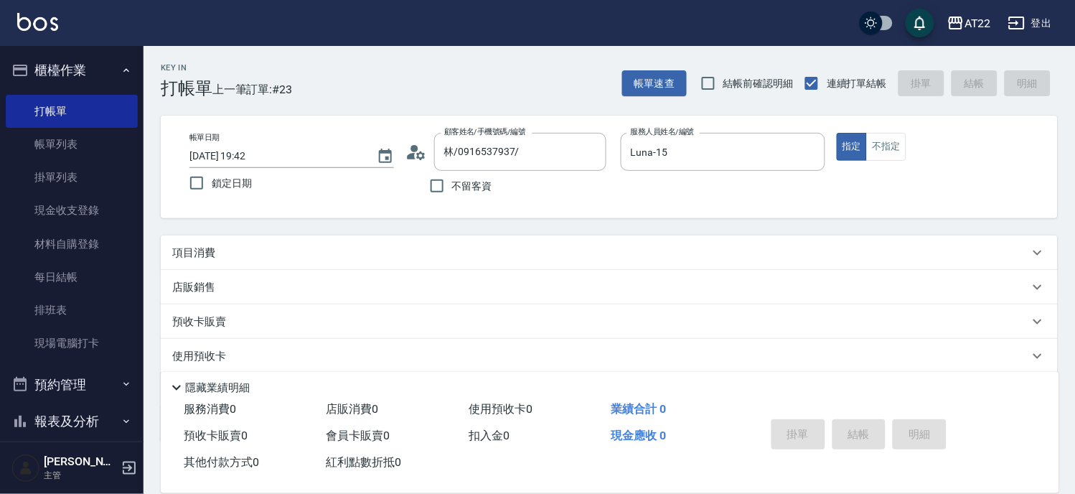
click at [291, 235] on div "項目消費" at bounding box center [609, 252] width 897 height 34
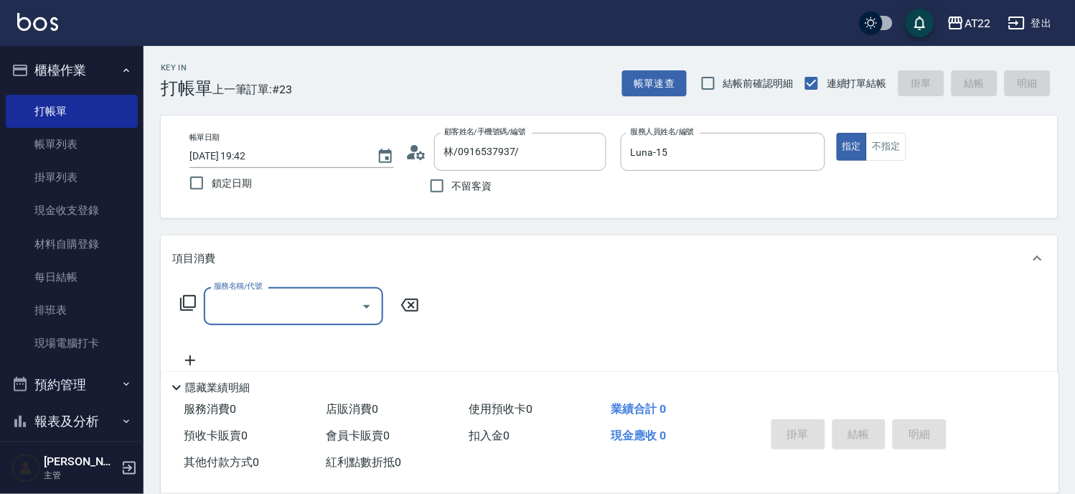
click at [288, 309] on input "服務名稱/代號" at bounding box center [282, 305] width 145 height 25
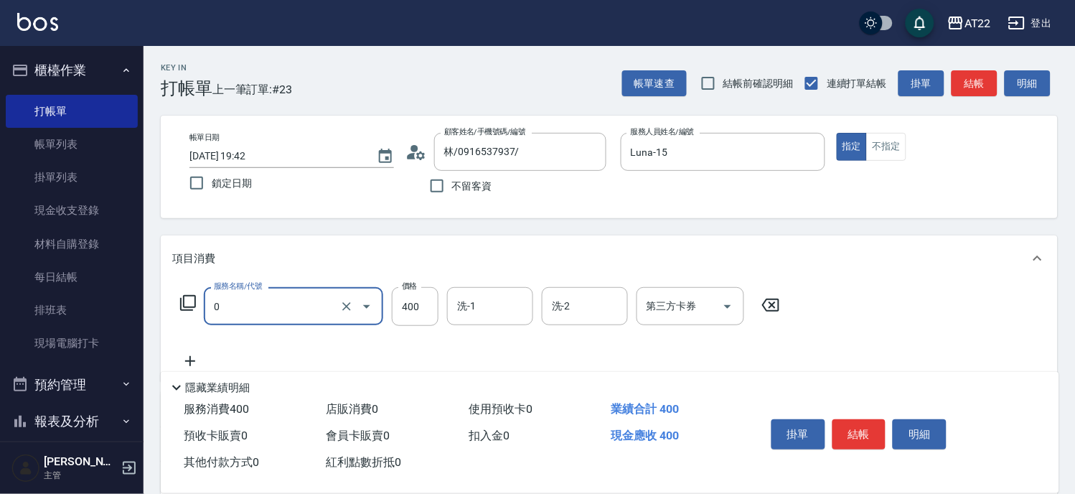
type input "有機洗髮(0)"
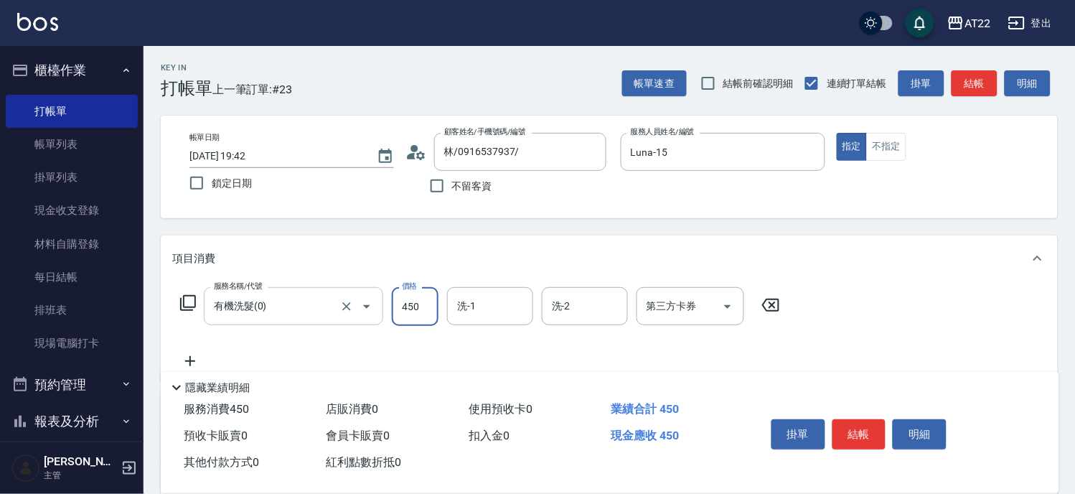
type input "450"
type input "1"
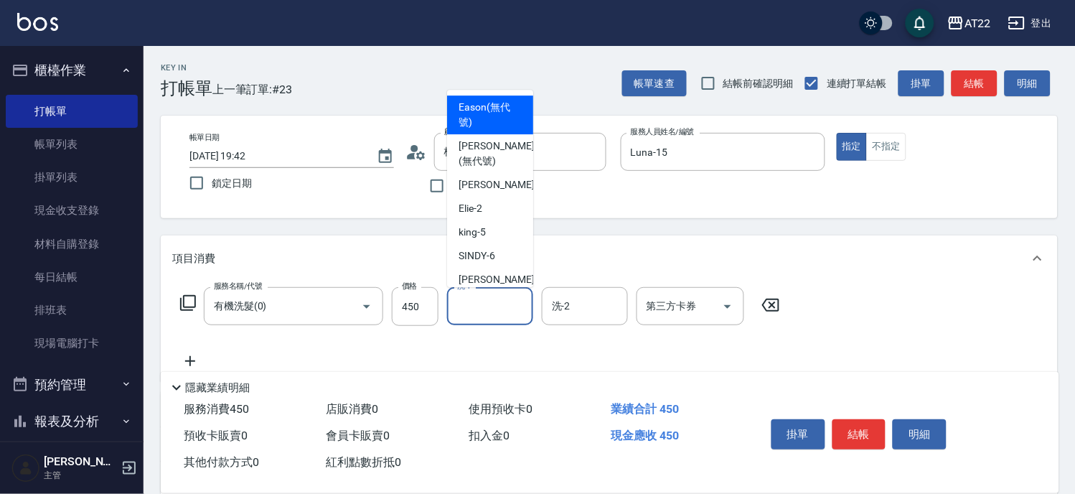
click at [309, 227] on div "Key In 打帳單 上一筆訂單:#23 帳單速查 結帳前確認明細 連續打單結帳 掛單 結帳 明細 帳單日期 [DATE] 19:42 鎖定日期 顧客姓名/手…" at bounding box center [609, 373] width 931 height 655
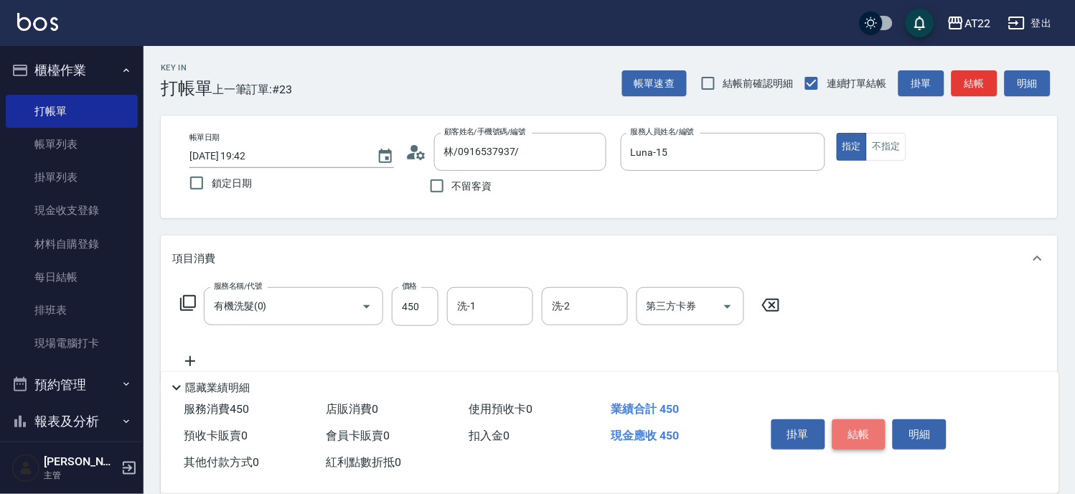
click at [867, 423] on button "結帳" at bounding box center [859, 434] width 54 height 30
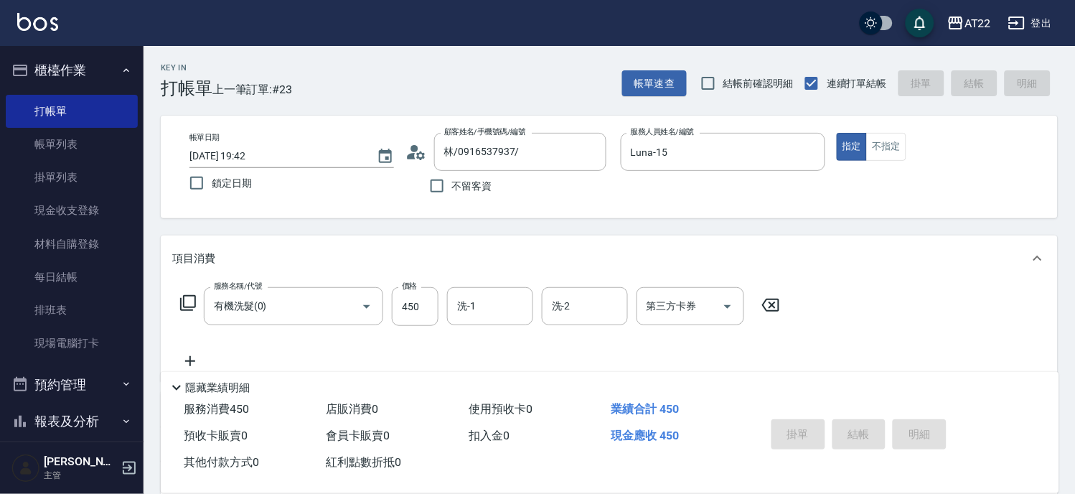
type input "[DATE] 19:43"
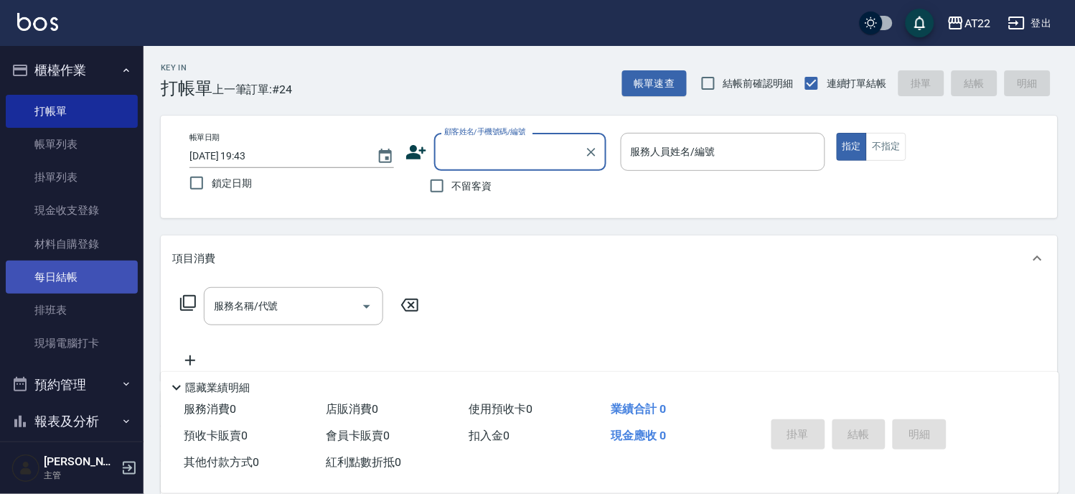
click at [59, 265] on link "每日結帳" at bounding box center [72, 276] width 132 height 33
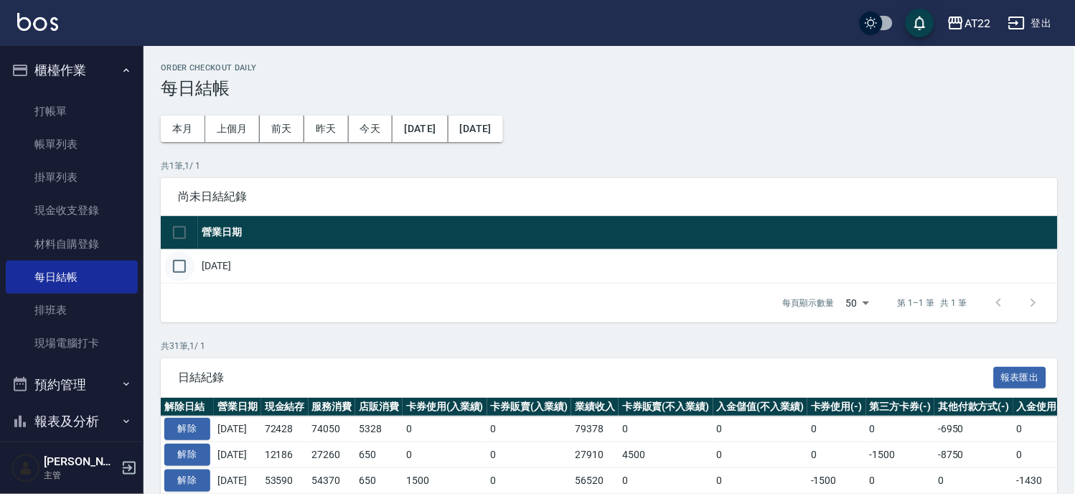
click at [180, 267] on input "checkbox" at bounding box center [179, 266] width 30 height 30
checkbox input "true"
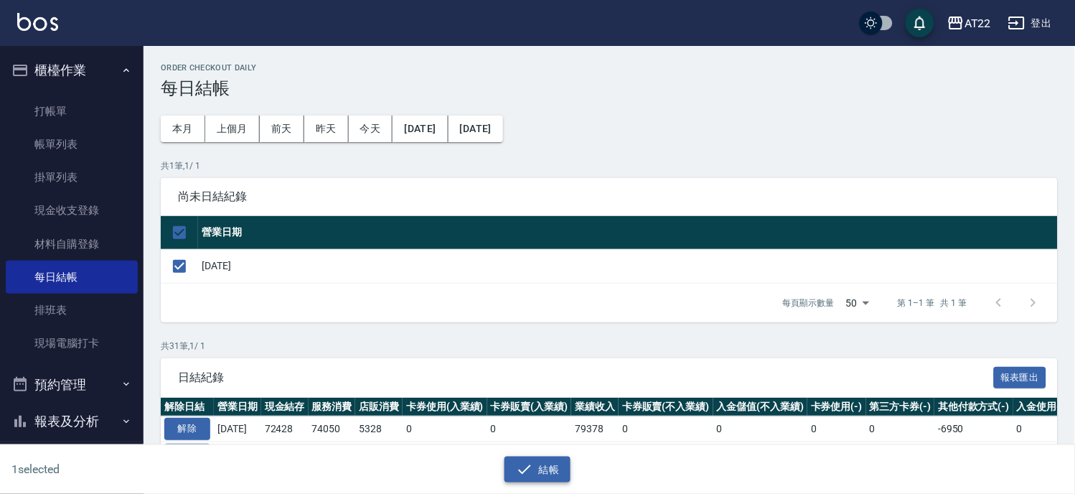
click at [529, 459] on button "結帳" at bounding box center [537, 469] width 67 height 27
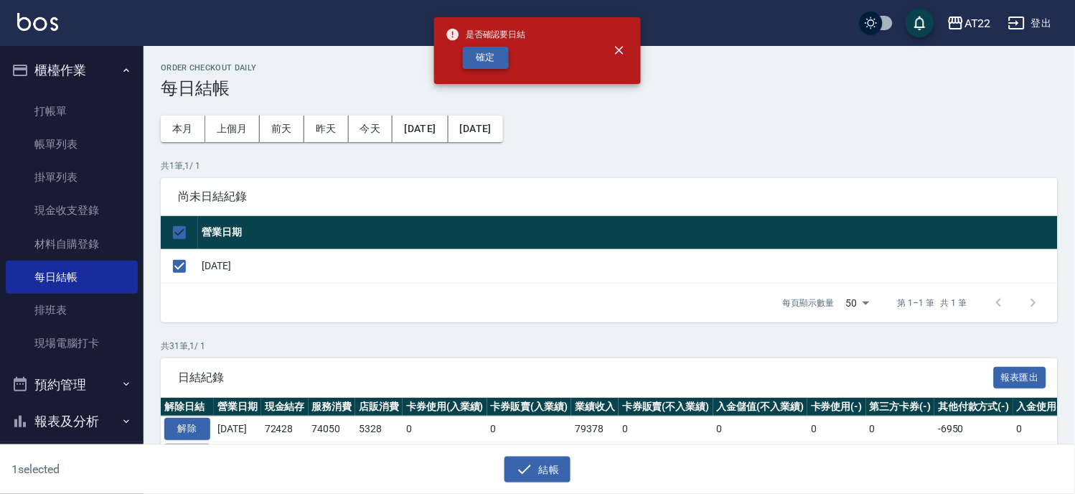
click at [504, 56] on button "確定" at bounding box center [486, 58] width 46 height 22
checkbox input "false"
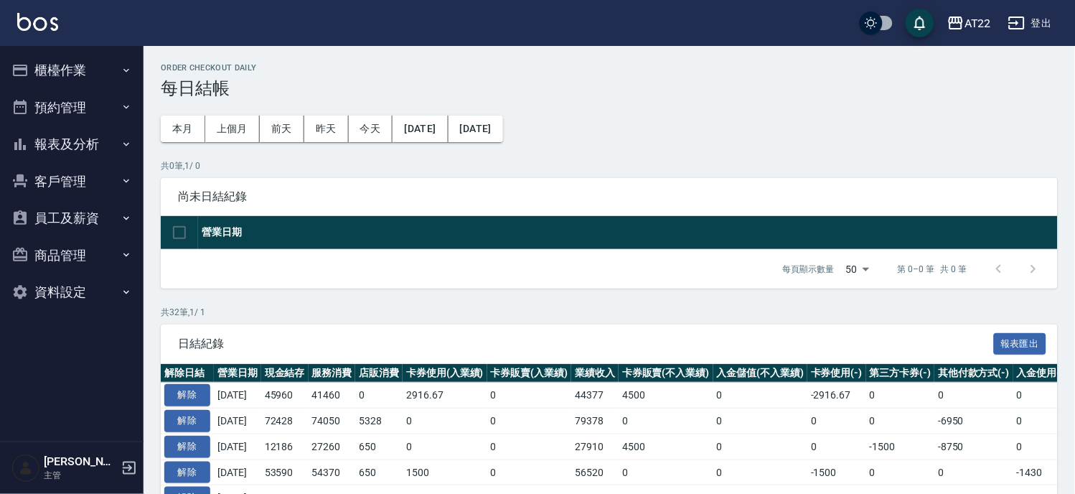
click at [97, 80] on button "櫃檯作業" at bounding box center [72, 70] width 132 height 37
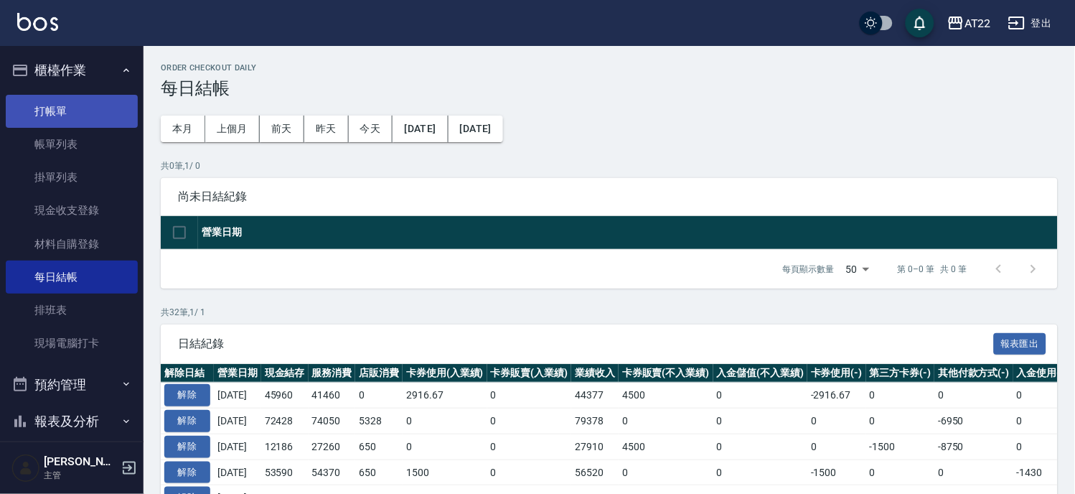
click at [85, 111] on link "打帳單" at bounding box center [72, 111] width 132 height 33
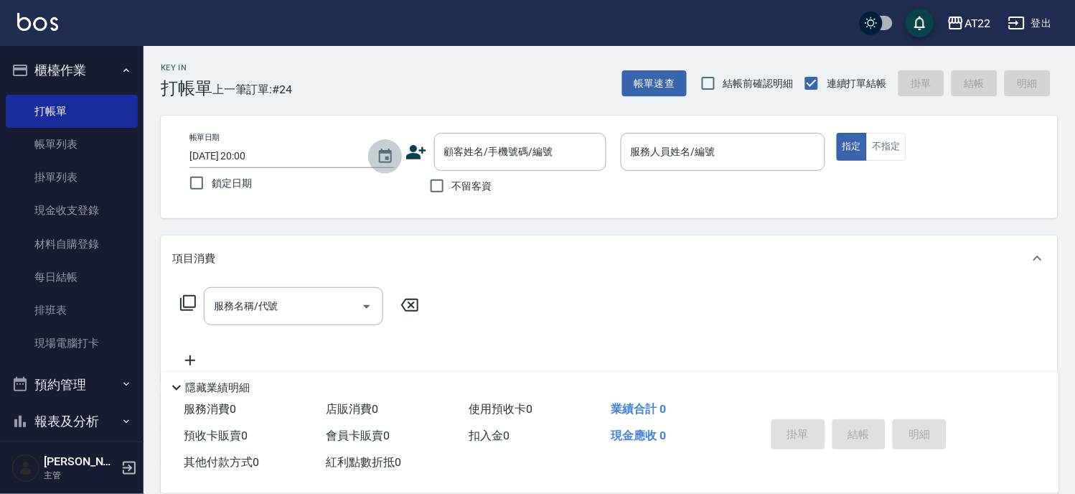
click at [393, 153] on button "Choose date, selected date is 2025-08-13" at bounding box center [385, 156] width 34 height 34
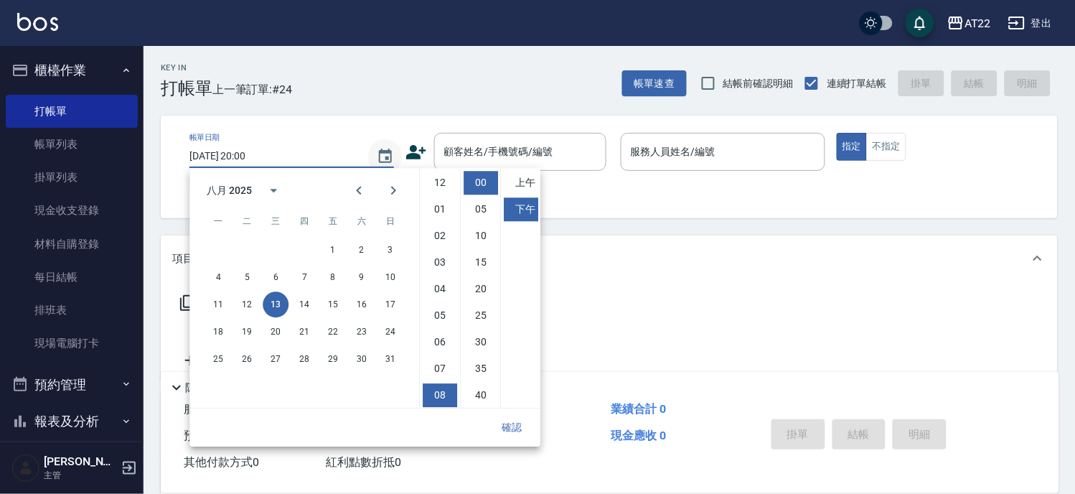
scroll to position [80, 0]
click at [301, 303] on button "14" at bounding box center [304, 304] width 26 height 26
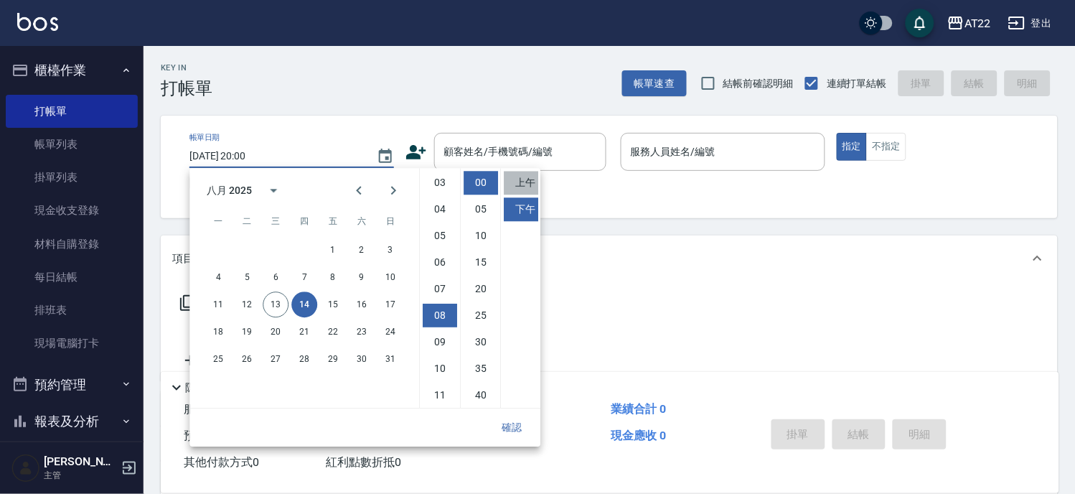
click at [517, 184] on li "上午" at bounding box center [521, 183] width 34 height 24
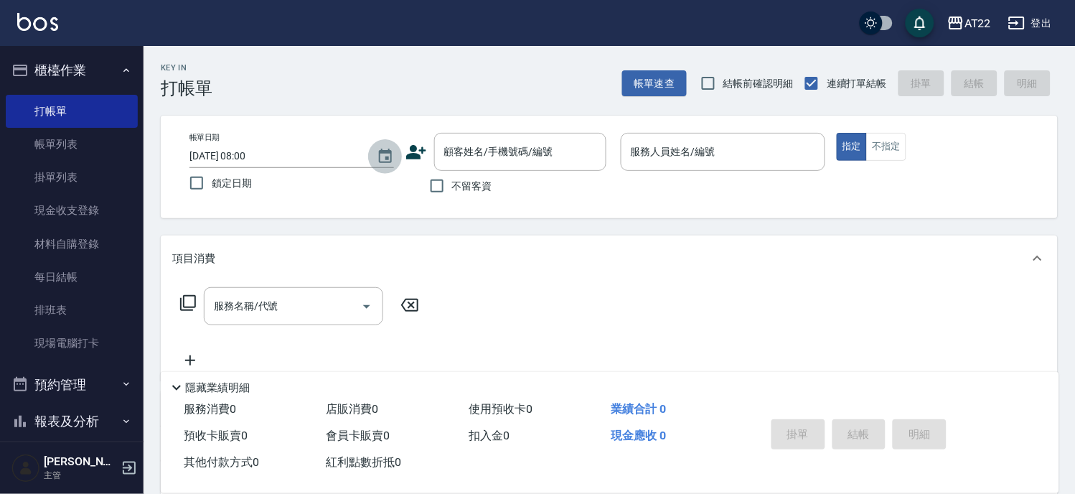
click at [385, 159] on icon "Choose date, selected date is 2025-08-14" at bounding box center [385, 156] width 13 height 14
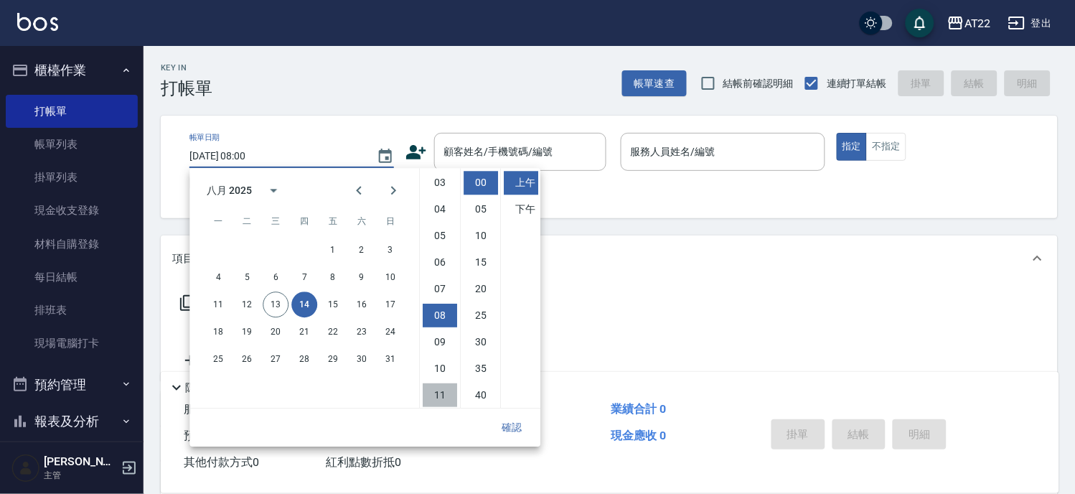
click at [439, 398] on li "11" at bounding box center [440, 395] width 34 height 24
type input "2025/08/14 11:00"
click at [517, 422] on button "確認" at bounding box center [512, 427] width 46 height 27
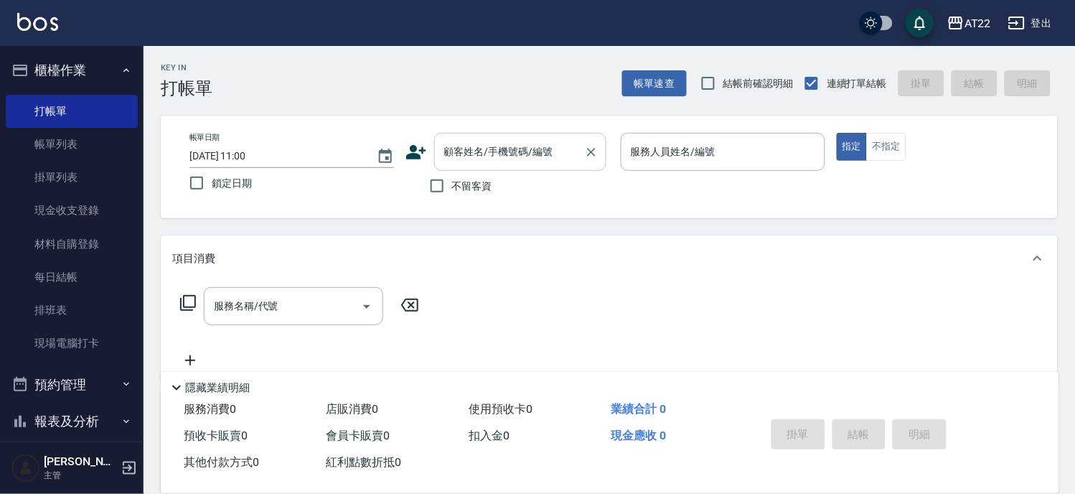
click at [534, 167] on div "顧客姓名/手機號碼/編號" at bounding box center [520, 152] width 172 height 38
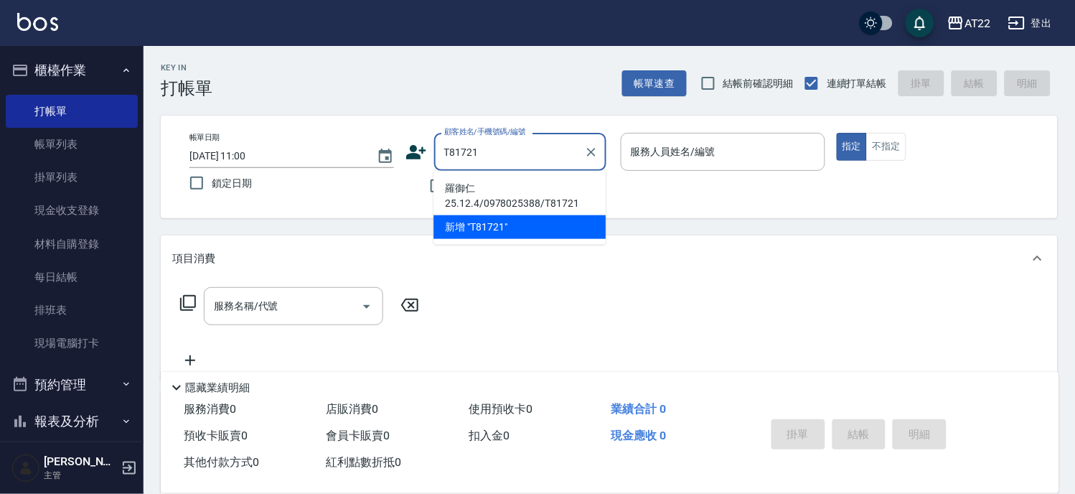
click at [501, 197] on li "羅御仁25.12.4/0978025388/T81721" at bounding box center [519, 196] width 172 height 39
type input "羅御仁25.12.4/0978025388/T81721"
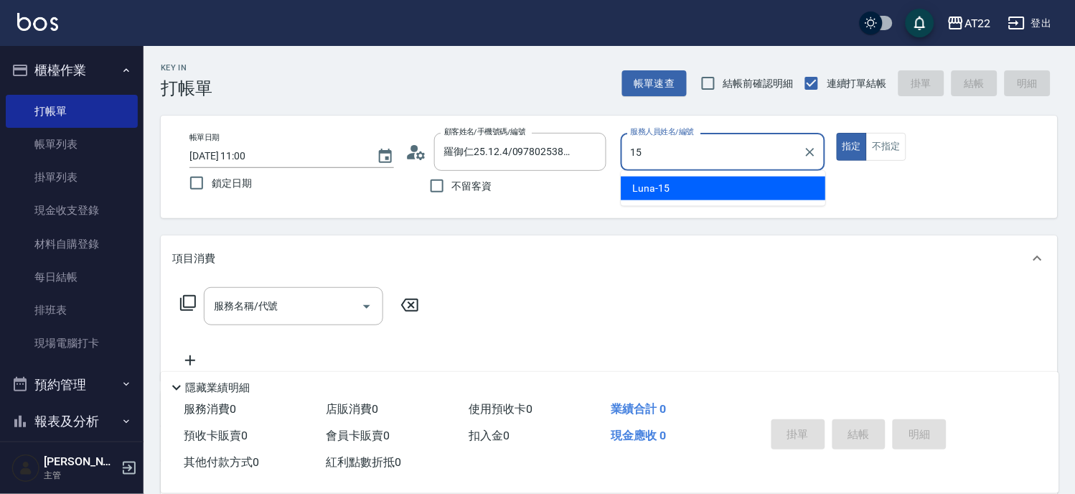
type input "Luna-15"
type button "true"
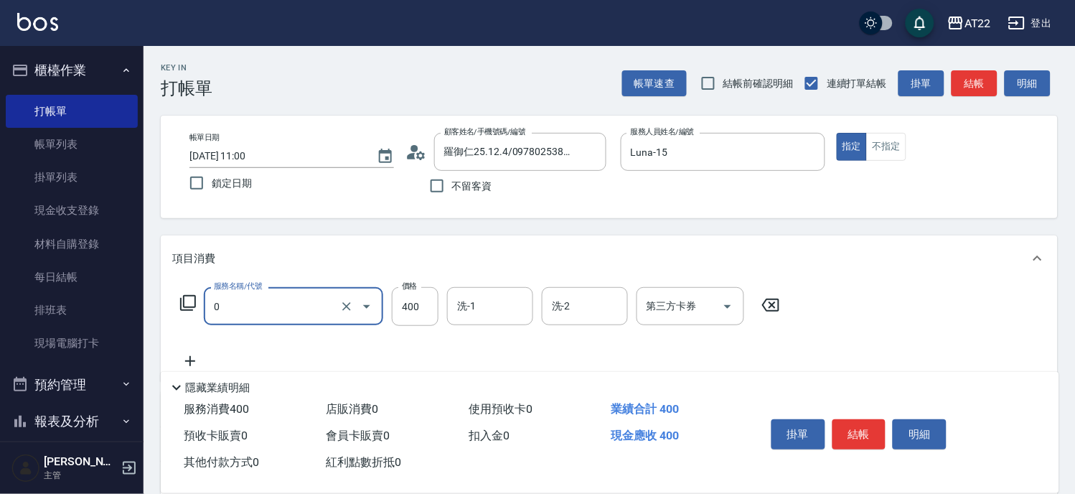
type input "有機洗髮(0)"
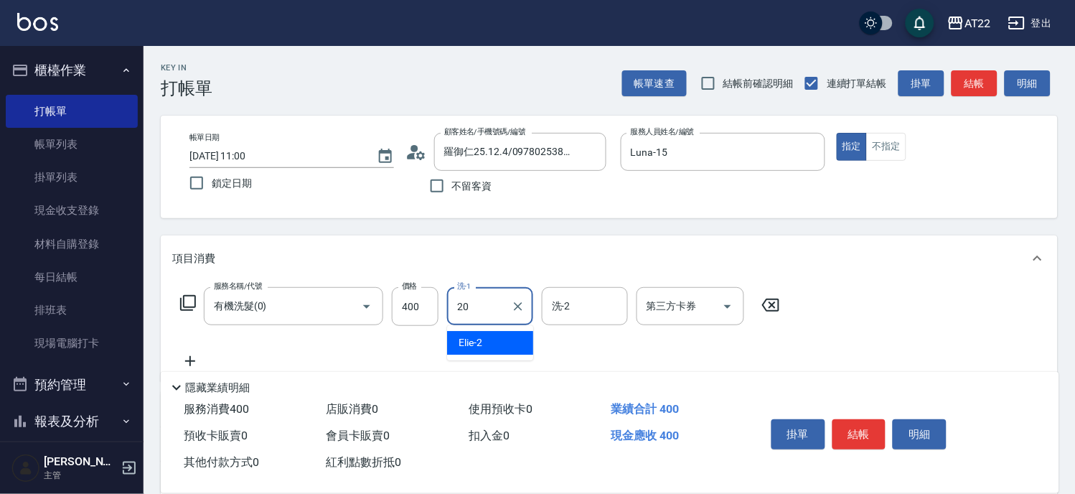
type input "Noah-20"
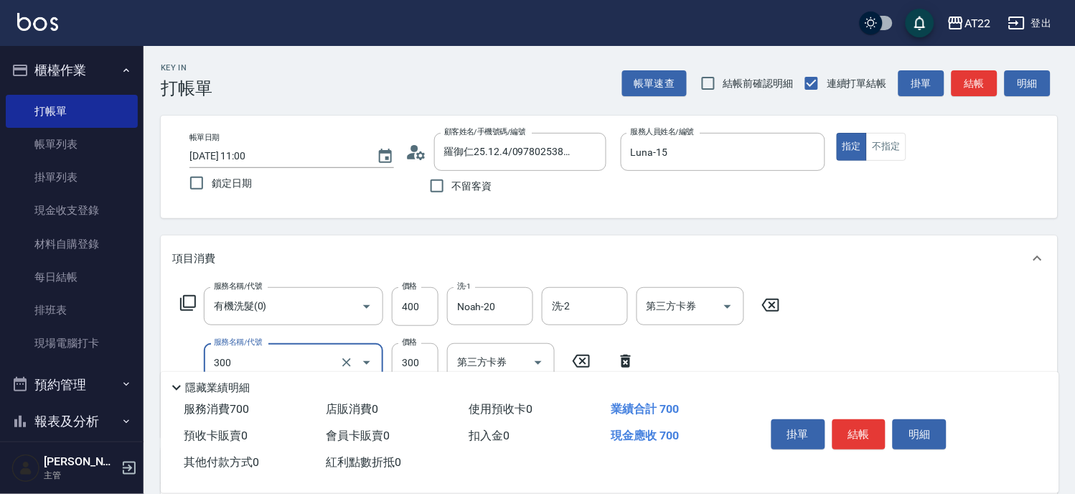
type input "剪髮(300)"
type input "230"
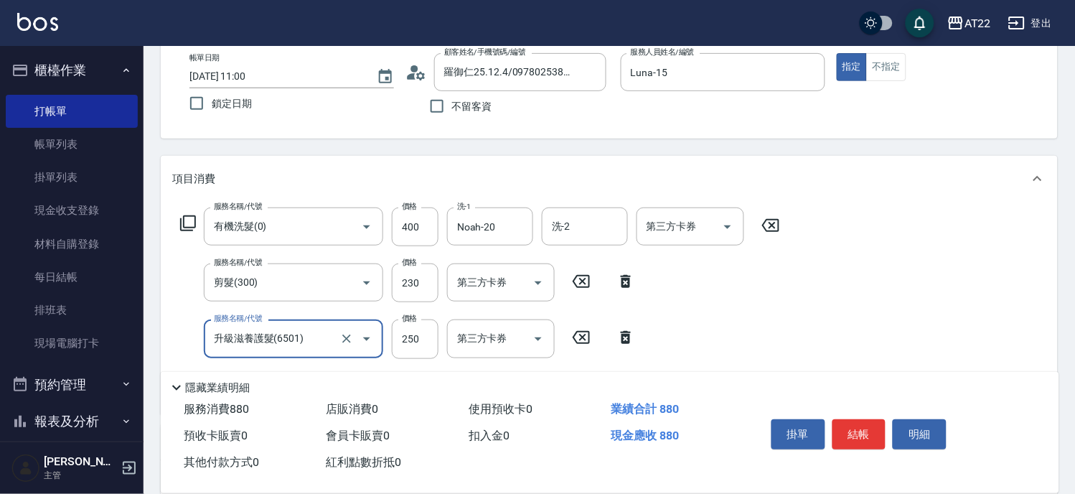
type input "升級滋養護髮(6501)"
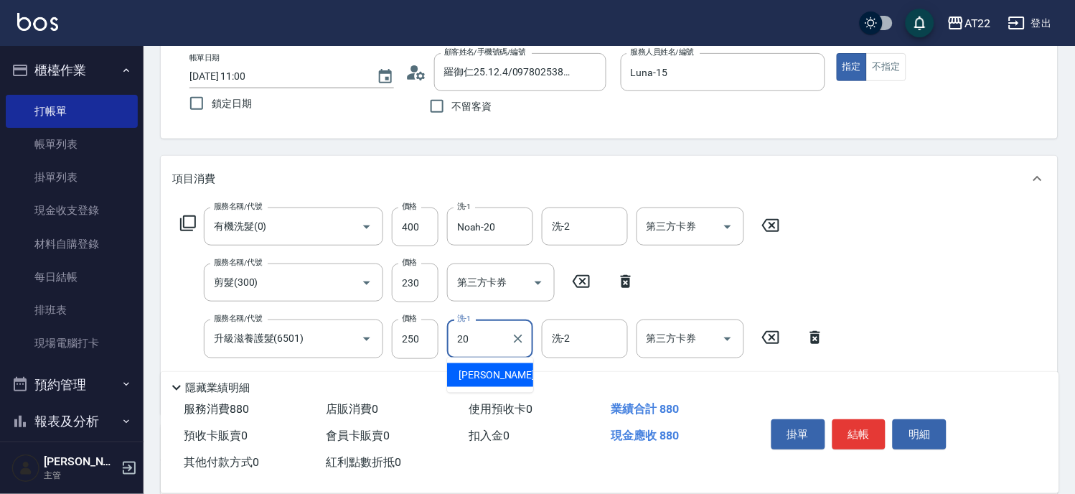
type input "Noah-20"
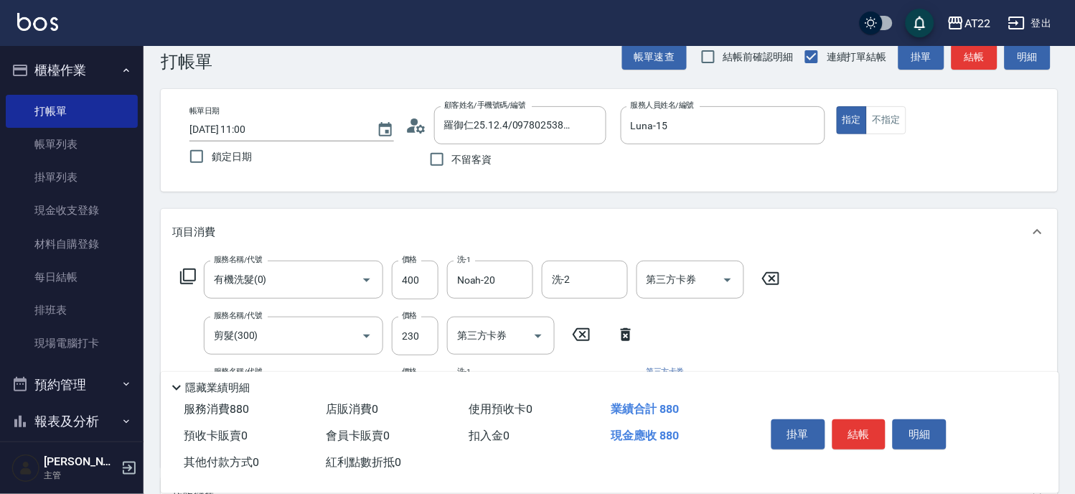
scroll to position [0, 0]
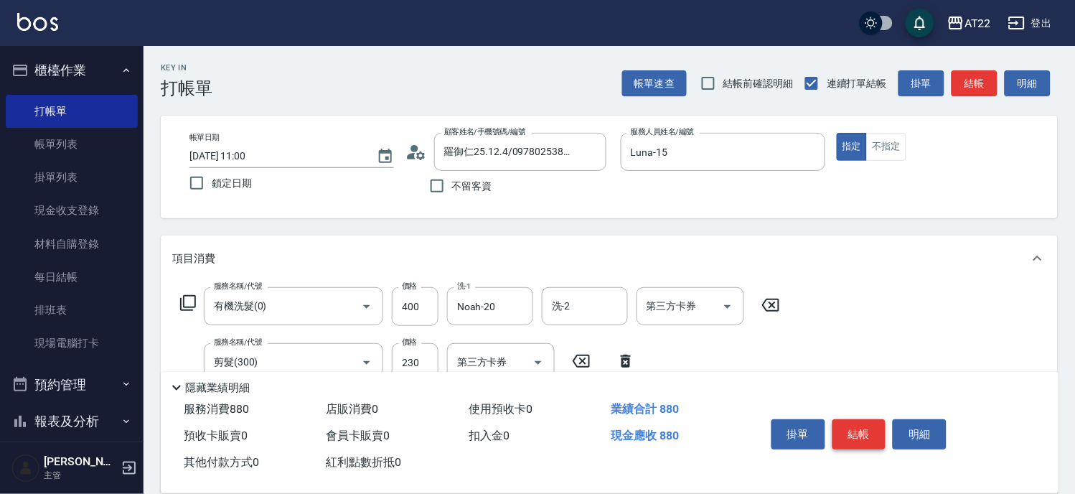
click at [862, 426] on button "結帳" at bounding box center [859, 434] width 54 height 30
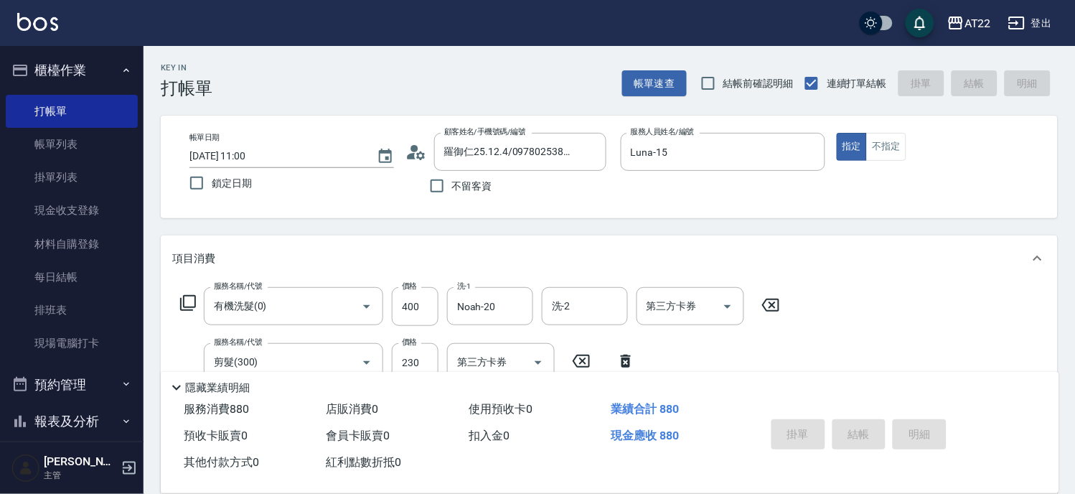
type input "2025/08/13 20:01"
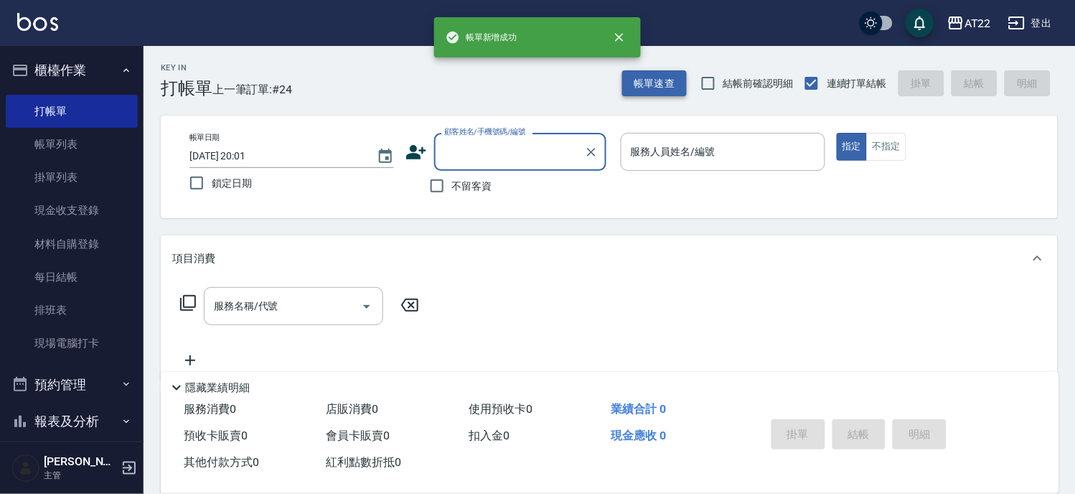
click at [646, 83] on button "帳單速查" at bounding box center [654, 83] width 65 height 27
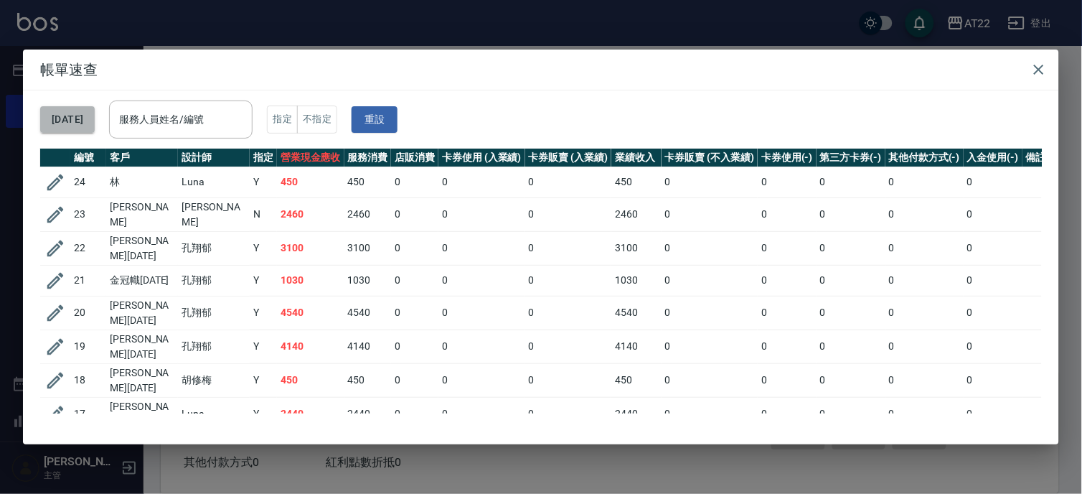
click at [85, 126] on button "[DATE]" at bounding box center [67, 119] width 55 height 27
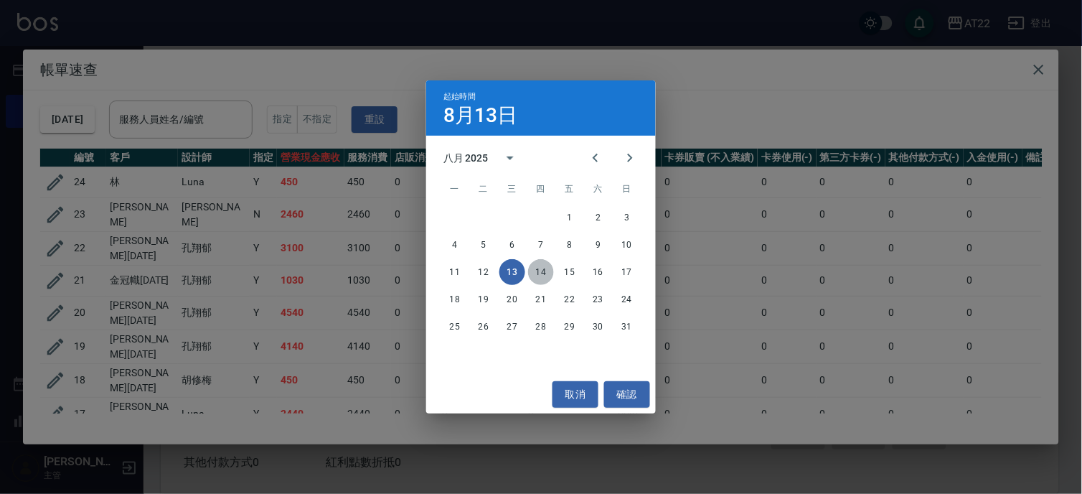
click at [547, 266] on button "14" at bounding box center [541, 272] width 26 height 26
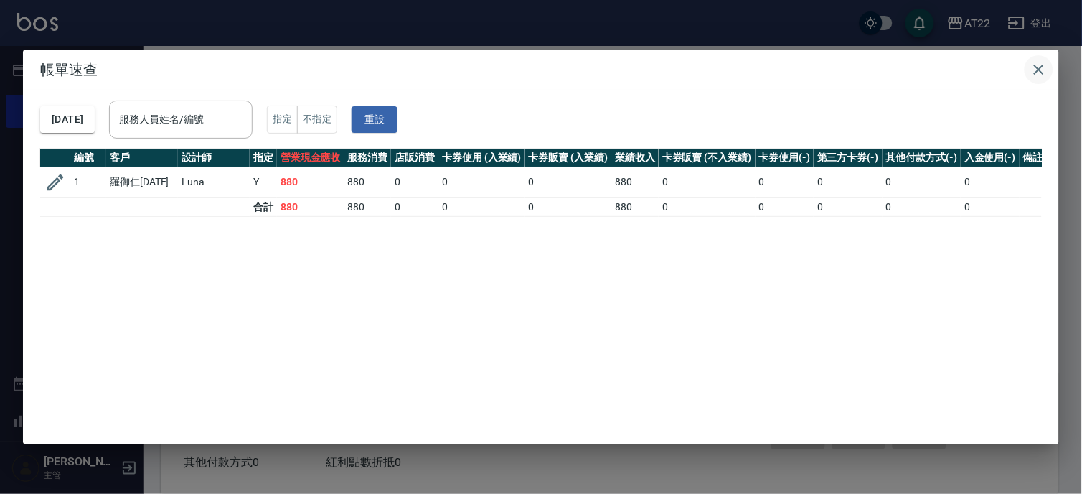
click at [1037, 59] on button "button" at bounding box center [1039, 69] width 29 height 29
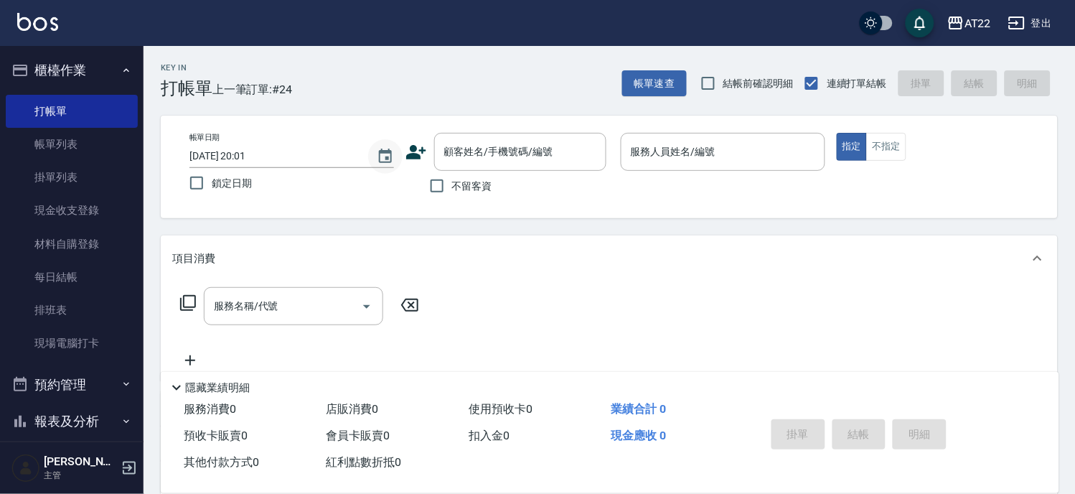
click at [377, 156] on icon "Choose date, selected date is 2025-08-13" at bounding box center [385, 156] width 17 height 17
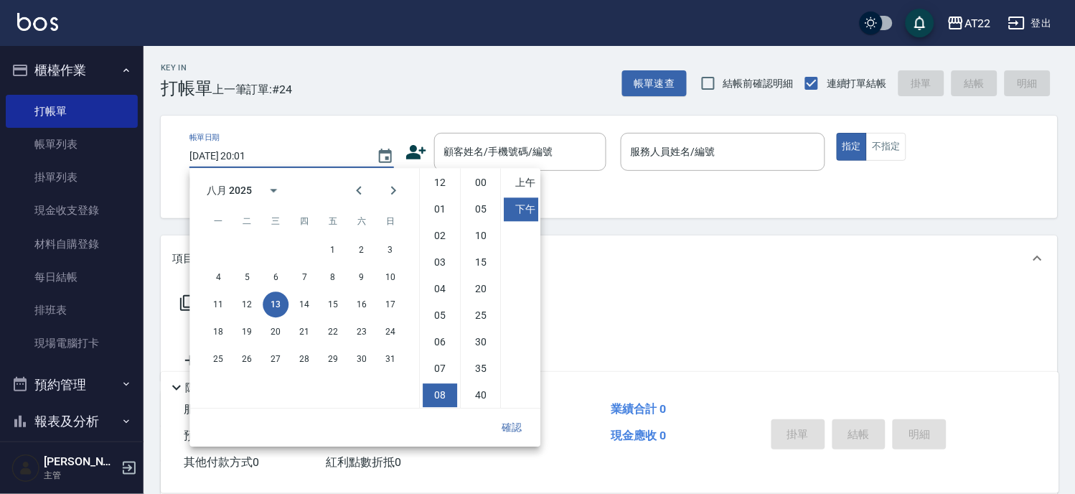
scroll to position [80, 0]
click at [292, 304] on button "14" at bounding box center [304, 304] width 26 height 26
click at [438, 395] on li "11" at bounding box center [440, 395] width 34 height 24
click at [531, 184] on li "上午" at bounding box center [521, 183] width 34 height 24
type input "2025/08/14 11:01"
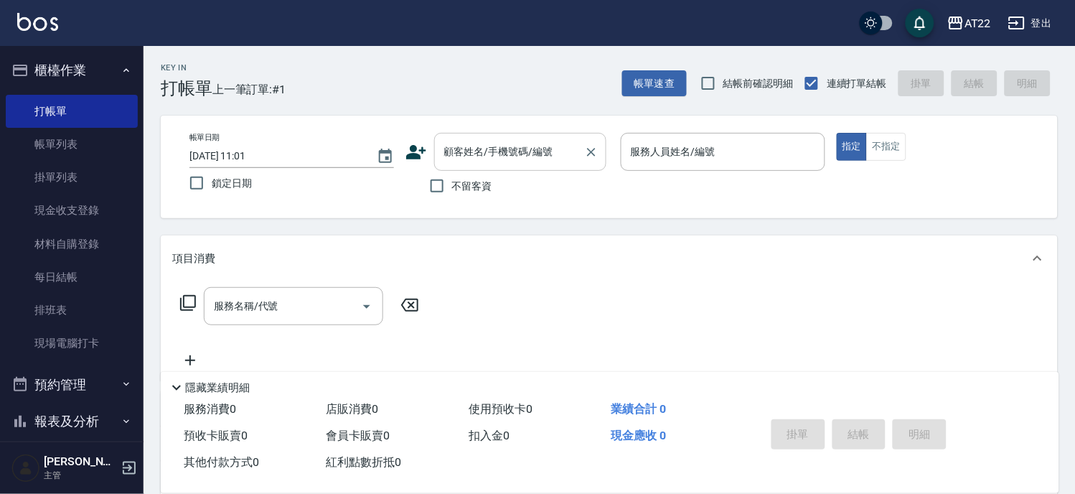
click at [476, 145] on div "顧客姓名/手機號碼/編號 顧客姓名/手機號碼/編號" at bounding box center [520, 152] width 172 height 38
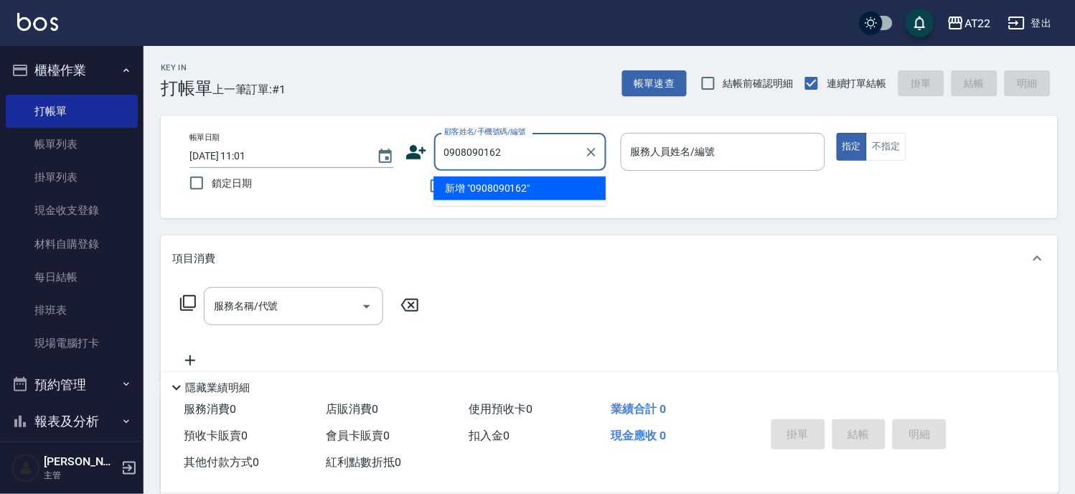
click at [507, 192] on li "新增 "0908090162"" at bounding box center [519, 189] width 172 height 24
type input "0908090162"
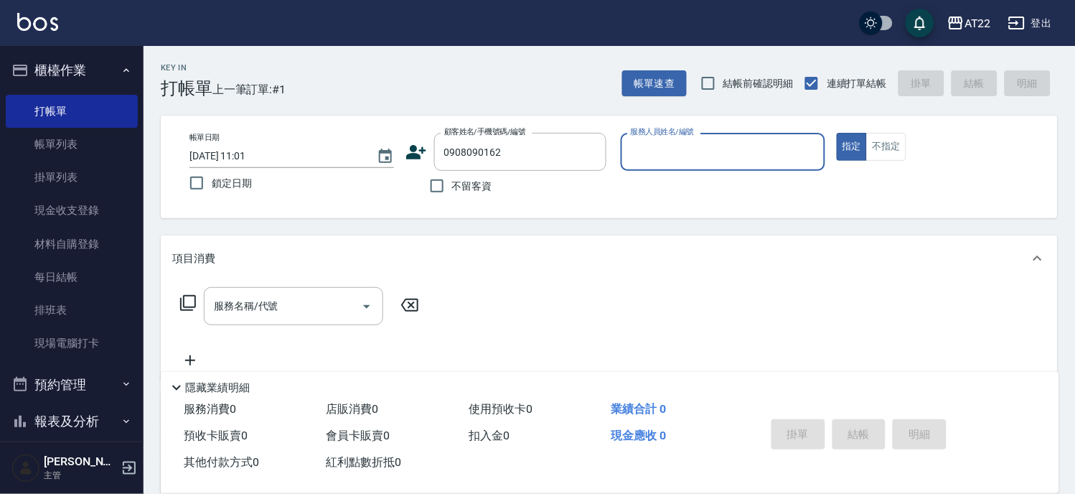
click at [419, 142] on icon at bounding box center [416, 152] width 22 height 22
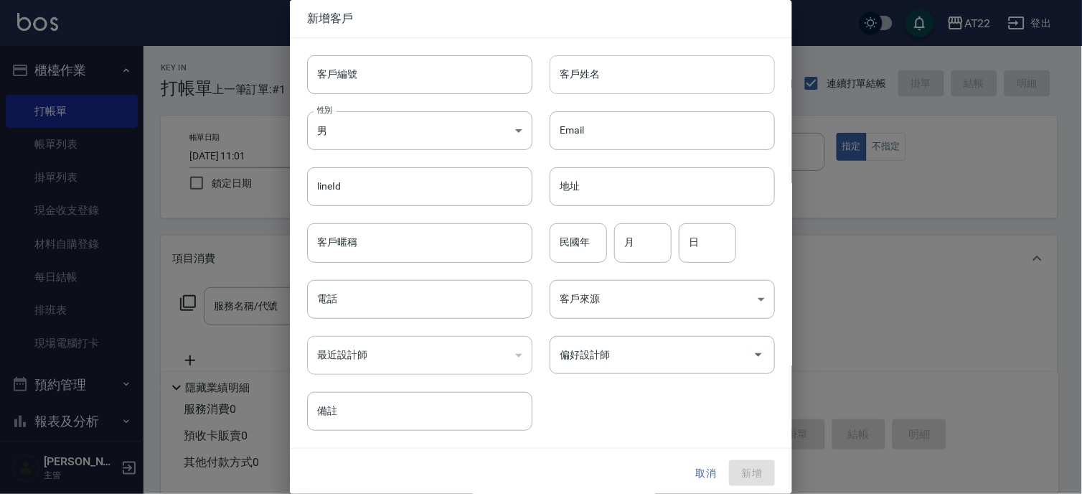
type input "0908090162"
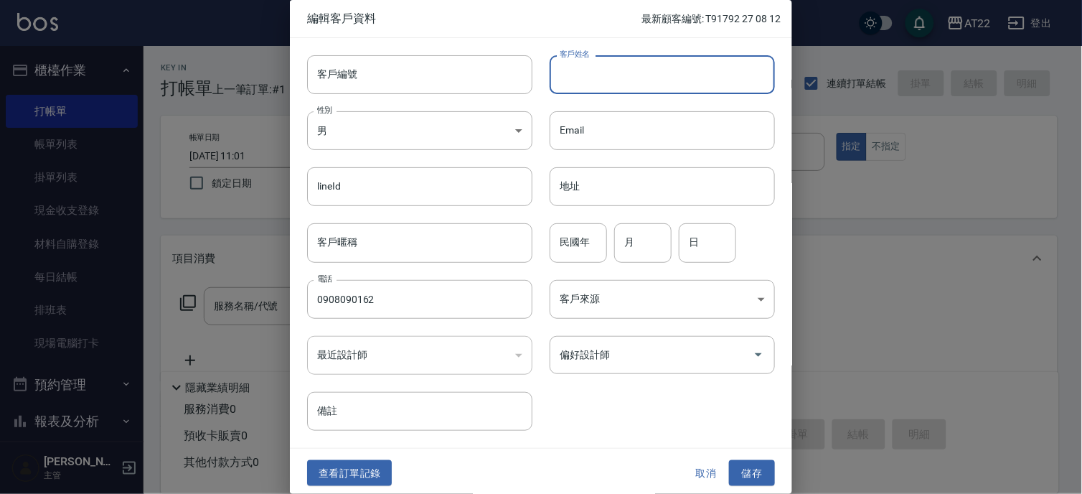
click at [713, 74] on input "客戶姓名" at bounding box center [662, 74] width 225 height 39
type input "ㄕ"
type input "黃宏志"
click at [563, 246] on input "民國年" at bounding box center [578, 242] width 57 height 39
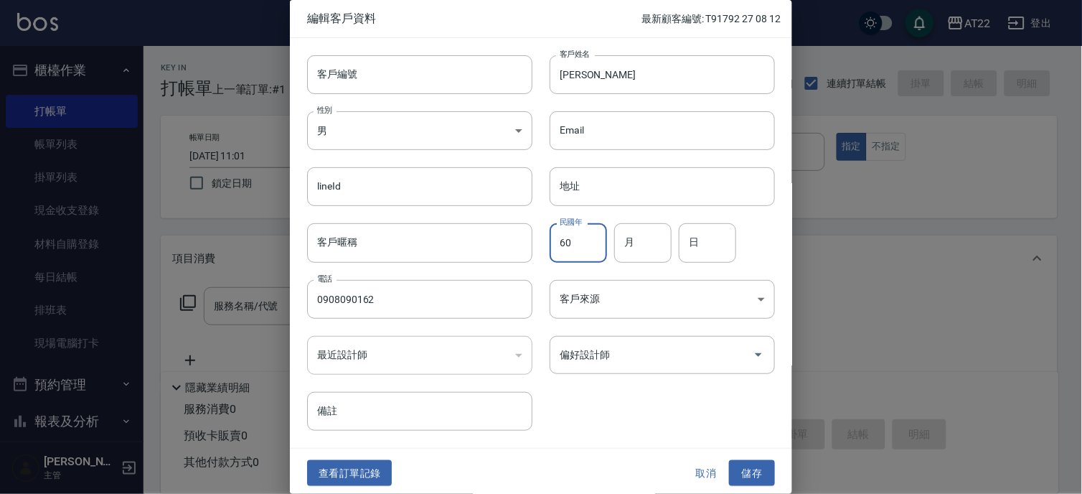
type input "60"
type input "2"
type input "23"
click at [729, 471] on button "儲存" at bounding box center [752, 473] width 46 height 27
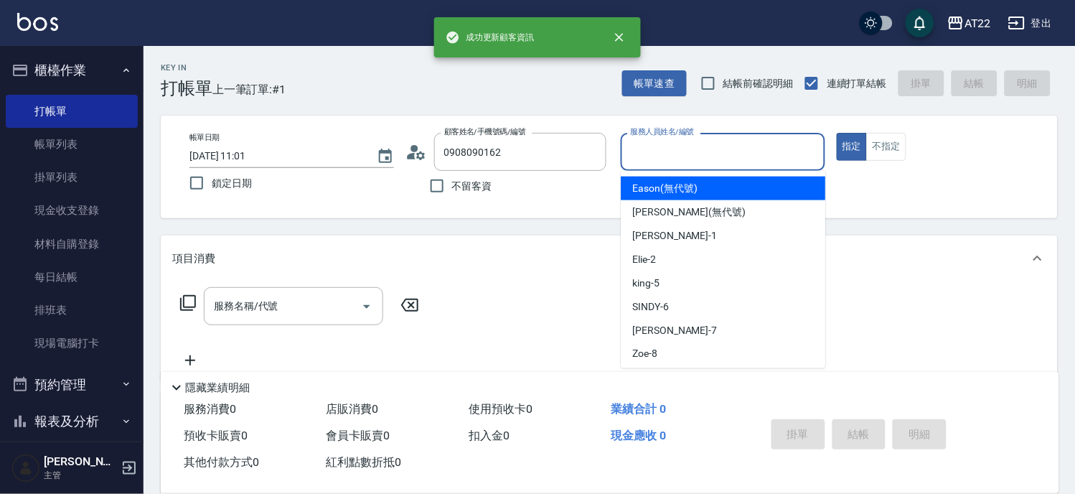
click at [705, 155] on input "服務人員姓名/編號" at bounding box center [723, 151] width 192 height 25
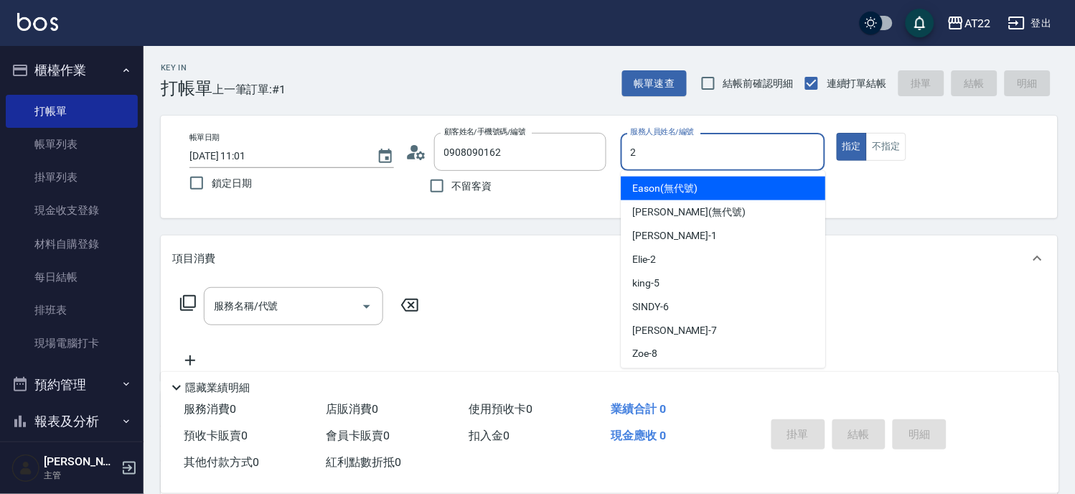
type input "Elie-2"
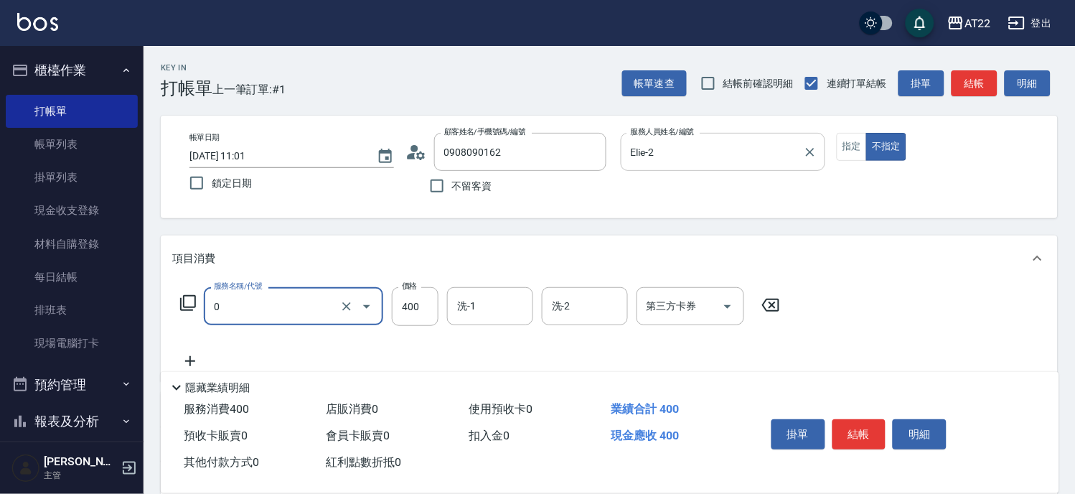
type input "有機洗髮(0)"
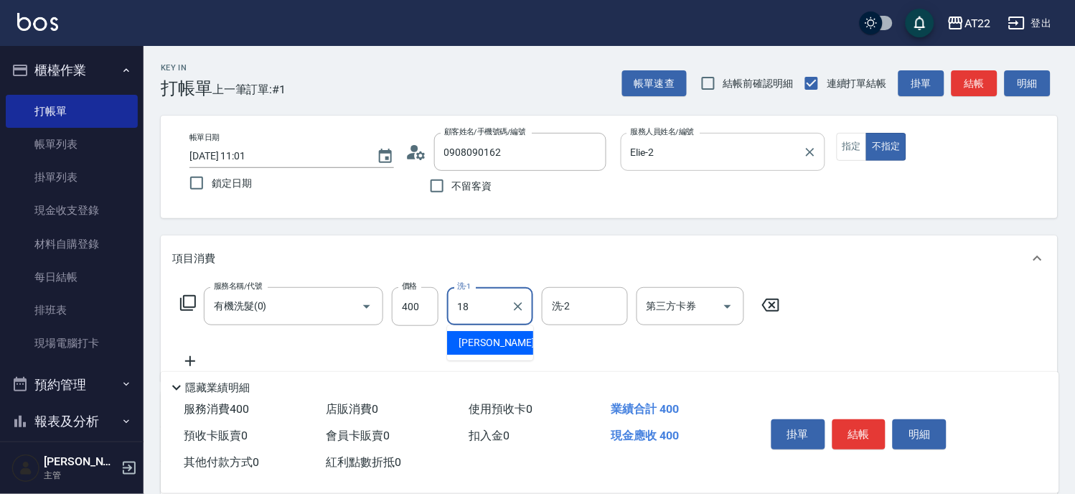
type input "恩恩-18"
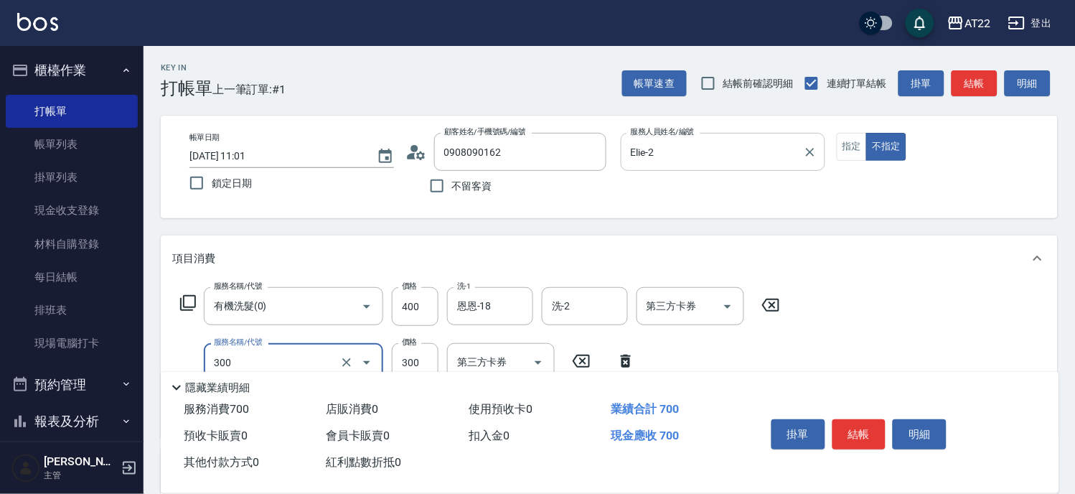
type input "剪髮(300)"
type input "250"
click at [854, 438] on button "結帳" at bounding box center [859, 434] width 54 height 30
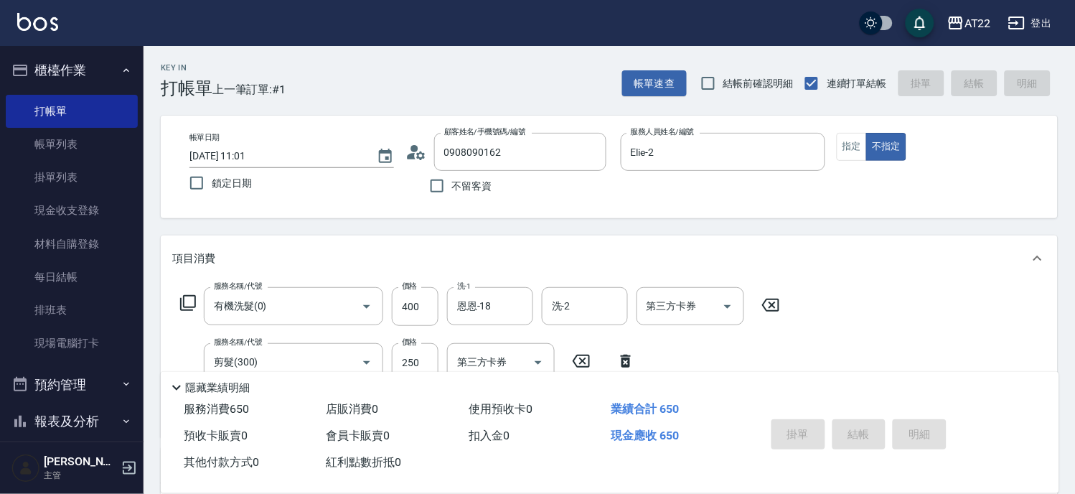
type input "2025/08/13 20:02"
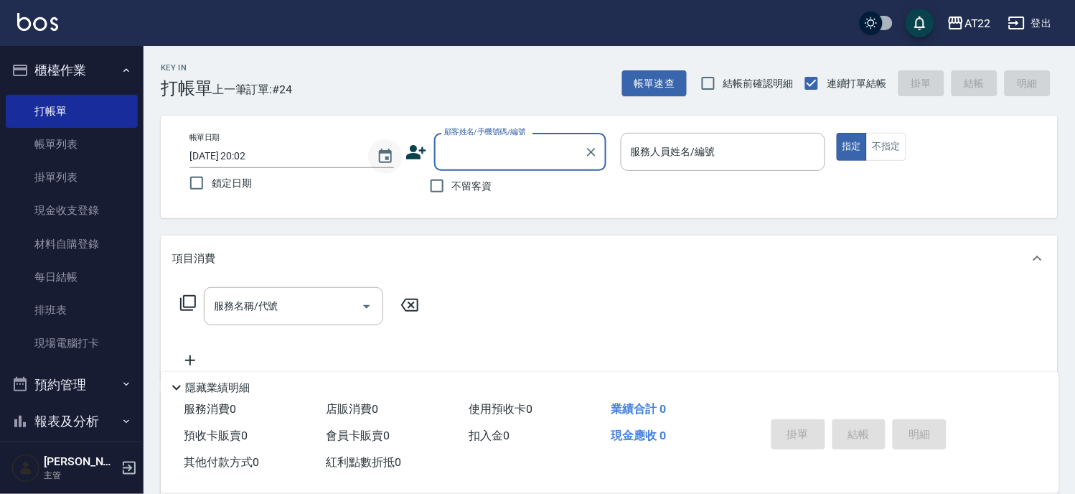
click at [385, 155] on icon "Choose date, selected date is 2025-08-13" at bounding box center [385, 156] width 17 height 17
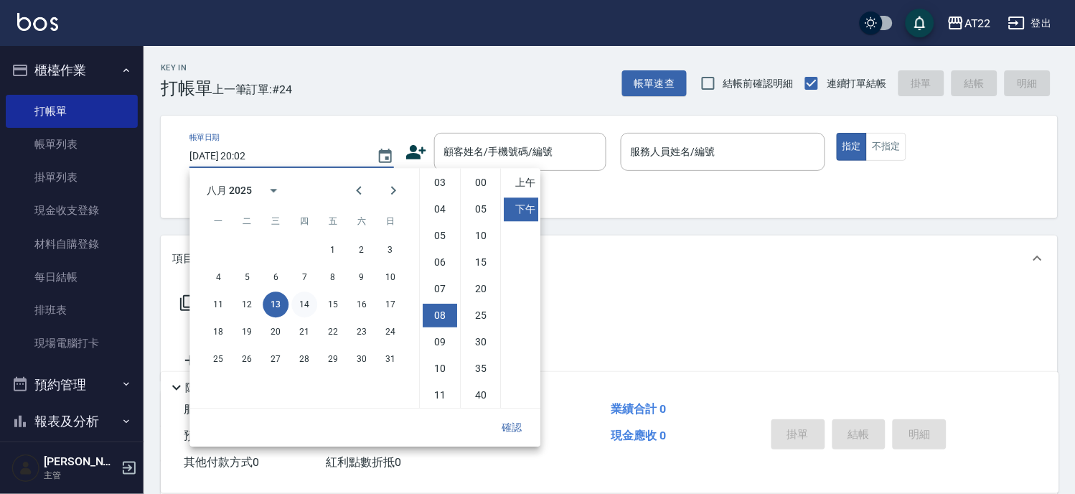
click at [299, 300] on button "14" at bounding box center [304, 304] width 26 height 26
type input "2025/08/14 20:02"
click at [527, 416] on button "確認" at bounding box center [512, 427] width 46 height 27
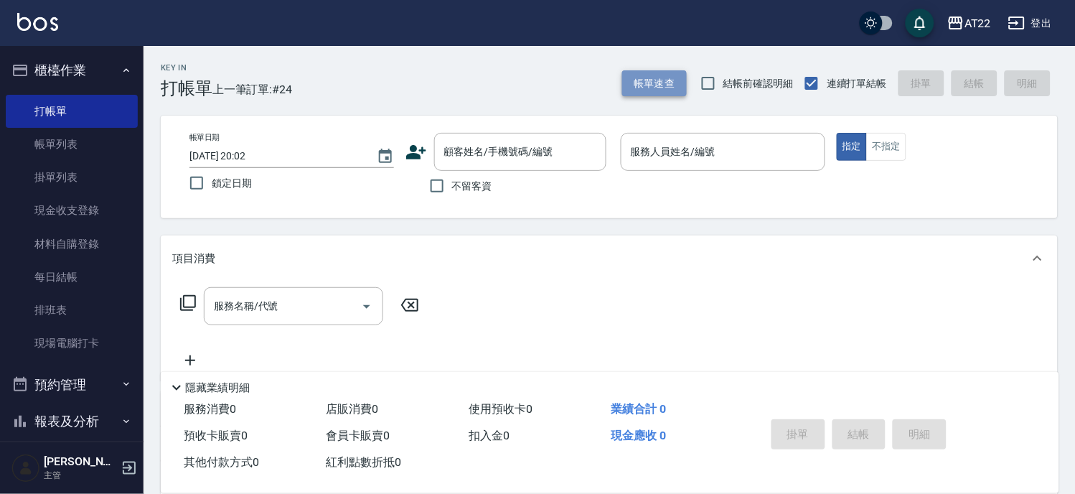
click at [655, 72] on button "帳單速查" at bounding box center [654, 83] width 65 height 27
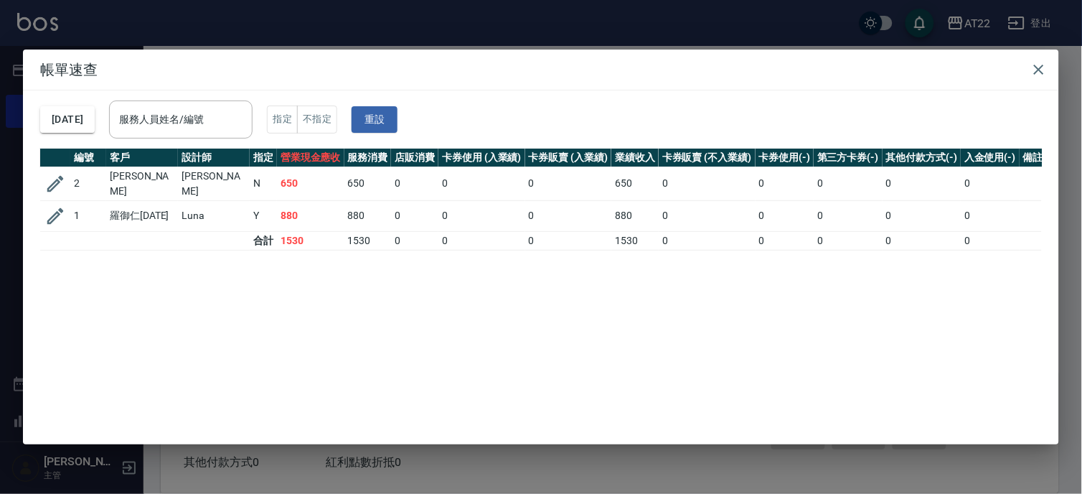
click at [527, 29] on div "帳單速查 2025/08/14 服務人員姓名/編號 服務人員姓名/編號 指定 不指定 重設 編號 客戶 設計師 指定 營業現金應收 服務消費 店販消費 卡券使…" at bounding box center [541, 247] width 1082 height 494
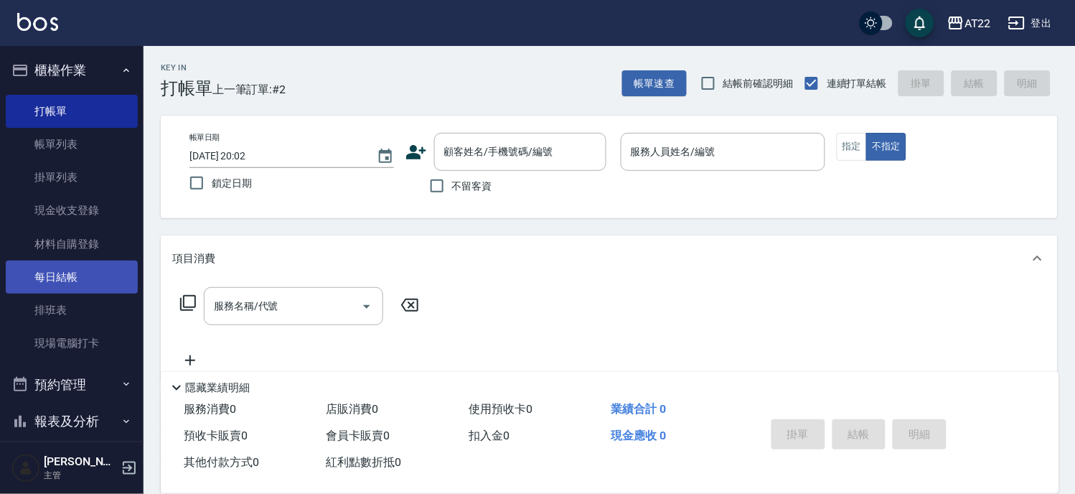
click at [77, 278] on link "每日結帳" at bounding box center [72, 276] width 132 height 33
